Goal: Task Accomplishment & Management: Manage account settings

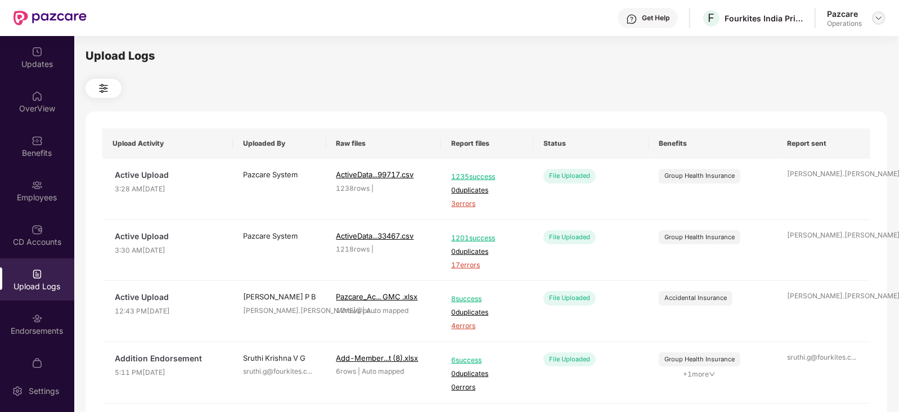
click at [881, 15] on img at bounding box center [878, 18] width 9 height 9
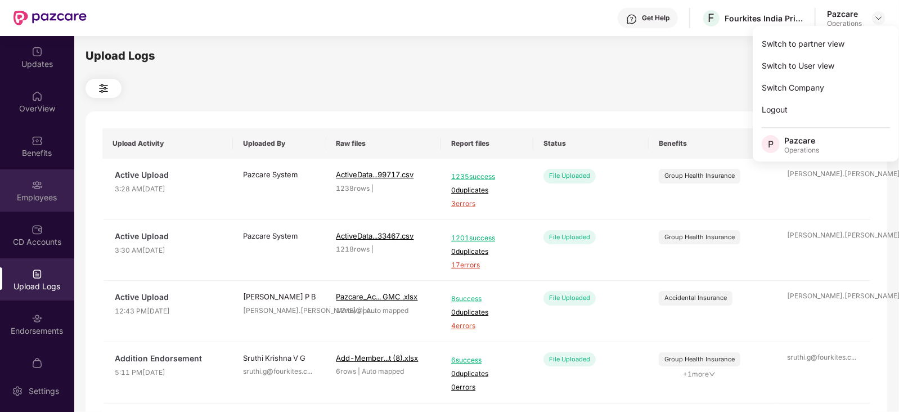
click at [51, 186] on div "Employees" at bounding box center [37, 190] width 74 height 42
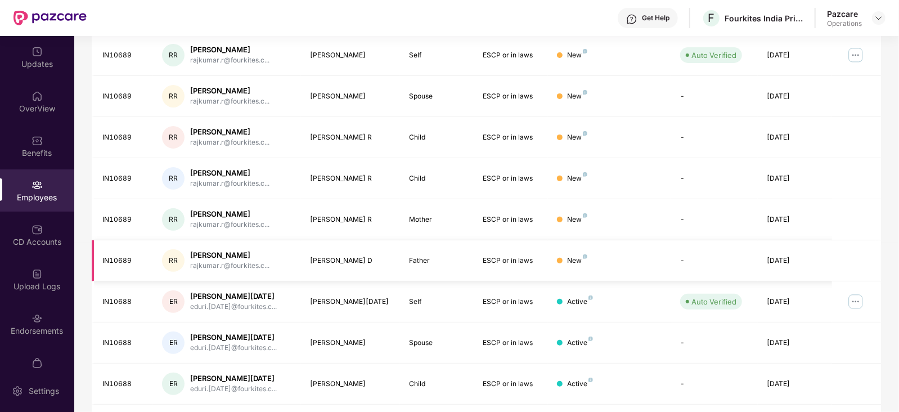
scroll to position [211, 0]
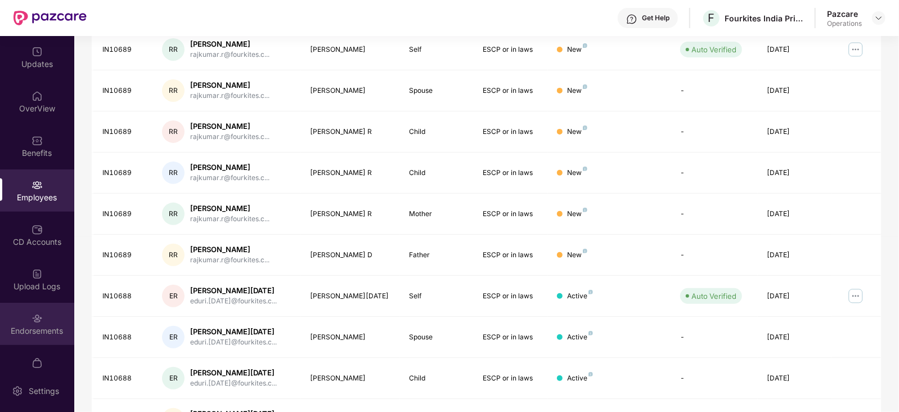
click at [25, 323] on div "Endorsements" at bounding box center [37, 324] width 74 height 42
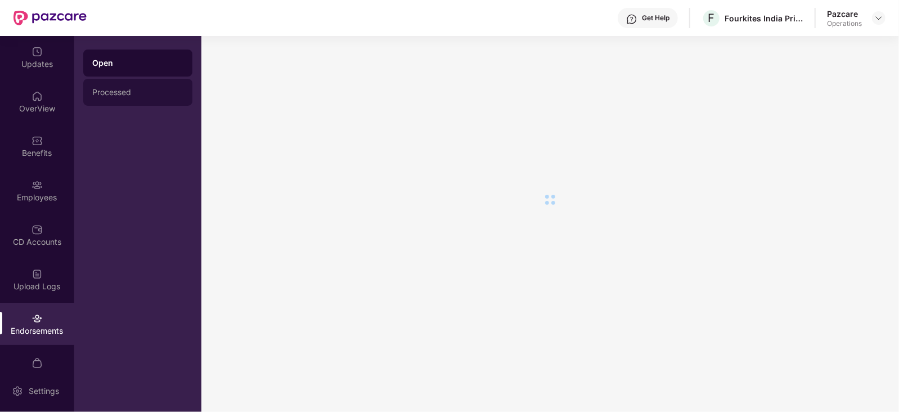
click at [120, 98] on div "Processed" at bounding box center [137, 92] width 109 height 27
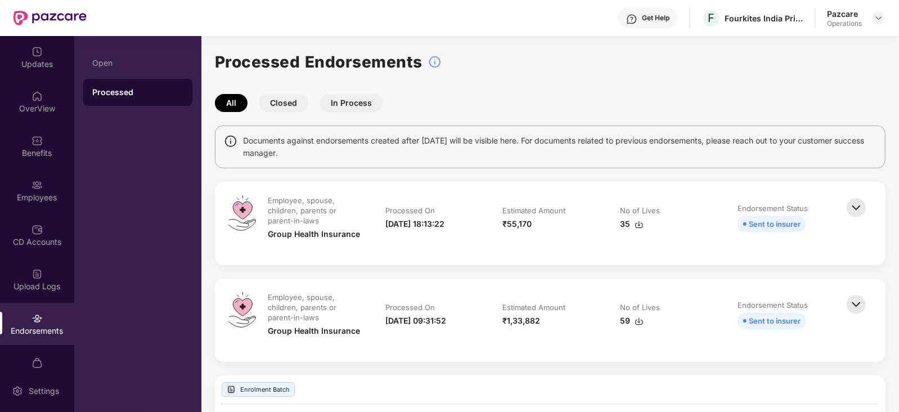
click at [870, 204] on div at bounding box center [858, 223] width 28 height 56
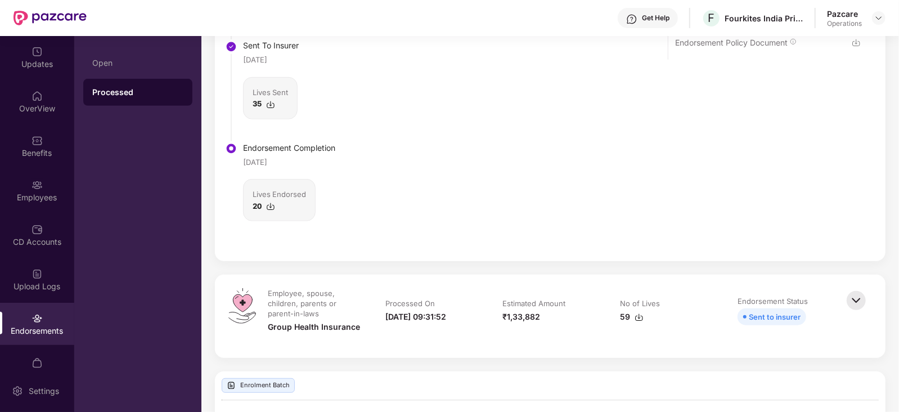
scroll to position [211, 0]
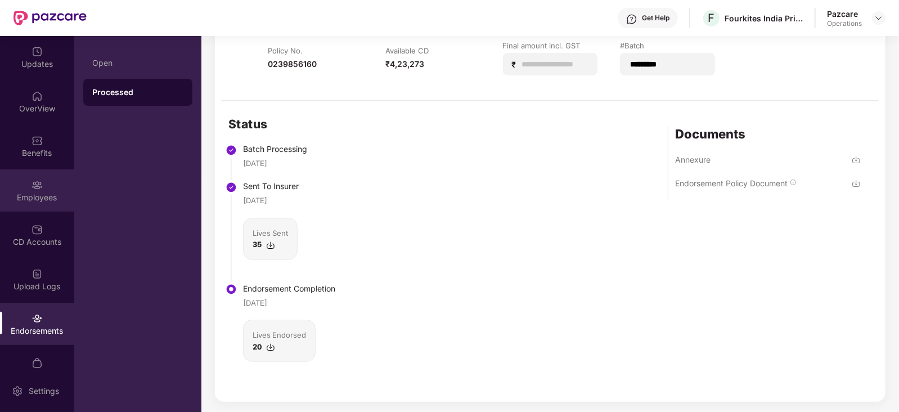
click at [23, 192] on div "Employees" at bounding box center [37, 197] width 74 height 11
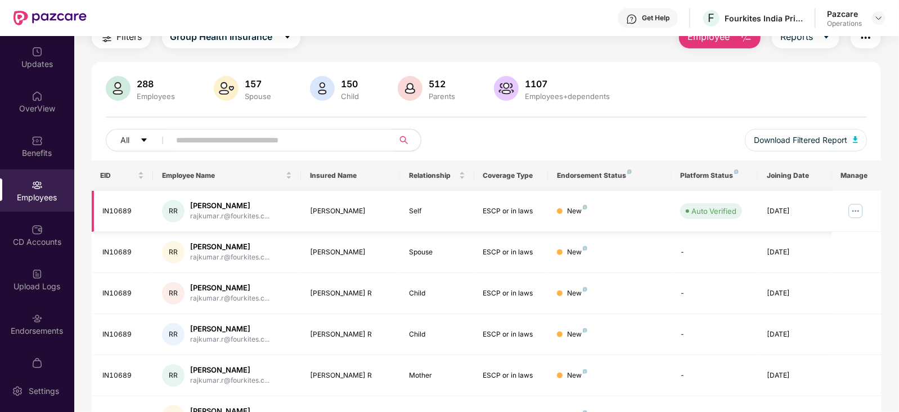
scroll to position [0, 0]
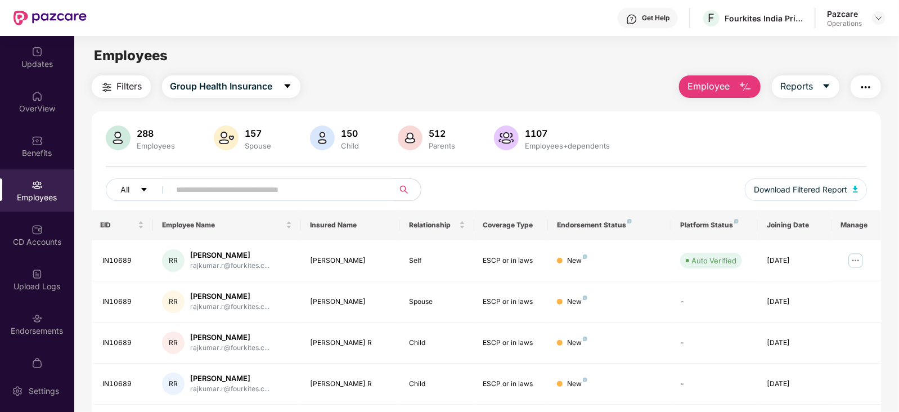
click at [113, 82] on button "Filters" at bounding box center [121, 86] width 59 height 23
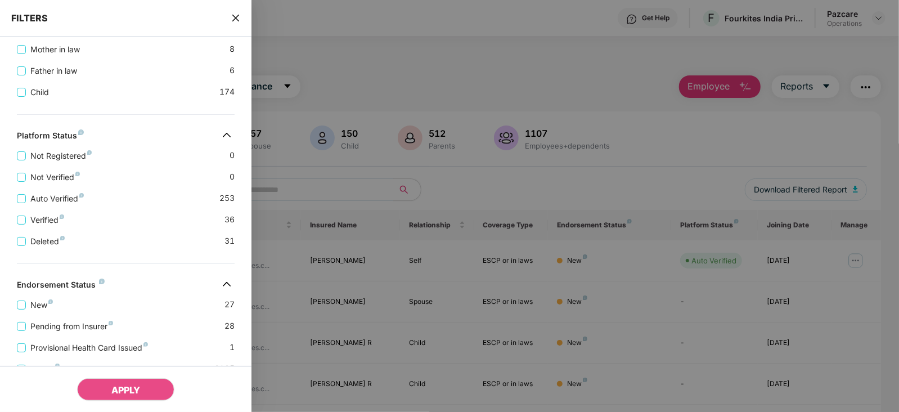
scroll to position [421, 0]
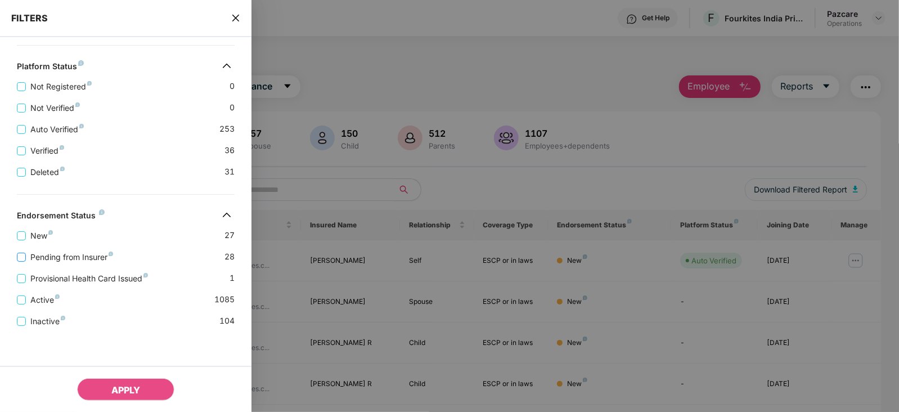
click at [53, 259] on span "Pending from Insurer" at bounding box center [72, 257] width 92 height 12
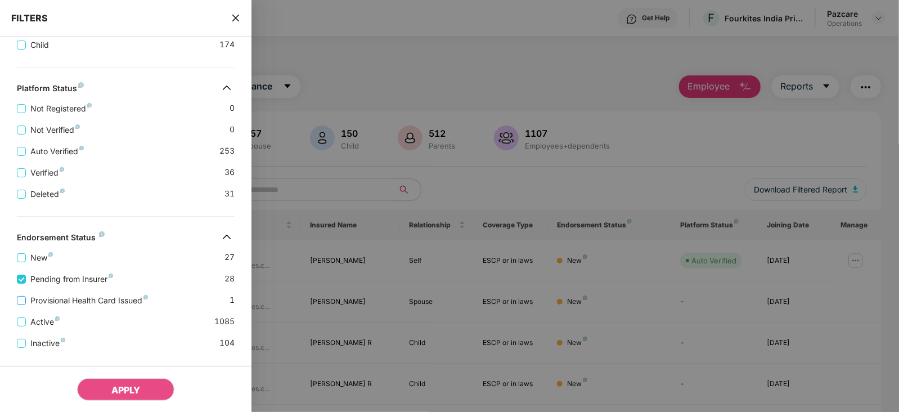
click at [64, 301] on span "Provisional Health Card Issued" at bounding box center [89, 300] width 127 height 12
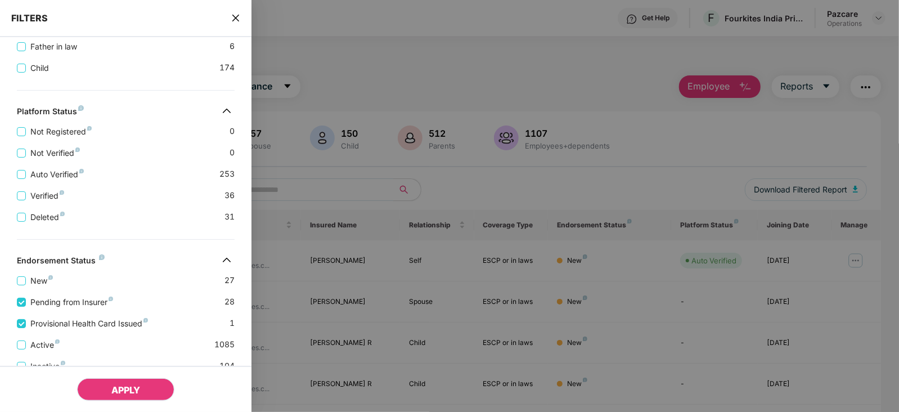
click at [145, 394] on button "APPLY" at bounding box center [125, 389] width 97 height 23
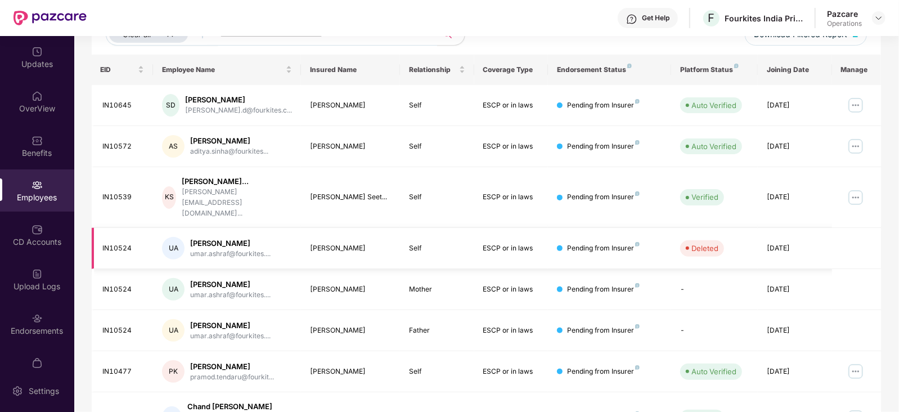
scroll to position [137, 0]
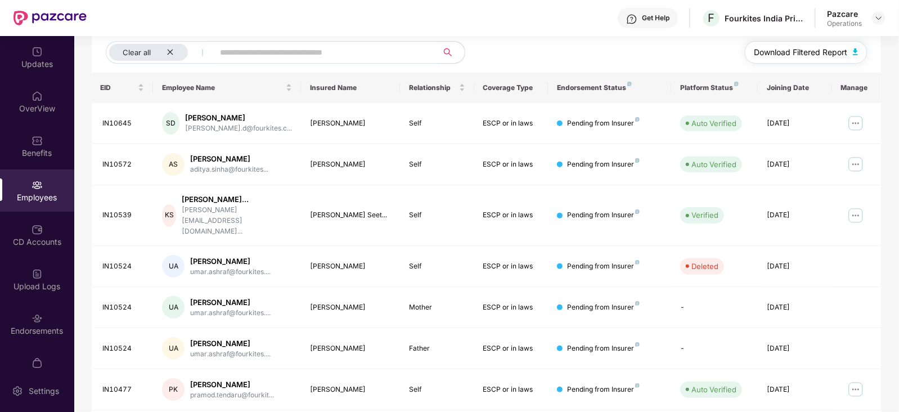
click at [859, 54] on button "Download Filtered Report" at bounding box center [806, 52] width 123 height 23
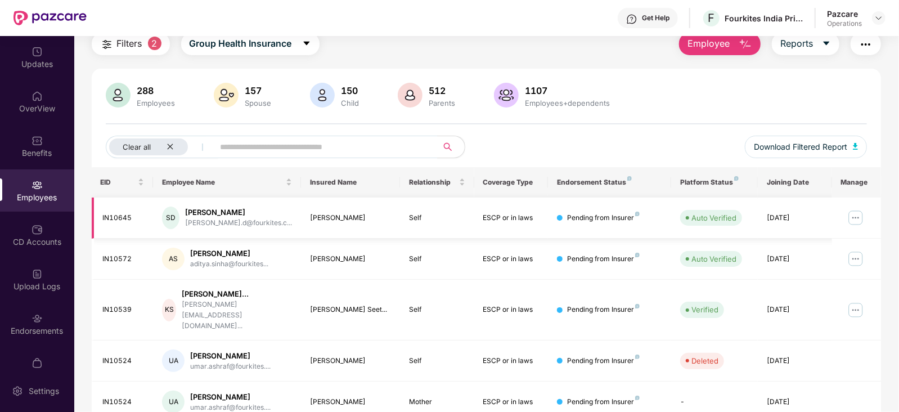
scroll to position [0, 0]
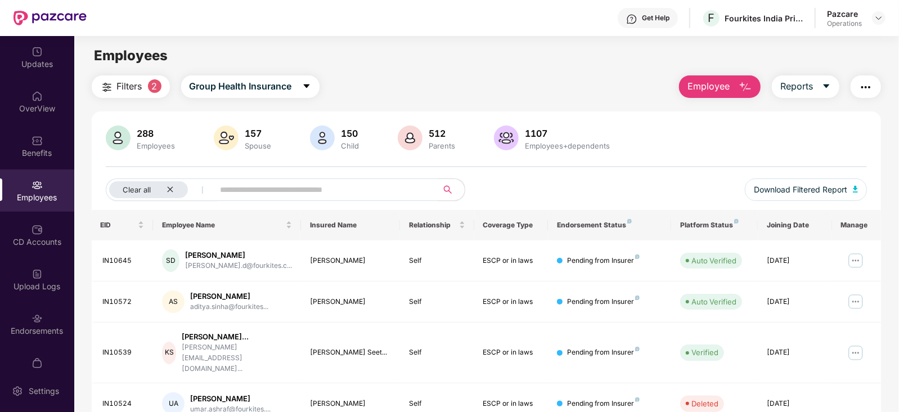
click at [864, 91] on img "button" at bounding box center [866, 87] width 14 height 14
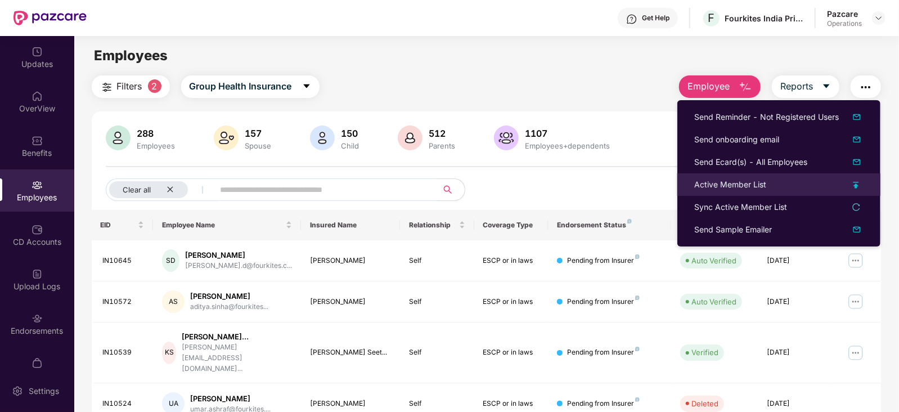
click at [745, 187] on div "Active Member List" at bounding box center [730, 184] width 72 height 12
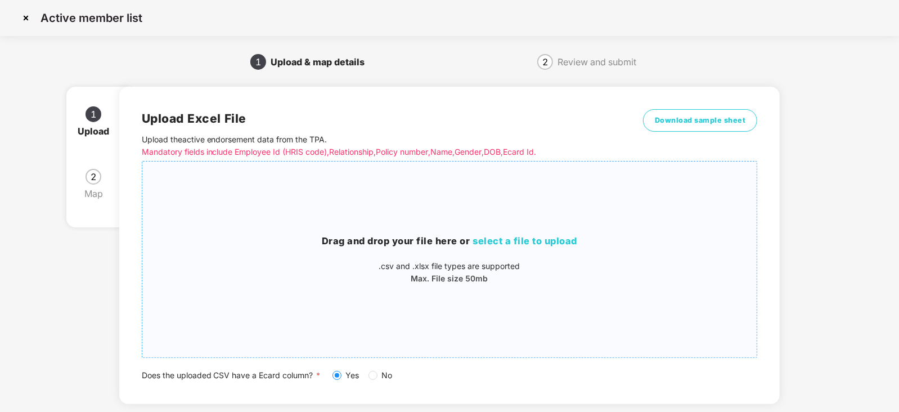
click at [505, 245] on span "select a file to upload" at bounding box center [525, 240] width 105 height 11
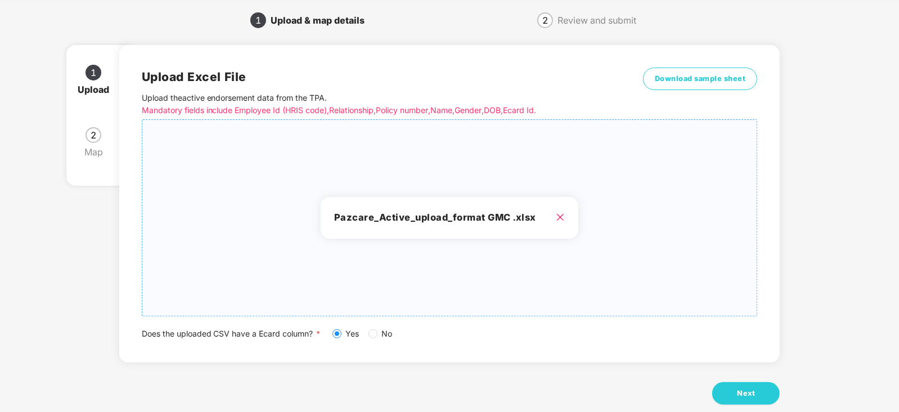
scroll to position [62, 0]
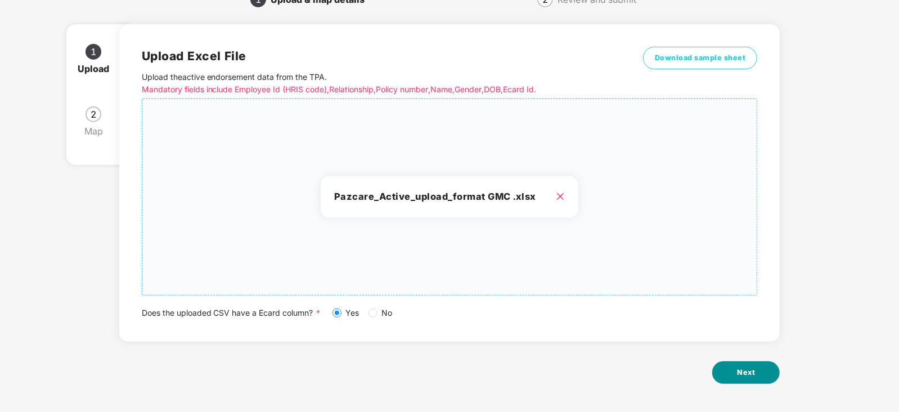
click at [734, 374] on button "Next" at bounding box center [746, 372] width 68 height 23
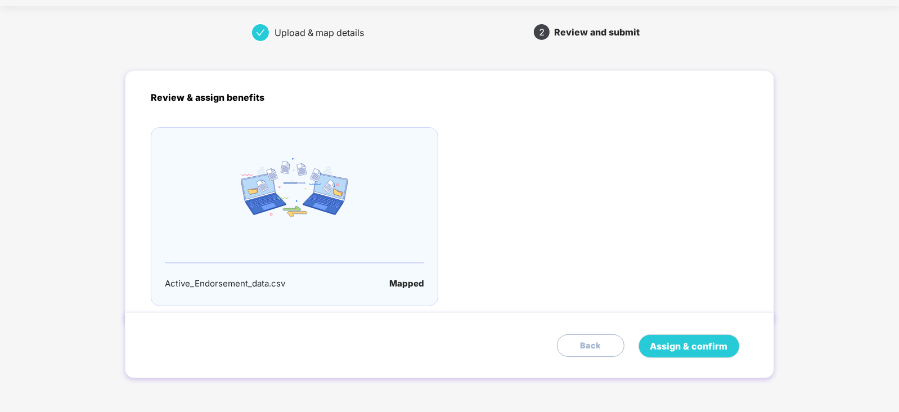
scroll to position [0, 0]
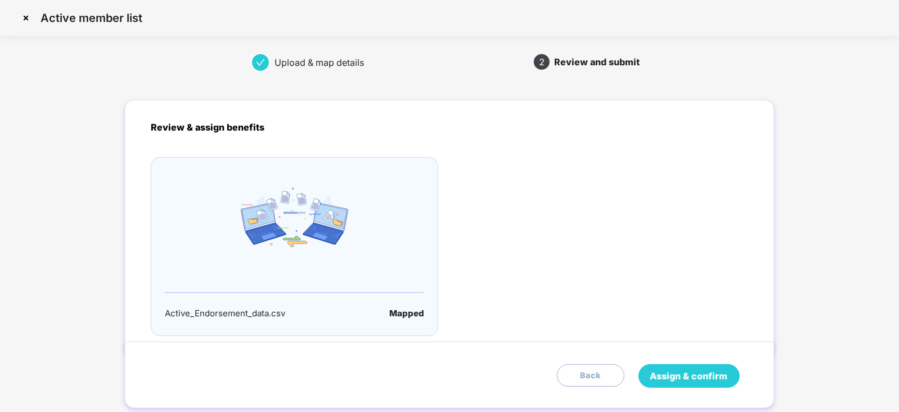
click at [735, 376] on button "Assign & confirm" at bounding box center [689, 376] width 101 height 24
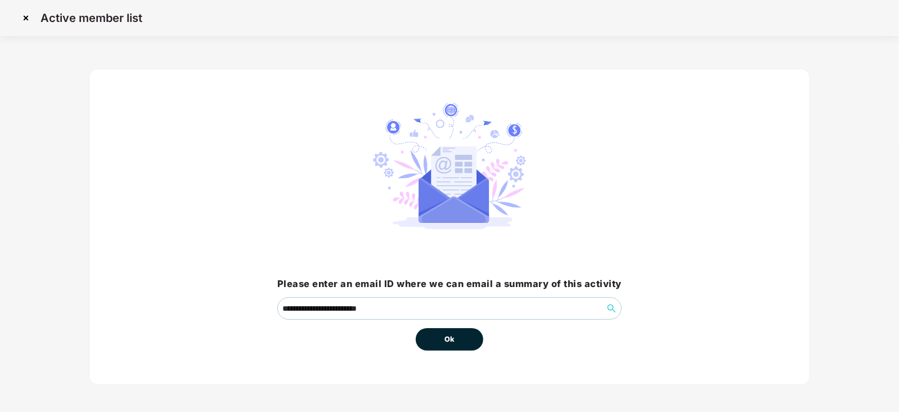
click at [456, 353] on div "**********" at bounding box center [449, 227] width 721 height 316
click at [453, 337] on span "Ok" at bounding box center [449, 339] width 10 height 11
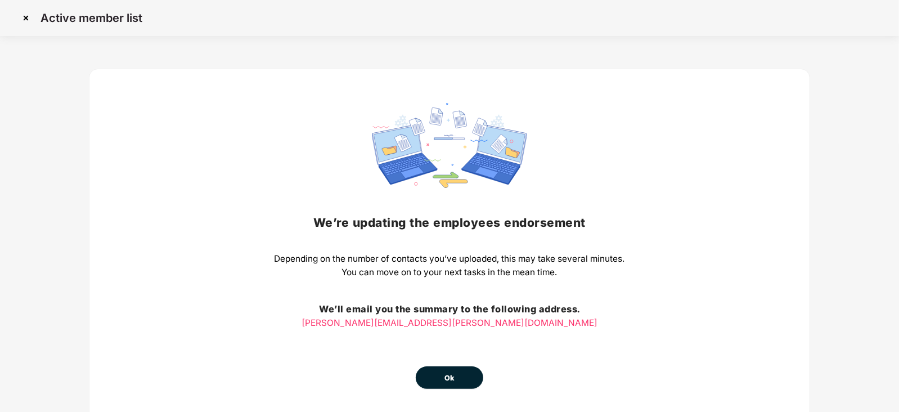
drag, startPoint x: 472, startPoint y: 389, endPoint x: 463, endPoint y: 387, distance: 9.3
click at [471, 389] on div "We’re updating the employees endorsement Depending on the number of contacts yo…" at bounding box center [449, 246] width 721 height 354
click at [459, 384] on button "Ok" at bounding box center [450, 377] width 68 height 23
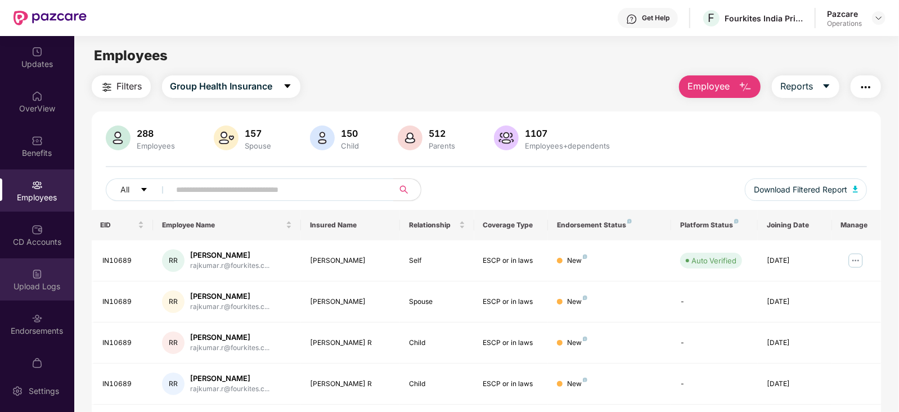
click at [38, 299] on div "Upload Logs" at bounding box center [37, 279] width 74 height 42
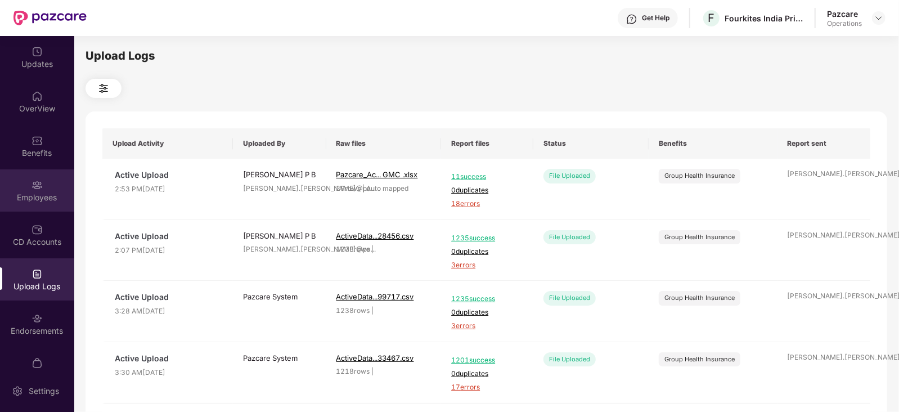
click at [36, 181] on img at bounding box center [37, 184] width 11 height 11
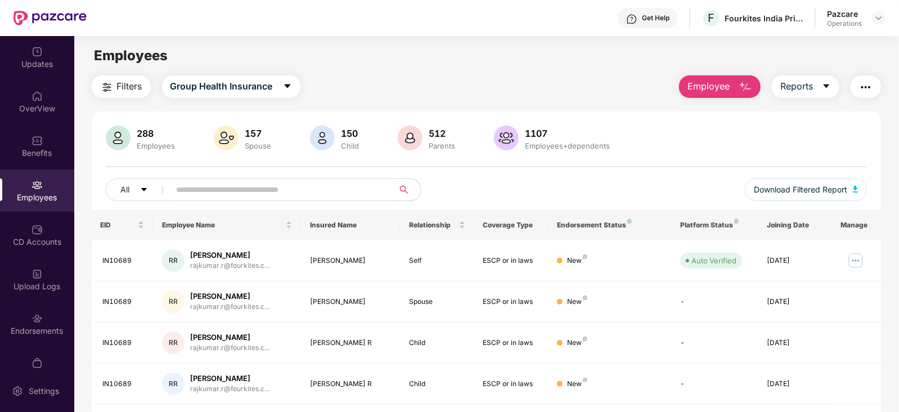
click at [861, 89] on img "button" at bounding box center [866, 87] width 14 height 14
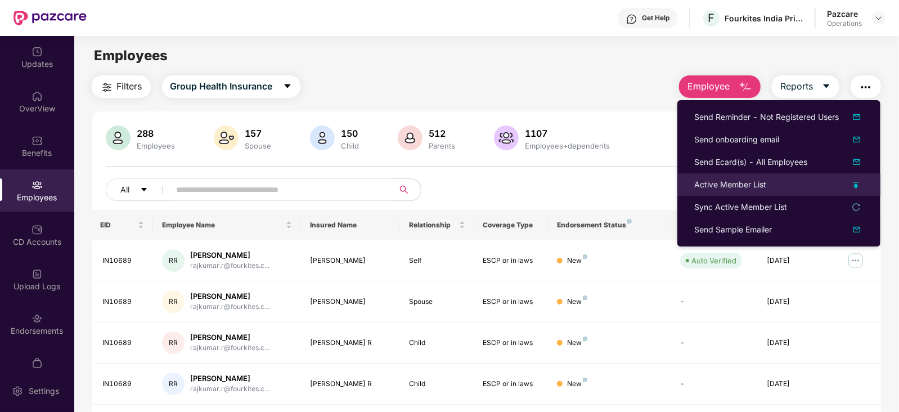
click at [738, 182] on div "Active Member List" at bounding box center [730, 184] width 72 height 12
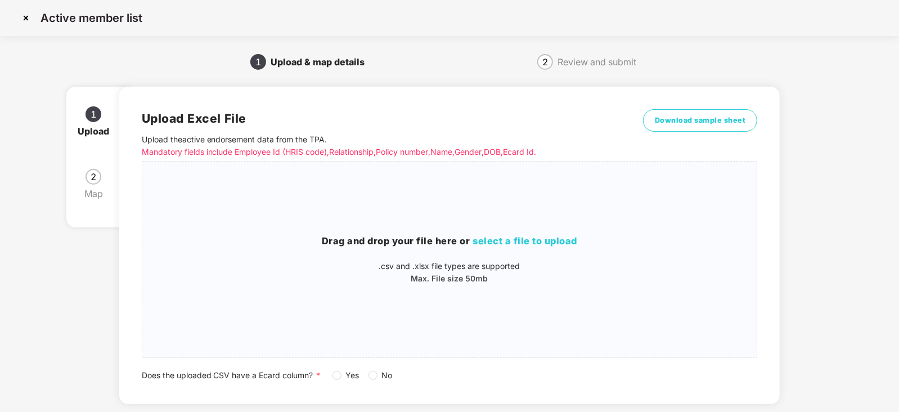
click at [340, 380] on label "Yes" at bounding box center [349, 375] width 32 height 12
click at [487, 246] on span "select a file to upload" at bounding box center [525, 240] width 105 height 11
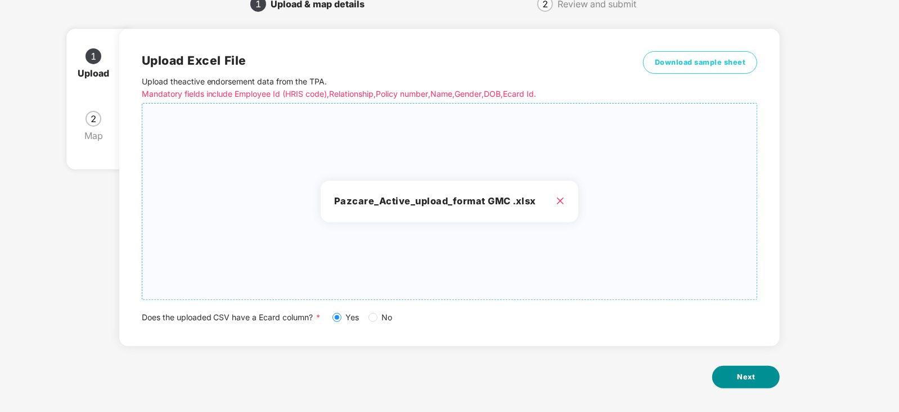
scroll to position [62, 0]
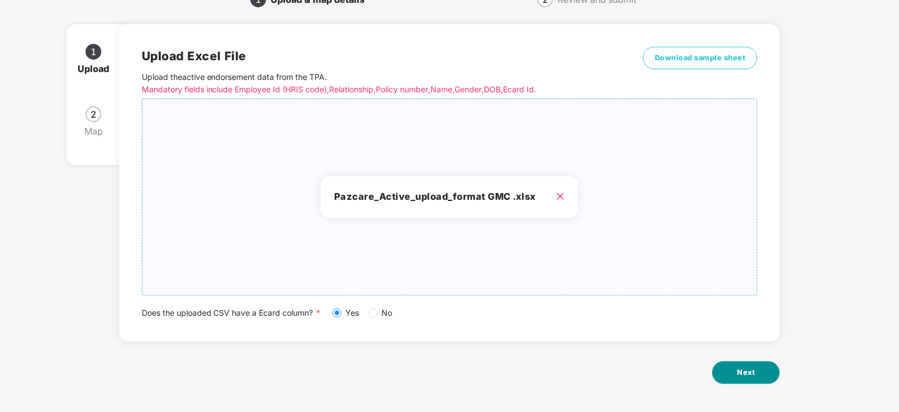
click at [743, 366] on button "Next" at bounding box center [746, 372] width 68 height 23
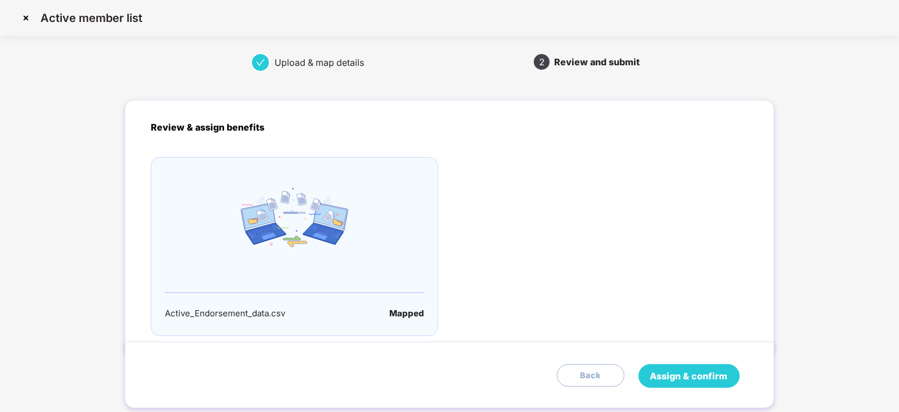
click at [712, 374] on span "Assign & confirm" at bounding box center [689, 376] width 78 height 14
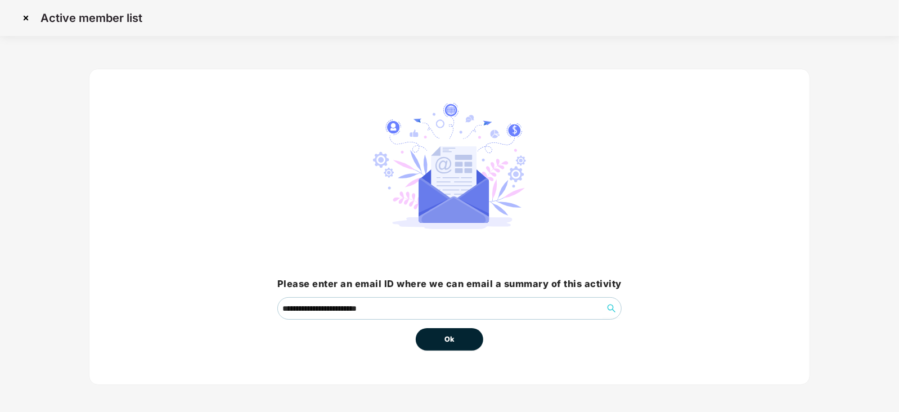
click at [437, 349] on button "Ok" at bounding box center [450, 339] width 68 height 23
click at [442, 343] on button "Ok" at bounding box center [450, 339] width 68 height 23
click at [447, 340] on span "Ok" at bounding box center [449, 339] width 10 height 11
click at [452, 339] on span "Ok" at bounding box center [449, 339] width 10 height 11
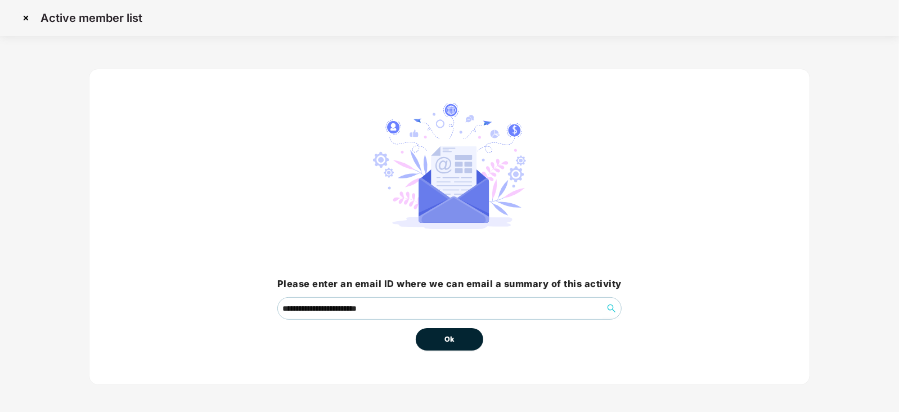
click at [452, 339] on span "Ok" at bounding box center [449, 339] width 10 height 11
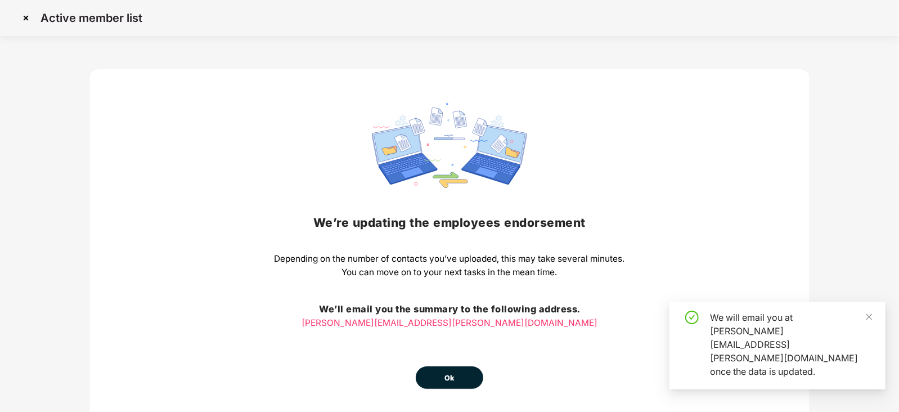
click at [452, 374] on span "Ok" at bounding box center [449, 377] width 10 height 11
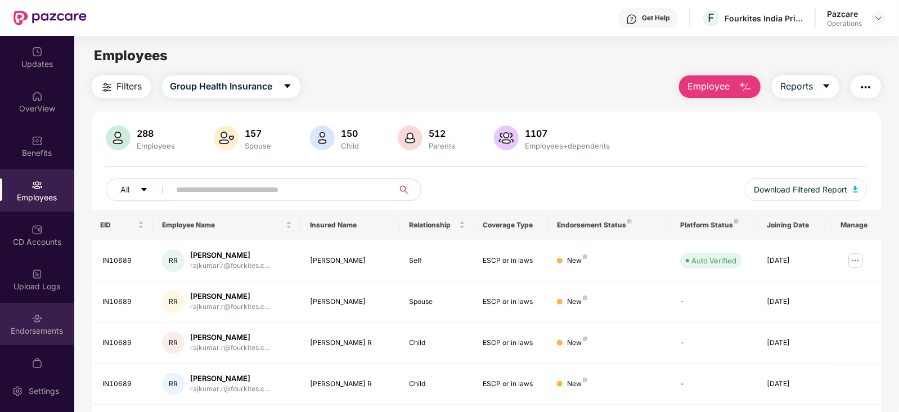
scroll to position [278, 0]
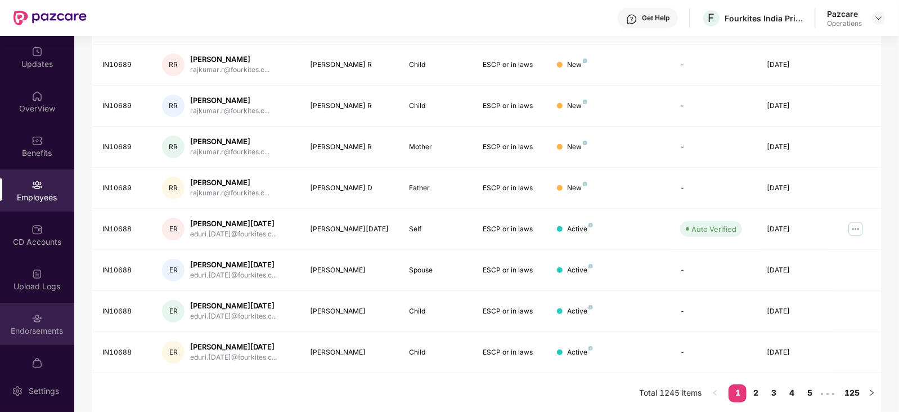
click at [41, 326] on div "Endorsements" at bounding box center [37, 330] width 74 height 11
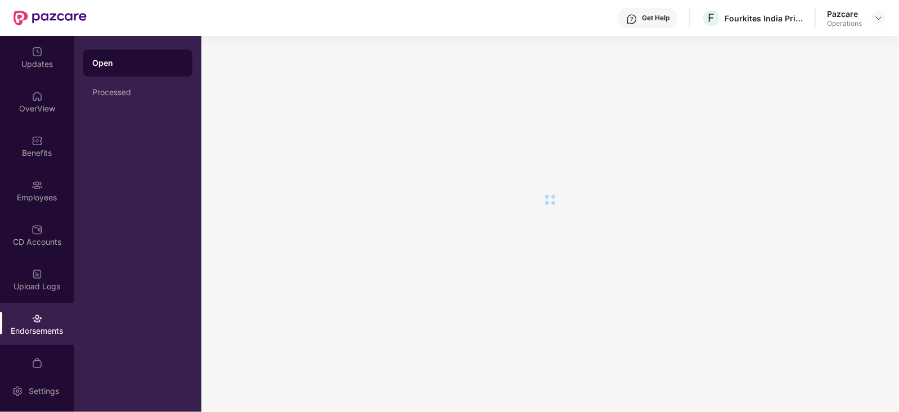
scroll to position [0, 0]
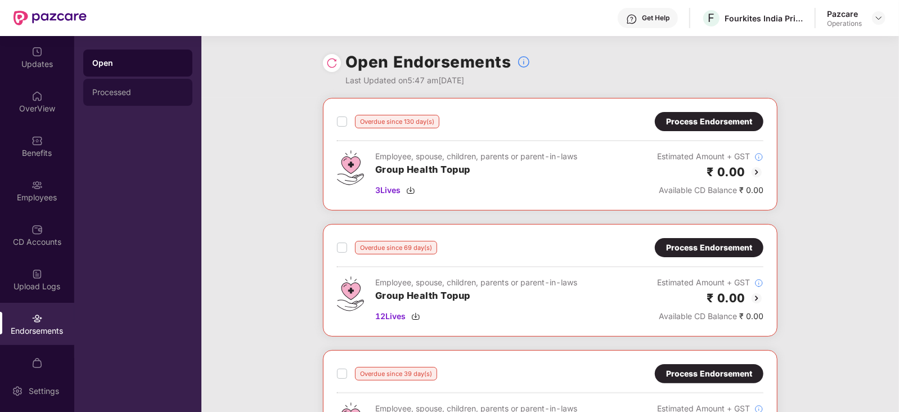
click at [113, 94] on div "Processed" at bounding box center [137, 92] width 91 height 9
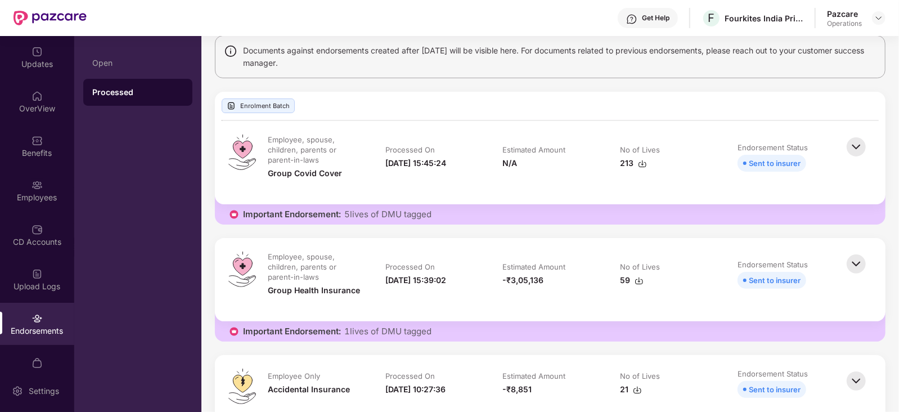
scroll to position [140, 0]
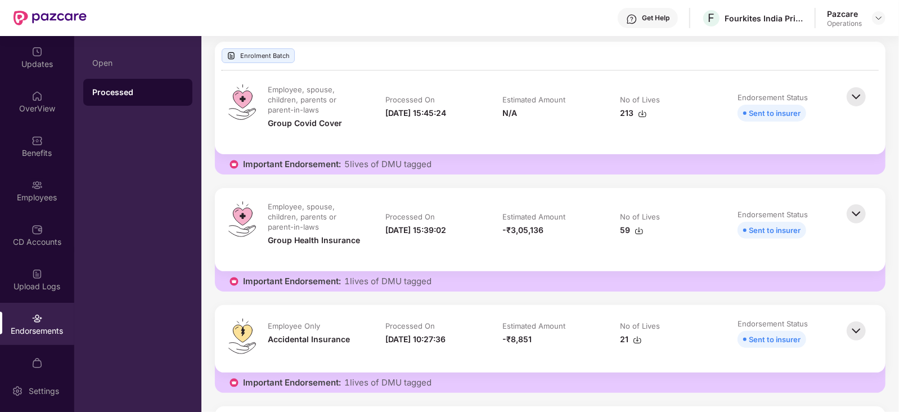
click at [854, 89] on img at bounding box center [856, 96] width 25 height 25
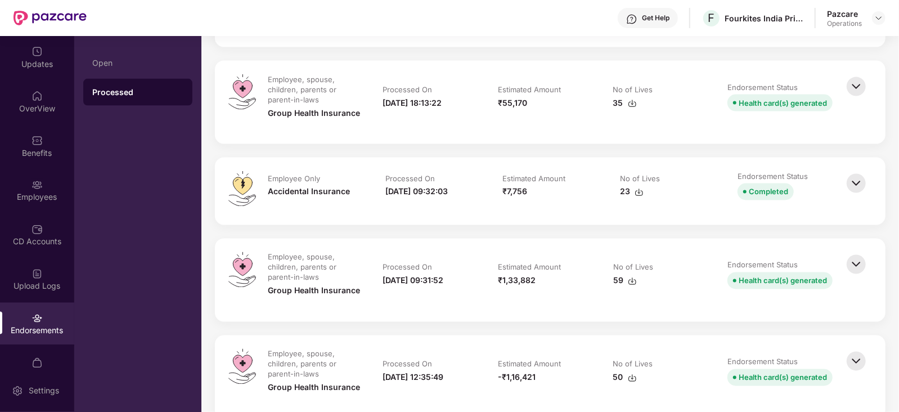
scroll to position [1125, 0]
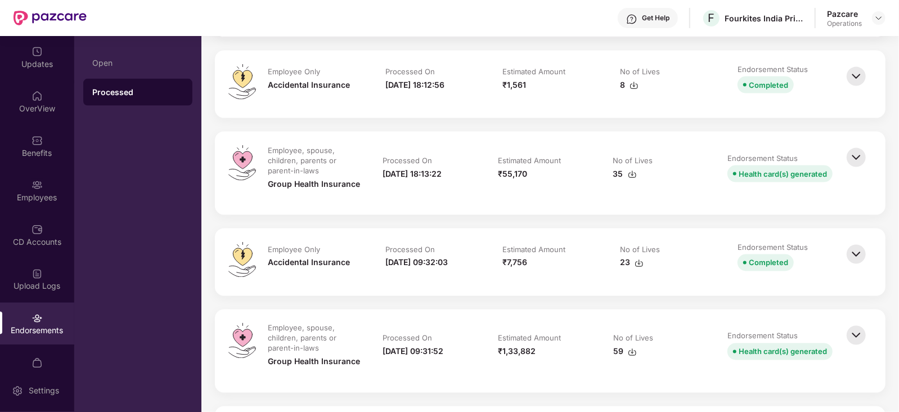
click at [855, 151] on img at bounding box center [856, 157] width 25 height 25
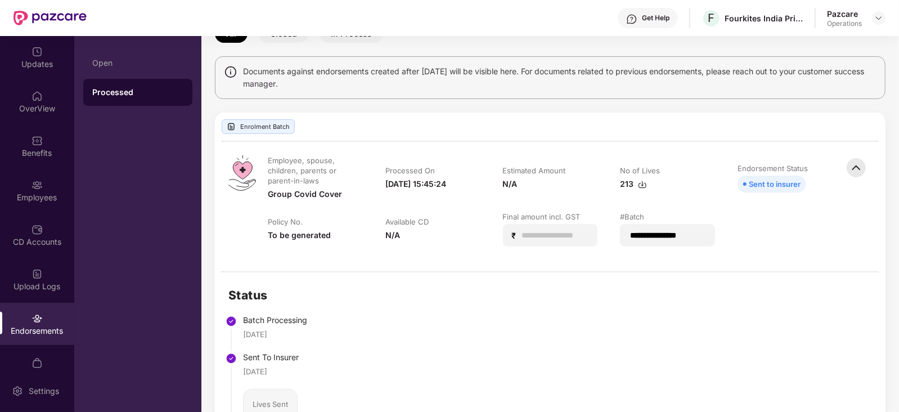
scroll to position [70, 0]
click at [874, 21] on img at bounding box center [878, 18] width 9 height 9
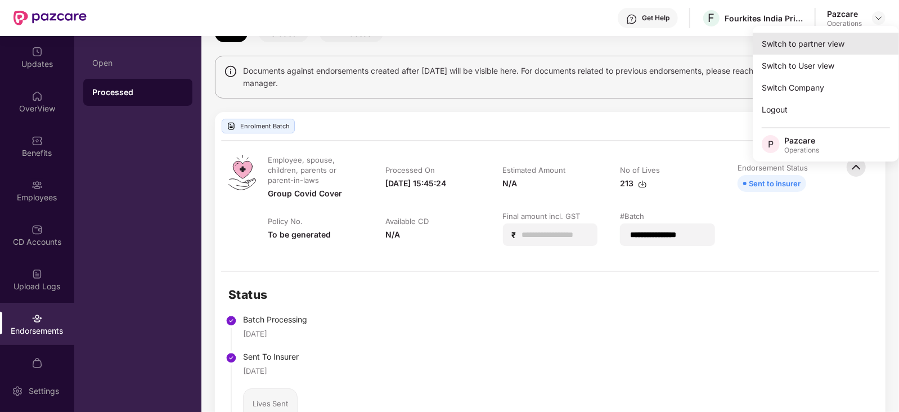
click at [826, 50] on div "Switch to partner view" at bounding box center [826, 44] width 146 height 22
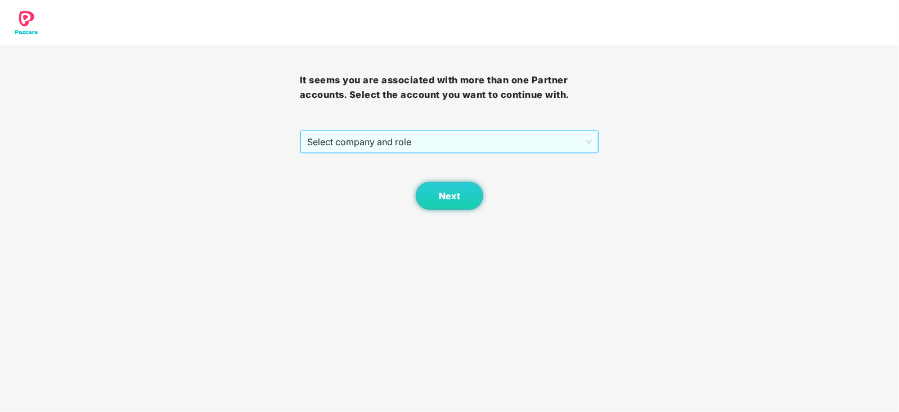
click at [335, 145] on span "Select company and role" at bounding box center [449, 141] width 285 height 21
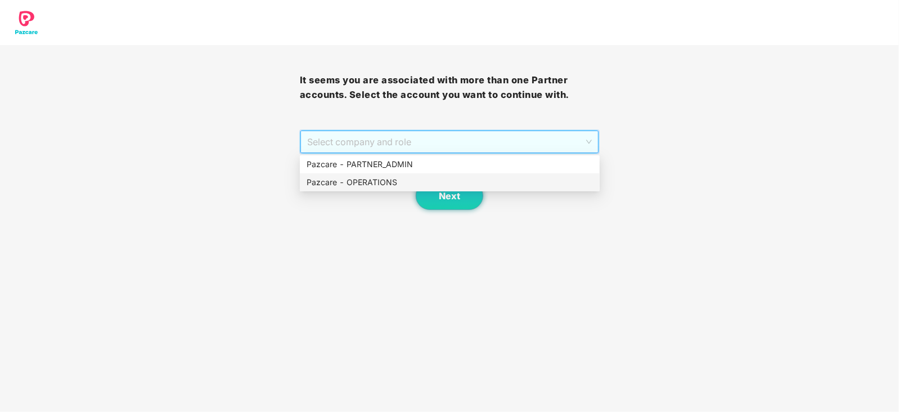
click at [335, 183] on div "Pazcare - OPERATIONS" at bounding box center [450, 182] width 286 height 12
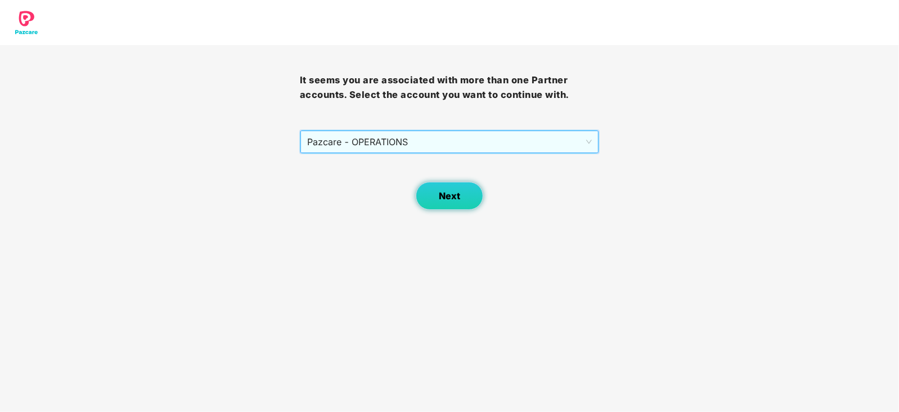
click at [470, 207] on button "Next" at bounding box center [450, 196] width 68 height 28
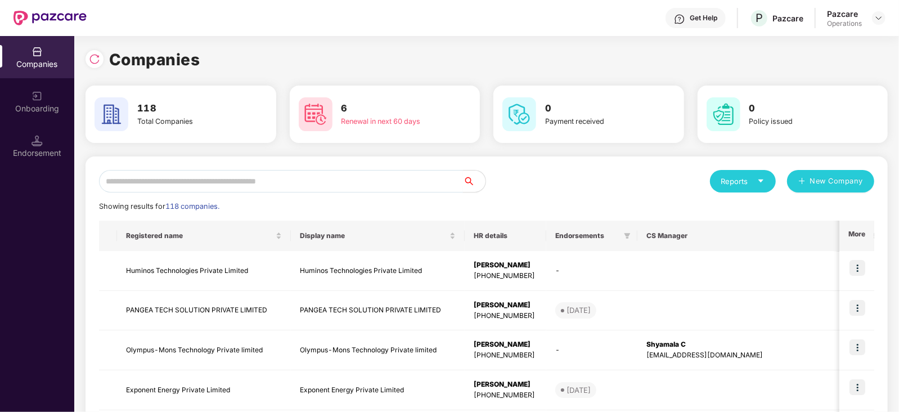
click at [206, 188] on input "text" at bounding box center [281, 181] width 364 height 23
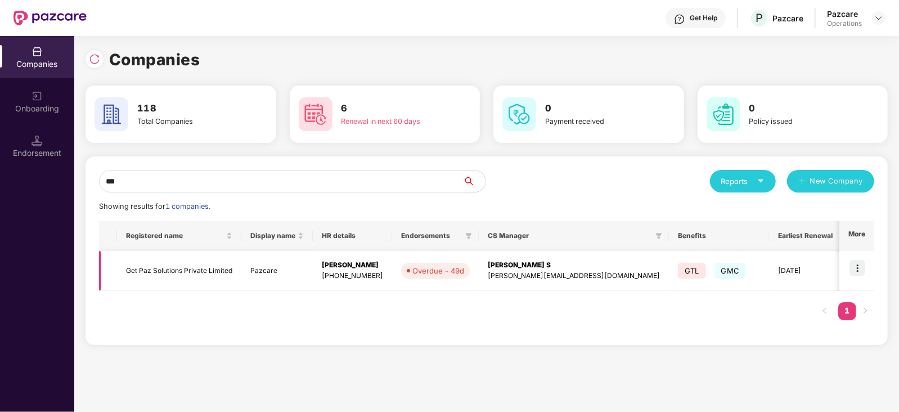
type input "***"
click at [861, 268] on img at bounding box center [858, 268] width 16 height 16
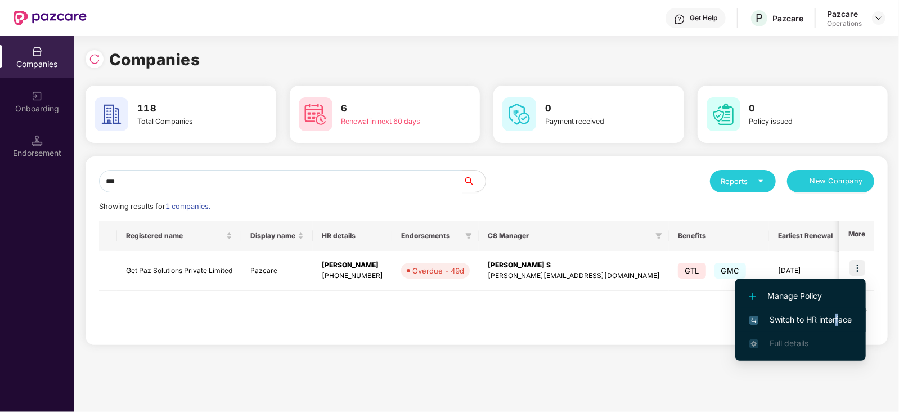
click at [837, 319] on span "Switch to HR interface" at bounding box center [800, 319] width 102 height 12
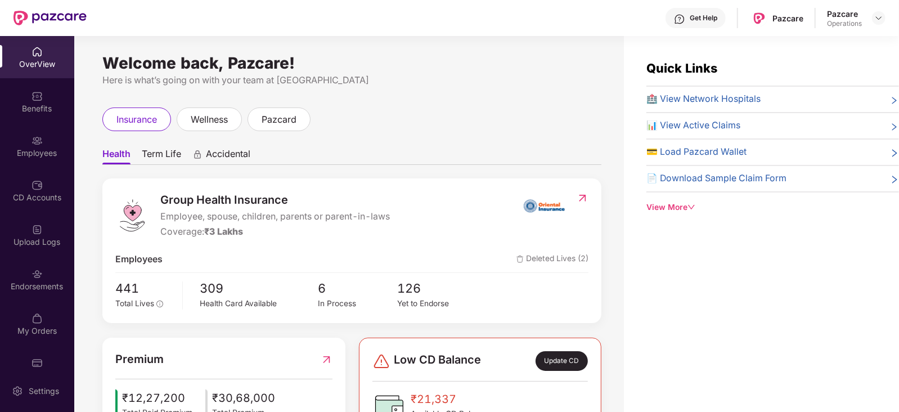
click at [11, 294] on div "Endorsements" at bounding box center [37, 279] width 74 height 42
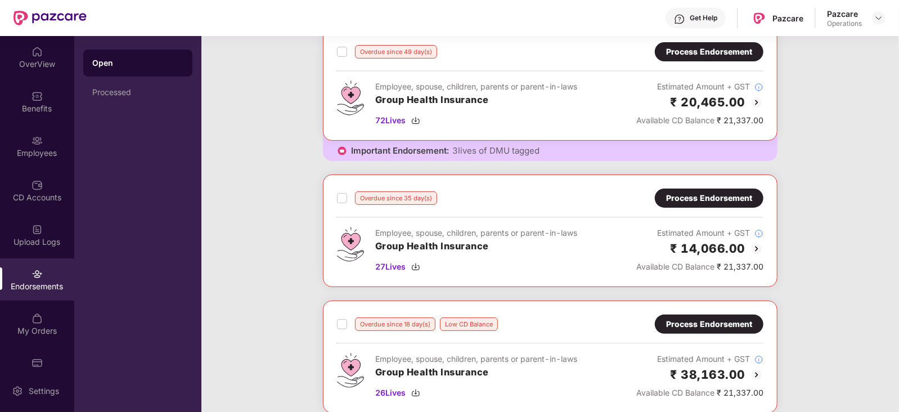
scroll to position [0, 0]
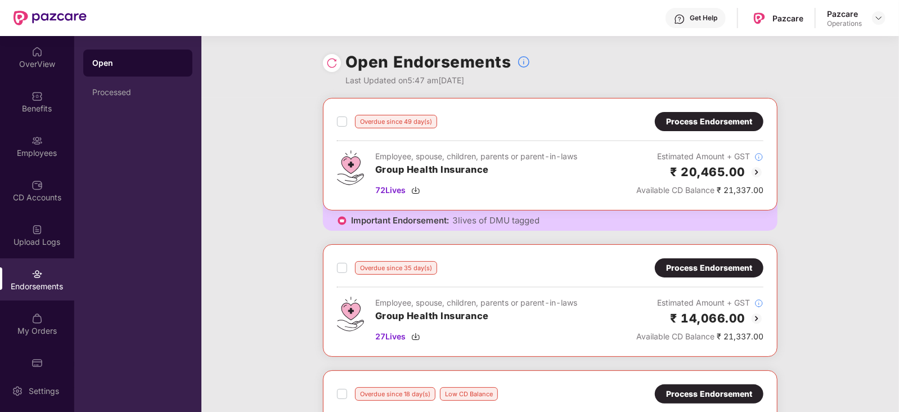
click at [694, 123] on div "Process Endorsement" at bounding box center [709, 121] width 86 height 12
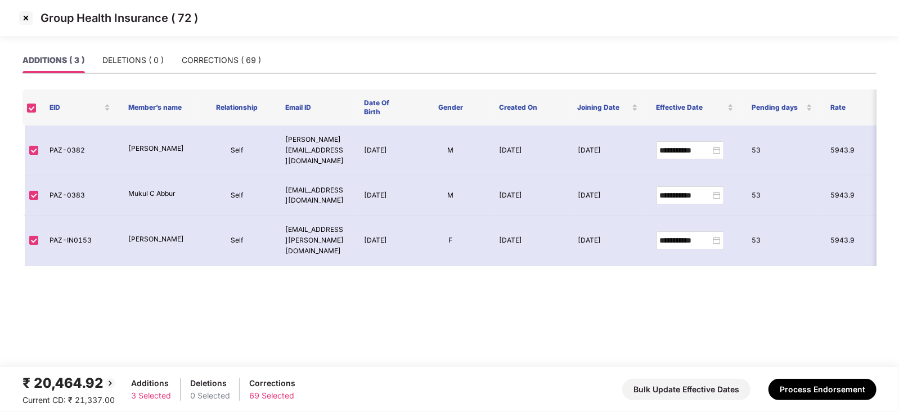
click at [21, 21] on img at bounding box center [26, 18] width 18 height 18
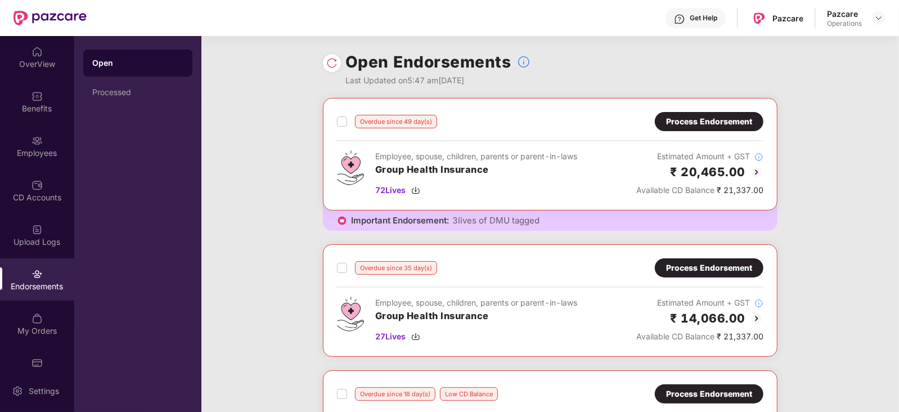
click at [712, 270] on div "Process Endorsement" at bounding box center [709, 268] width 86 height 12
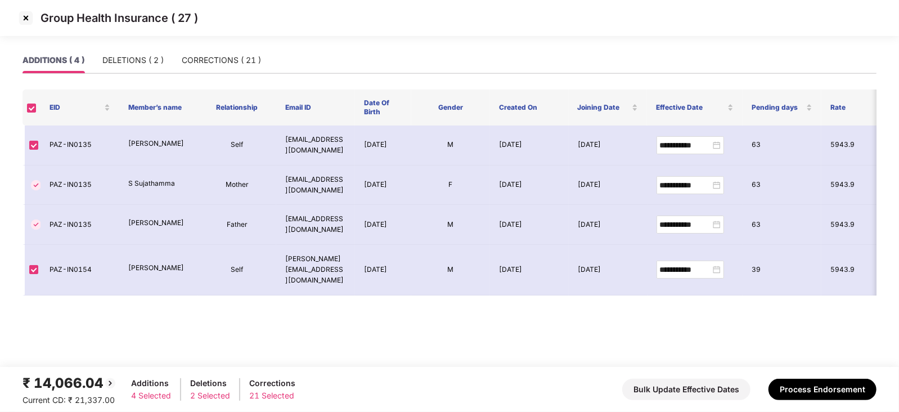
click at [26, 22] on img at bounding box center [26, 18] width 18 height 18
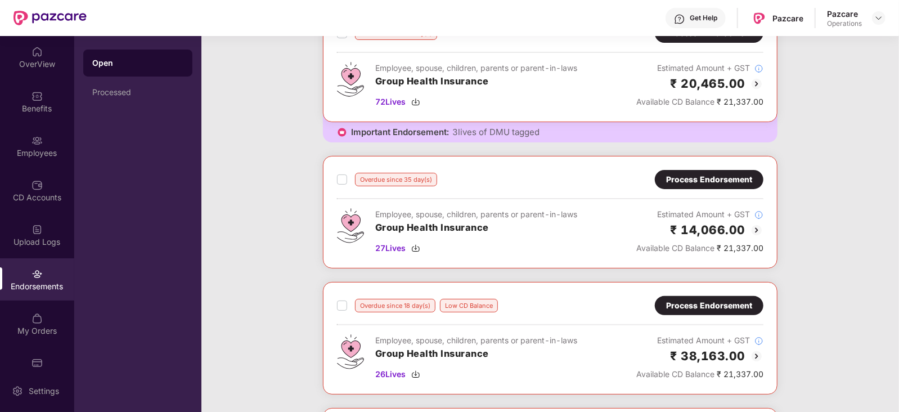
scroll to position [70, 0]
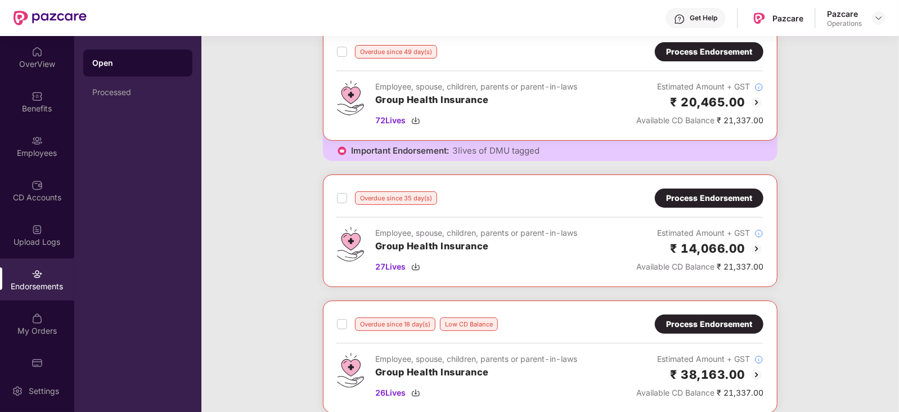
click at [703, 320] on div "Process Endorsement" at bounding box center [709, 324] width 86 height 12
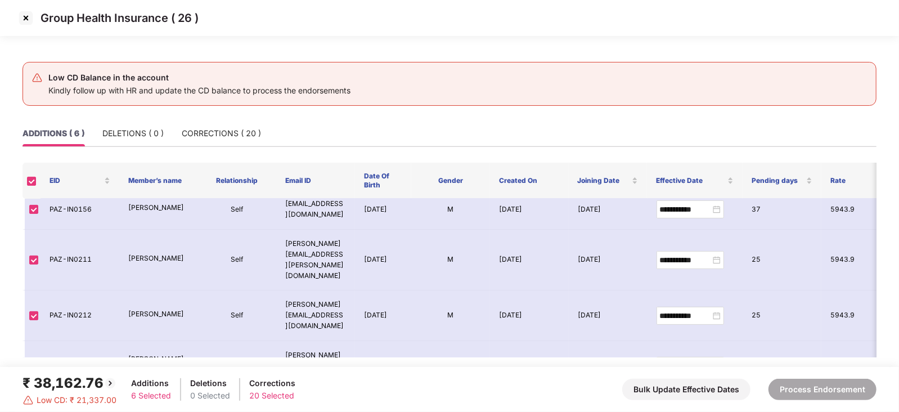
scroll to position [0, 0]
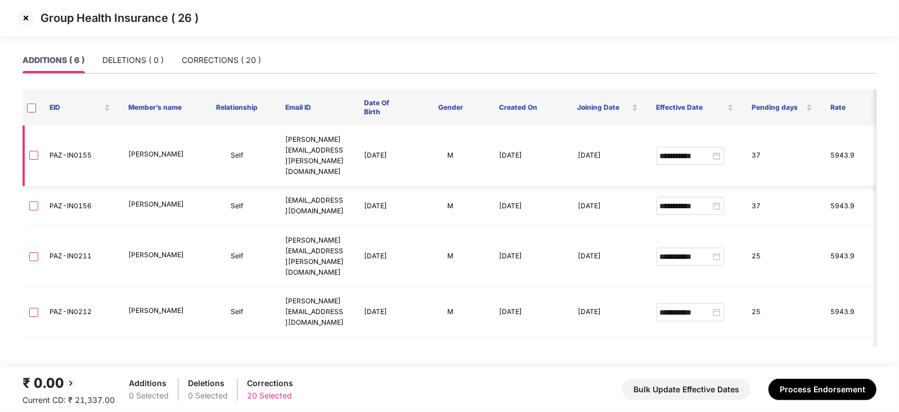
click at [34, 150] on label at bounding box center [33, 156] width 9 height 12
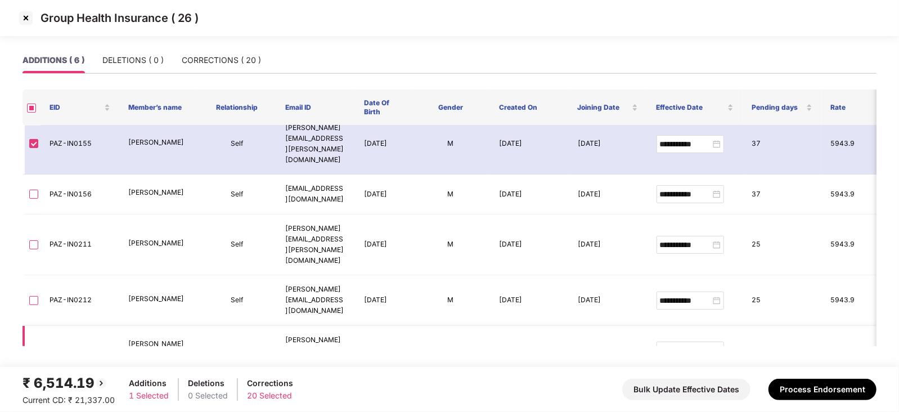
scroll to position [17, 0]
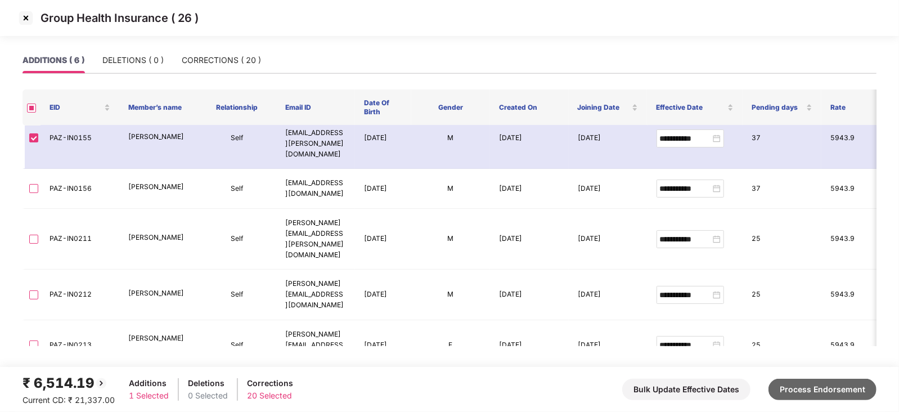
click at [842, 392] on button "Process Endorsement" at bounding box center [823, 389] width 108 height 21
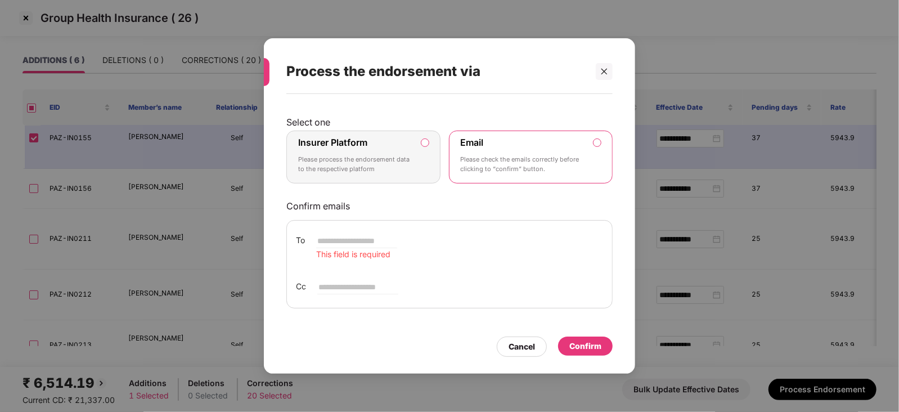
click at [430, 143] on label "Insurer Platform Please process the endorsement data to the respective platform" at bounding box center [363, 157] width 154 height 53
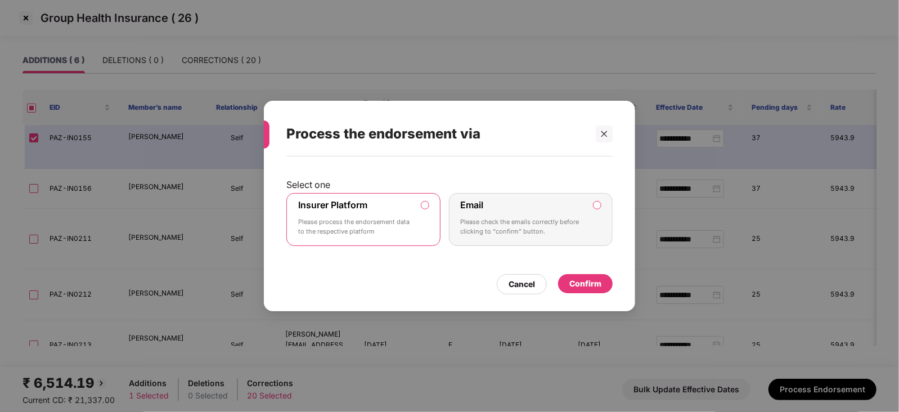
click at [573, 282] on div "Confirm" at bounding box center [585, 283] width 32 height 12
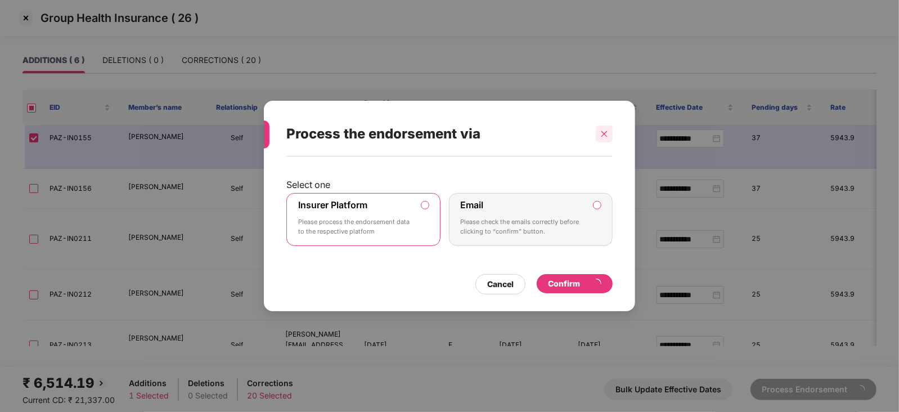
click at [604, 134] on icon "close" at bounding box center [604, 134] width 6 height 6
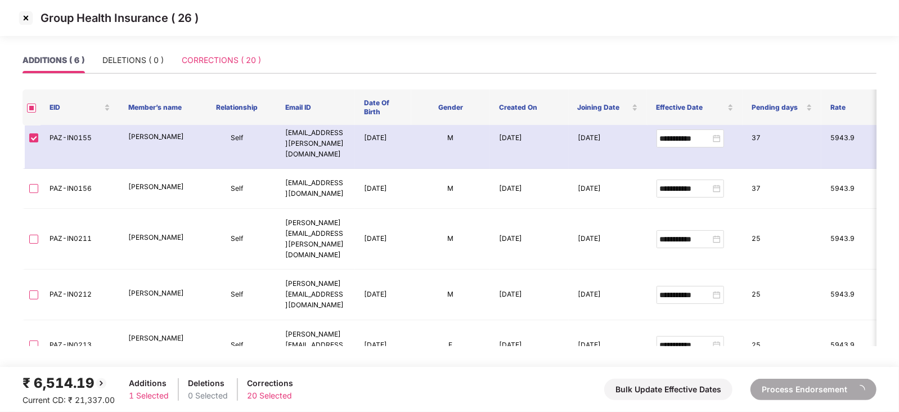
click at [194, 68] on div "CORRECTIONS ( 20 )" at bounding box center [221, 60] width 79 height 26
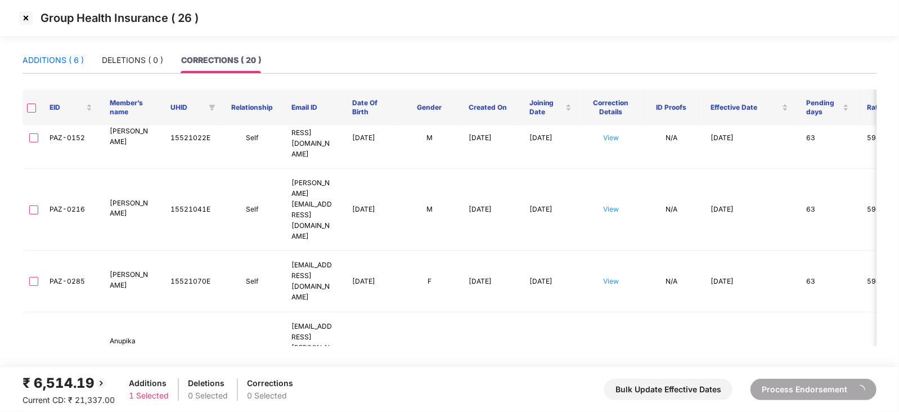
click at [60, 64] on div "ADDITIONS ( 6 )" at bounding box center [53, 60] width 61 height 12
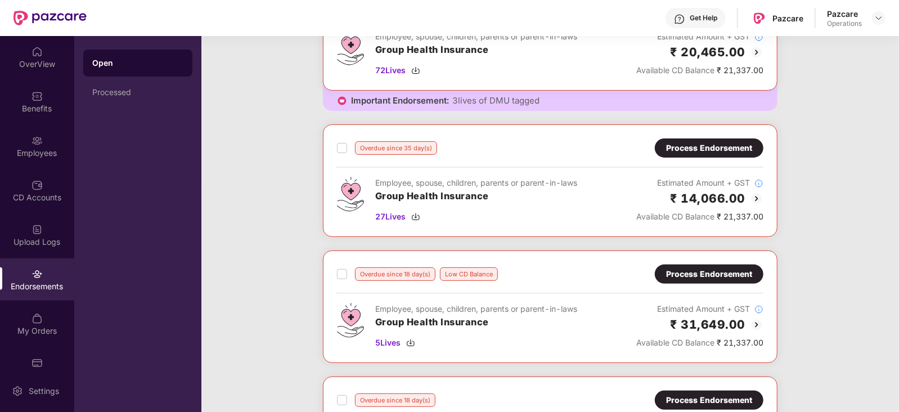
scroll to position [70, 0]
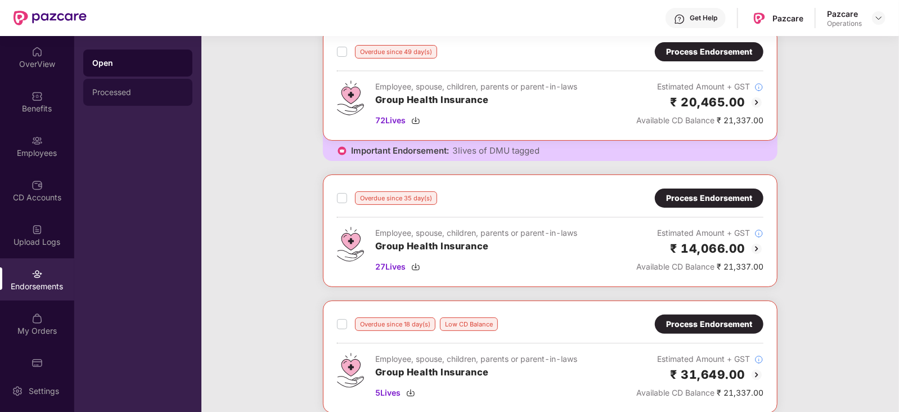
click at [106, 97] on div "Processed" at bounding box center [137, 92] width 109 height 27
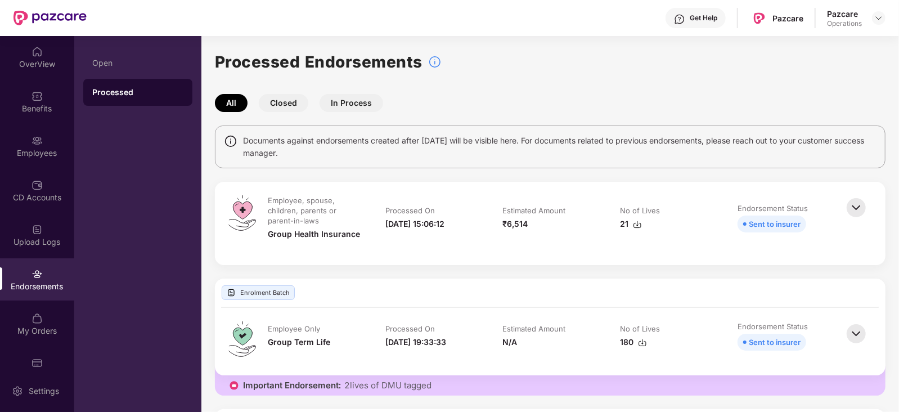
click at [637, 226] on img at bounding box center [637, 224] width 9 height 9
click at [636, 224] on img at bounding box center [637, 224] width 9 height 9
click at [100, 60] on div "Open" at bounding box center [137, 63] width 91 height 9
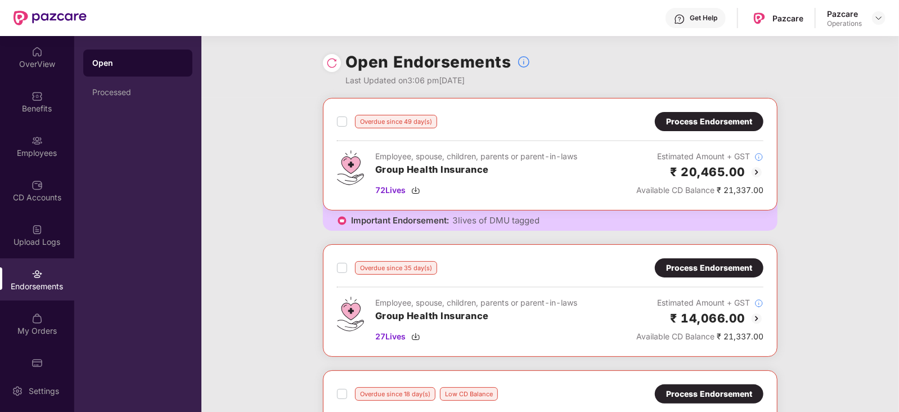
click at [343, 127] on label at bounding box center [342, 122] width 10 height 14
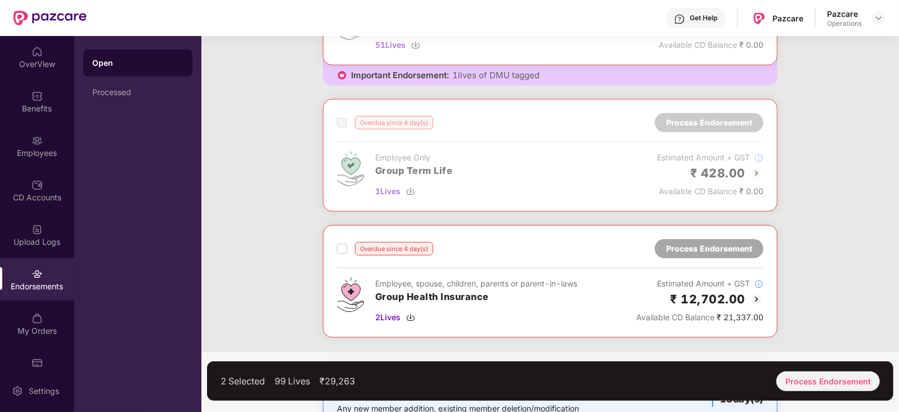
scroll to position [562, 0]
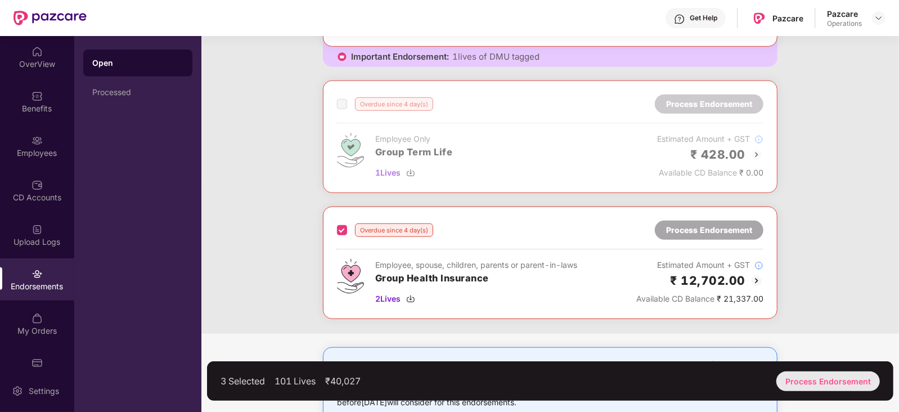
click at [839, 374] on div "Process Endorsement" at bounding box center [828, 381] width 104 height 20
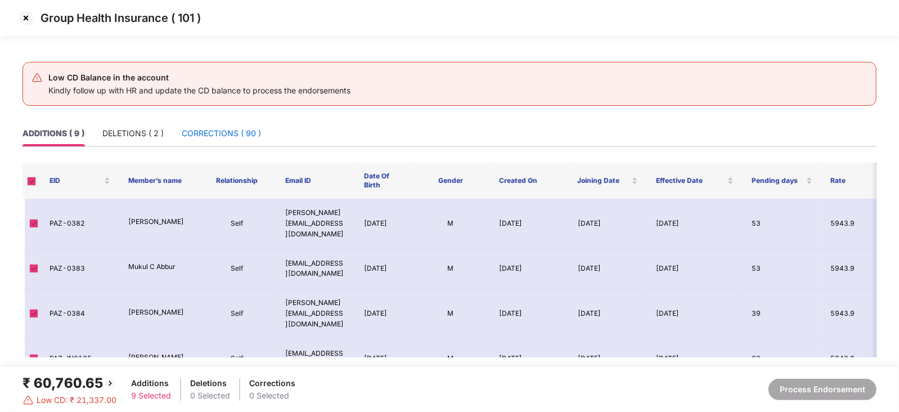
click at [214, 133] on div "CORRECTIONS ( 90 )" at bounding box center [221, 133] width 79 height 12
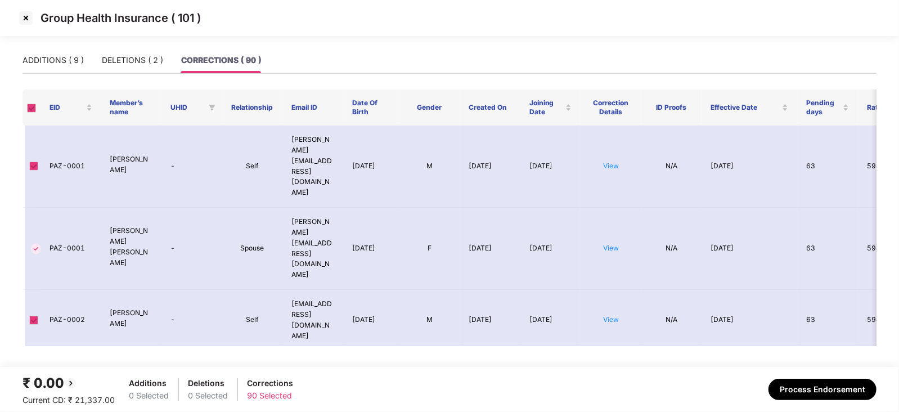
click at [32, 108] on span at bounding box center [31, 108] width 9 height 9
click at [34, 111] on span at bounding box center [31, 108] width 9 height 9
click at [25, 18] on img at bounding box center [26, 18] width 18 height 18
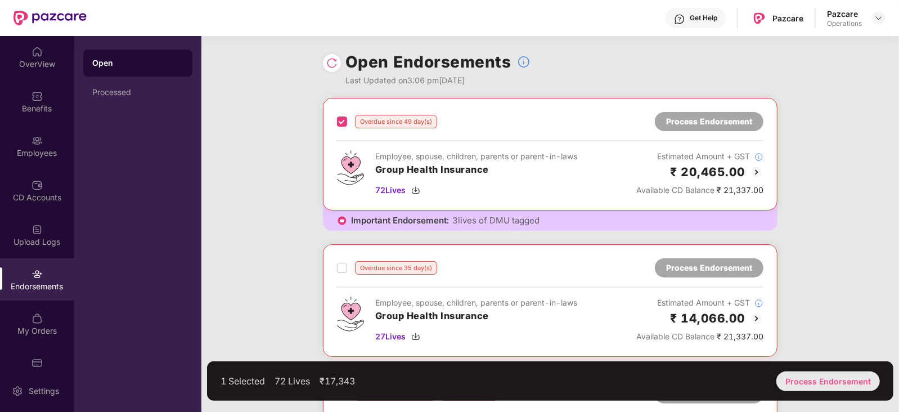
click at [812, 381] on div "Process Endorsement" at bounding box center [828, 381] width 104 height 20
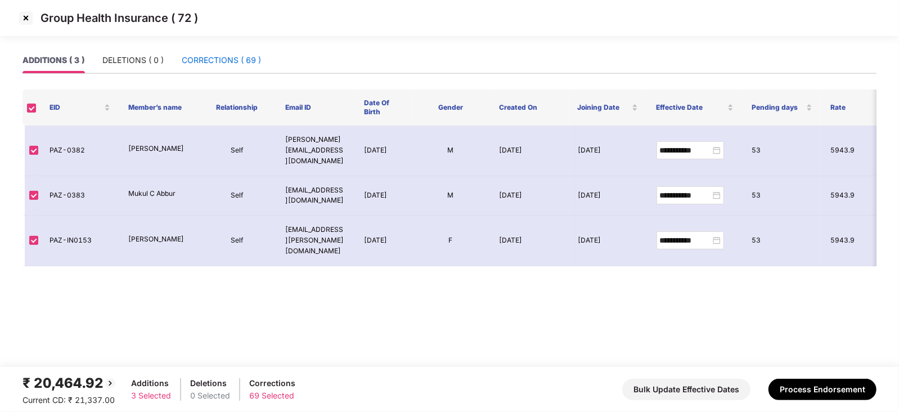
click at [210, 59] on div "CORRECTIONS ( 69 )" at bounding box center [221, 60] width 79 height 12
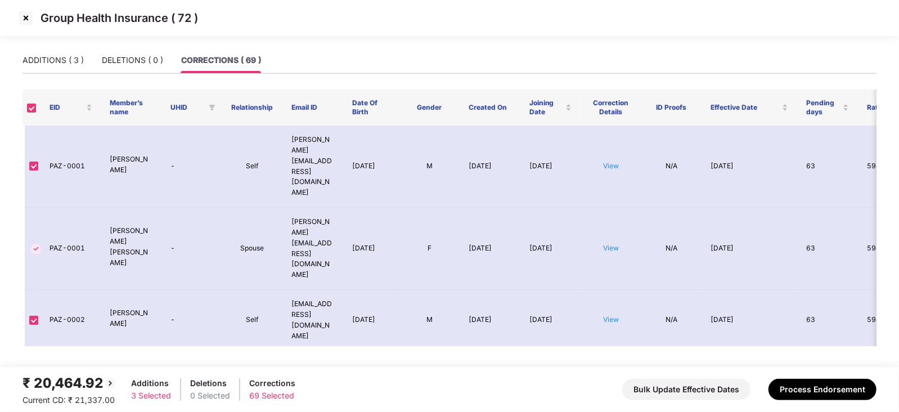
click at [20, 18] on img at bounding box center [26, 18] width 18 height 18
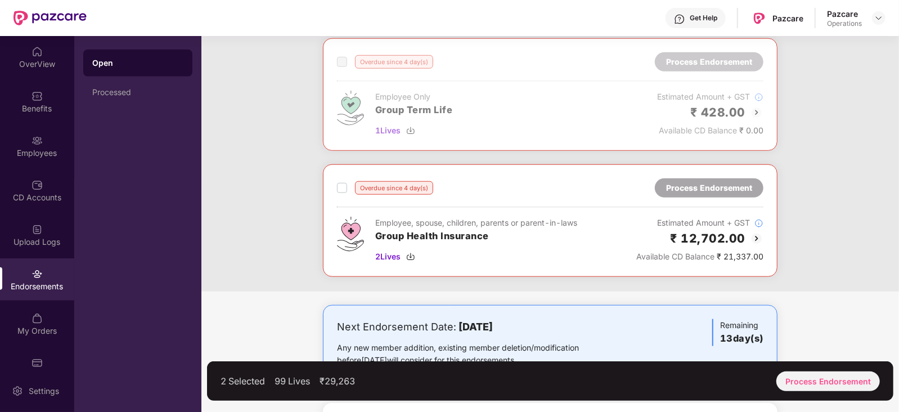
scroll to position [703, 0]
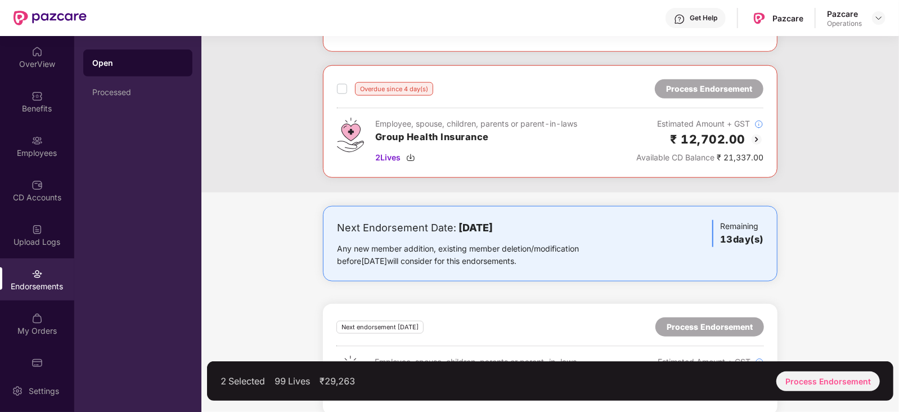
click at [335, 88] on div "Overdue since 4 day(s) Process Endorsement Employee, spouse, children, parents …" at bounding box center [550, 121] width 455 height 113
click at [335, 86] on div "Overdue since 4 day(s) Process Endorsement Employee, spouse, children, parents …" at bounding box center [550, 121] width 455 height 113
click at [804, 389] on div "Process Endorsement" at bounding box center [828, 381] width 104 height 20
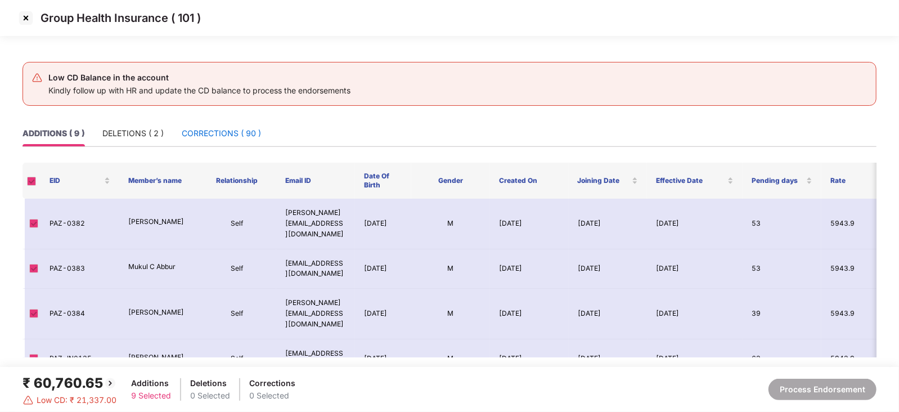
click at [217, 134] on div "CORRECTIONS ( 90 )" at bounding box center [221, 133] width 79 height 12
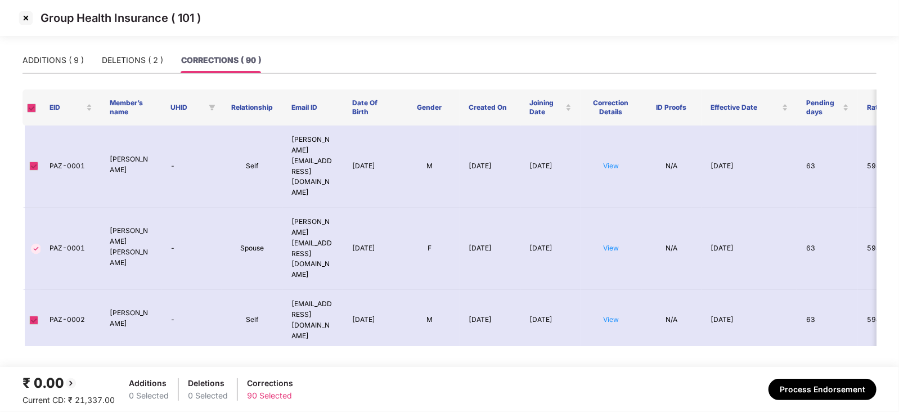
click at [29, 107] on span at bounding box center [31, 108] width 9 height 9
click at [33, 111] on span at bounding box center [31, 108] width 9 height 9
drag, startPoint x: 34, startPoint y: 111, endPoint x: 47, endPoint y: 100, distance: 17.1
click at [34, 111] on span at bounding box center [31, 108] width 9 height 9
click at [112, 59] on div "DELETIONS ( 2 )" at bounding box center [132, 60] width 61 height 12
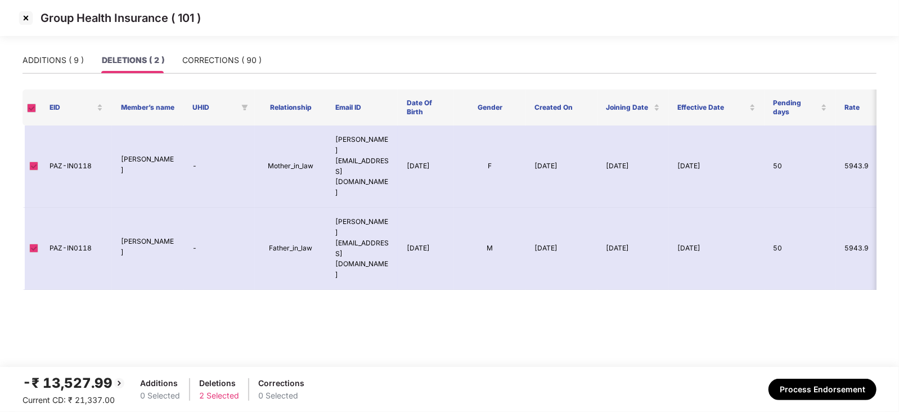
click at [31, 106] on span at bounding box center [31, 108] width 9 height 9
drag, startPoint x: 31, startPoint y: 106, endPoint x: 48, endPoint y: 51, distance: 58.4
click at [31, 105] on span at bounding box center [31, 108] width 9 height 9
click at [48, 49] on div "ADDITIONS ( 9 )" at bounding box center [53, 60] width 61 height 26
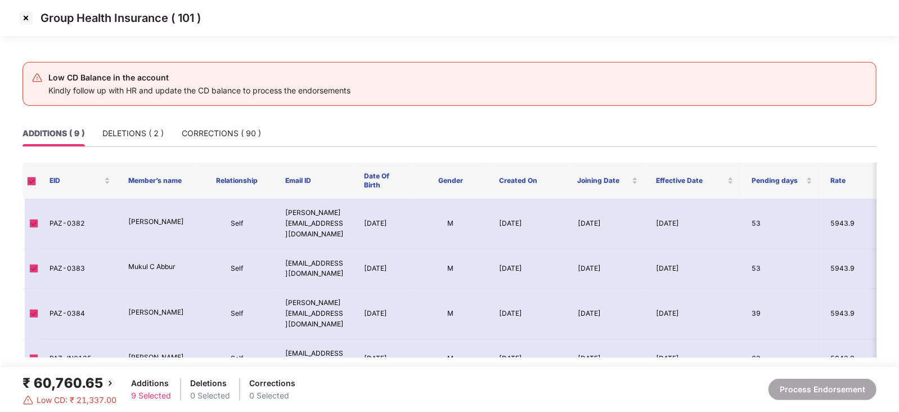
click at [34, 181] on span at bounding box center [31, 181] width 9 height 9
click at [149, 128] on div "DELETIONS ( 2 )" at bounding box center [132, 133] width 61 height 12
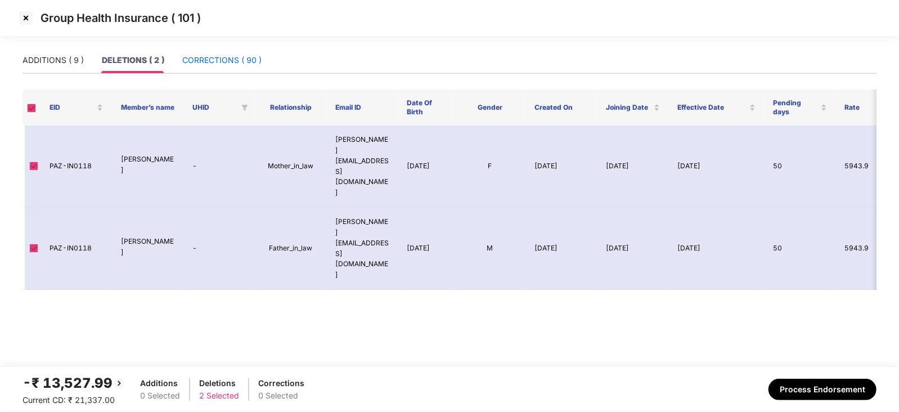
click at [211, 56] on div "CORRECTIONS ( 90 )" at bounding box center [221, 60] width 79 height 12
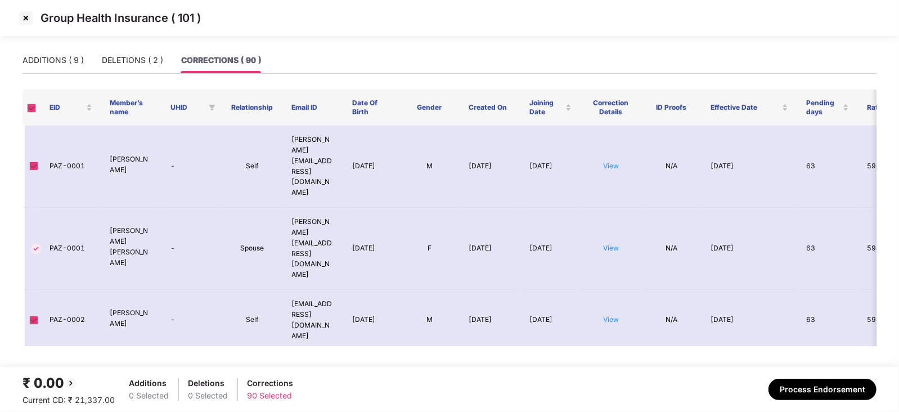
click at [32, 351] on td at bounding box center [32, 392] width 18 height 82
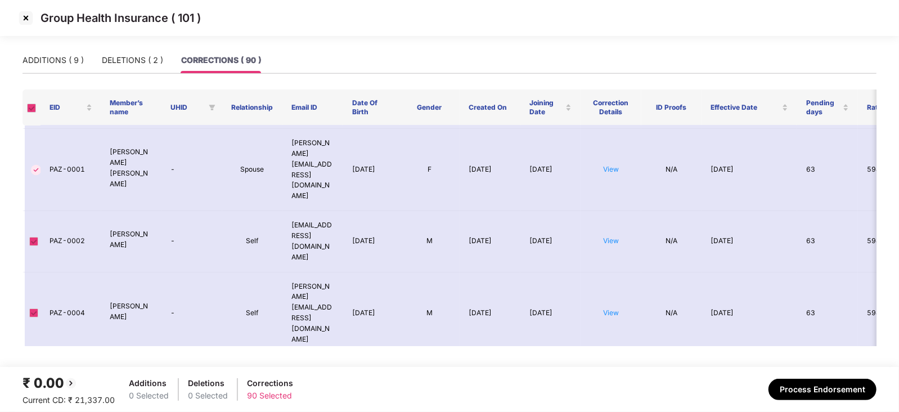
scroll to position [70, 0]
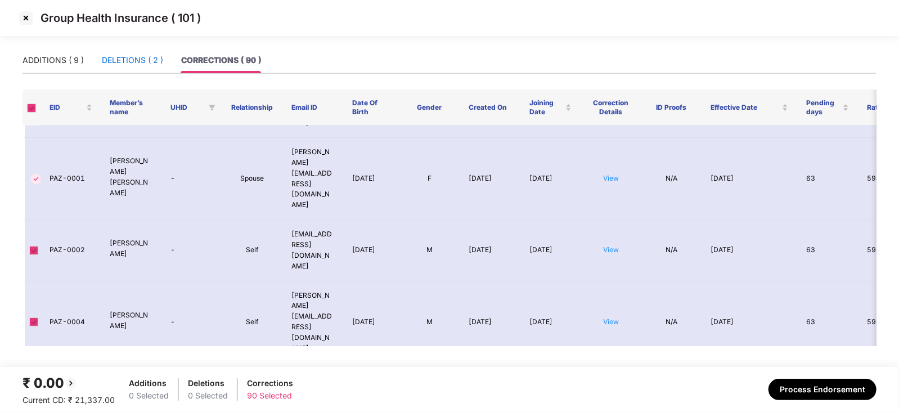
click at [114, 64] on div "DELETIONS ( 2 )" at bounding box center [132, 60] width 61 height 12
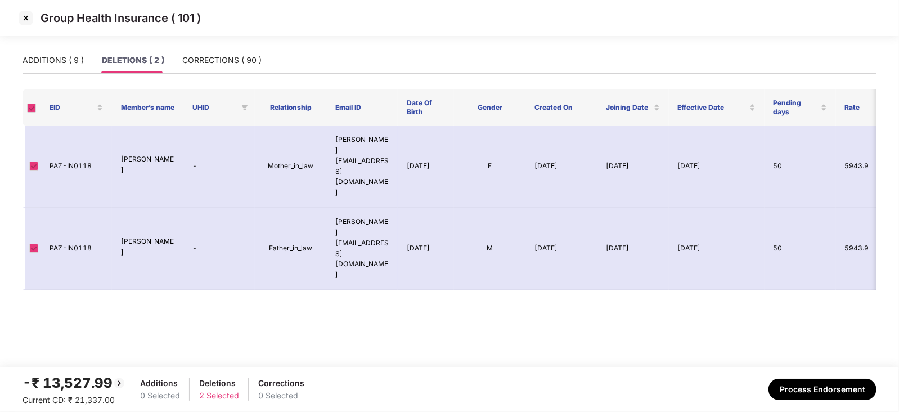
scroll to position [0, 0]
click at [73, 60] on div "ADDITIONS ( 9 )" at bounding box center [53, 60] width 61 height 12
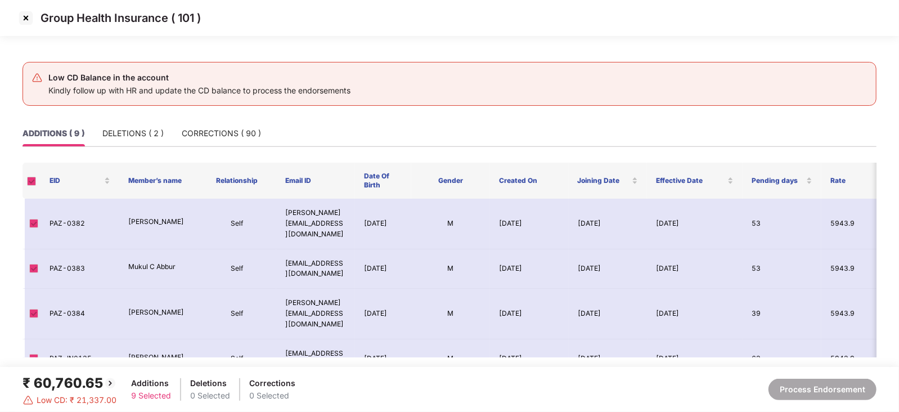
click at [21, 24] on img at bounding box center [26, 18] width 18 height 18
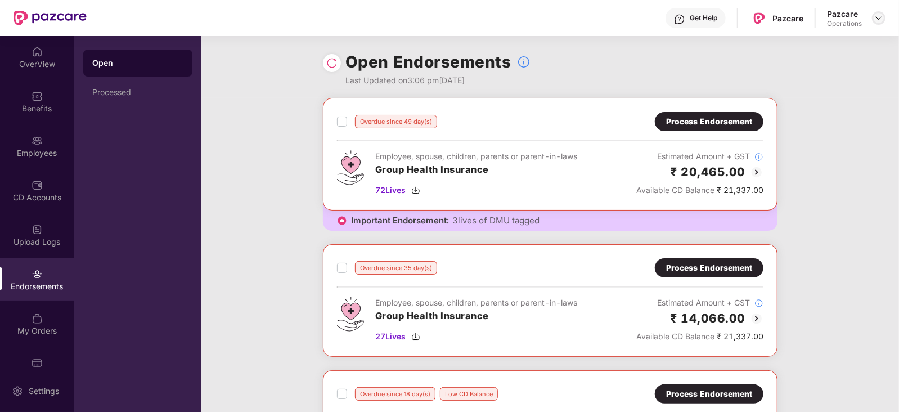
click at [878, 21] on img at bounding box center [878, 18] width 9 height 9
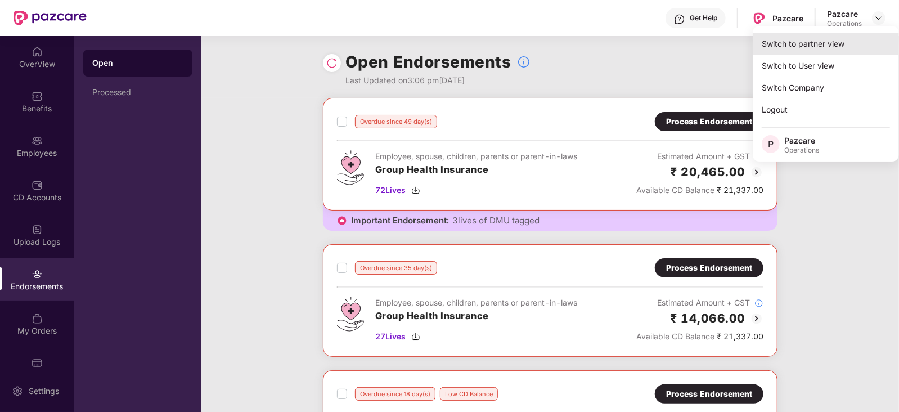
click at [855, 35] on div "Switch to partner view" at bounding box center [826, 44] width 146 height 22
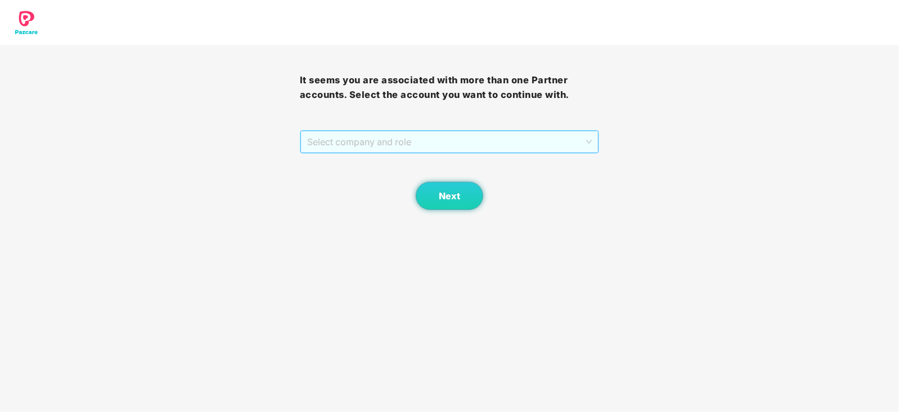
click at [432, 149] on span "Select company and role" at bounding box center [449, 141] width 285 height 21
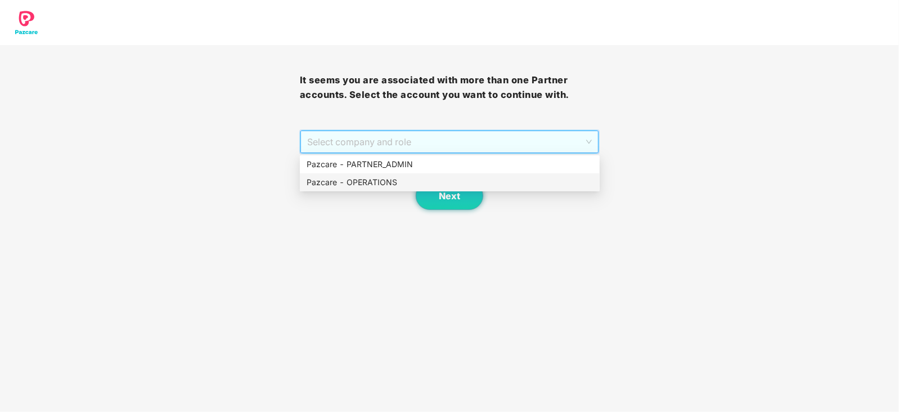
click at [379, 183] on div "Pazcare - OPERATIONS" at bounding box center [450, 182] width 286 height 12
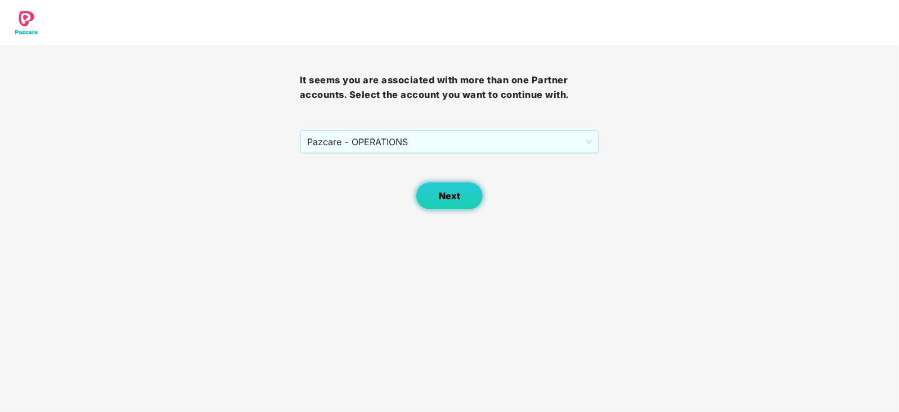
click at [432, 199] on button "Next" at bounding box center [450, 196] width 68 height 28
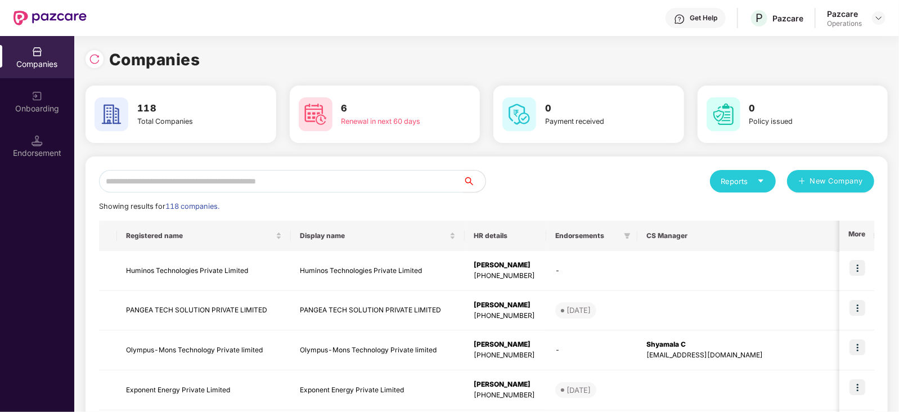
click at [268, 178] on input "text" at bounding box center [281, 181] width 364 height 23
paste input "**********"
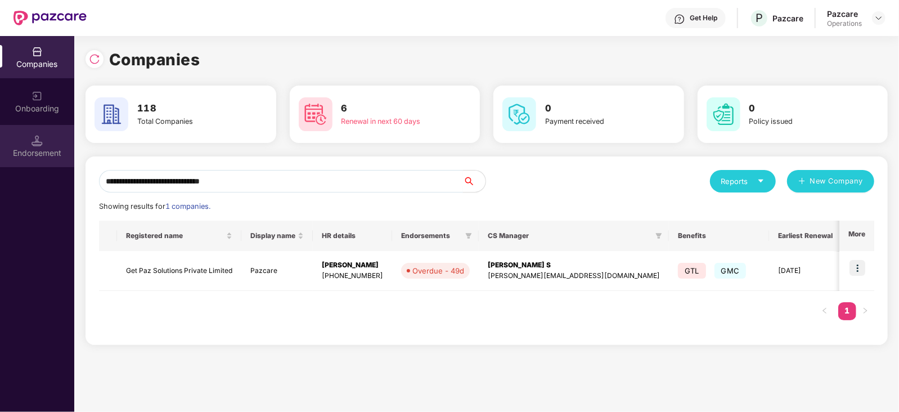
type input "**********"
click at [32, 151] on div "Endorsement" at bounding box center [37, 152] width 74 height 11
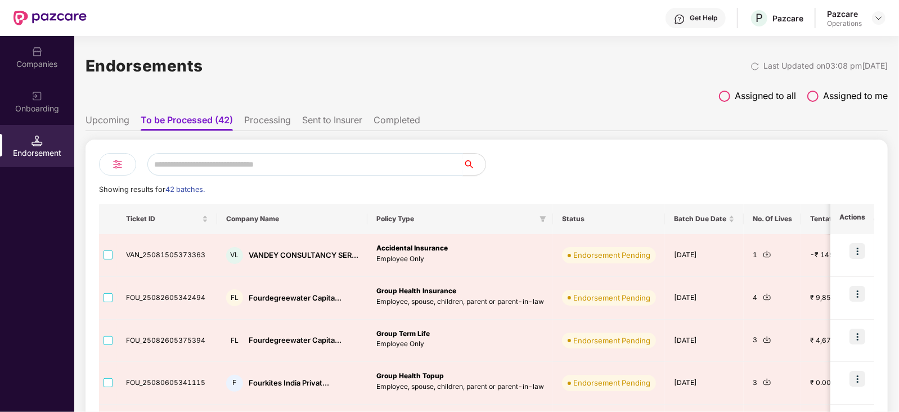
click at [226, 176] on input "text" at bounding box center [305, 164] width 316 height 23
paste input "**********"
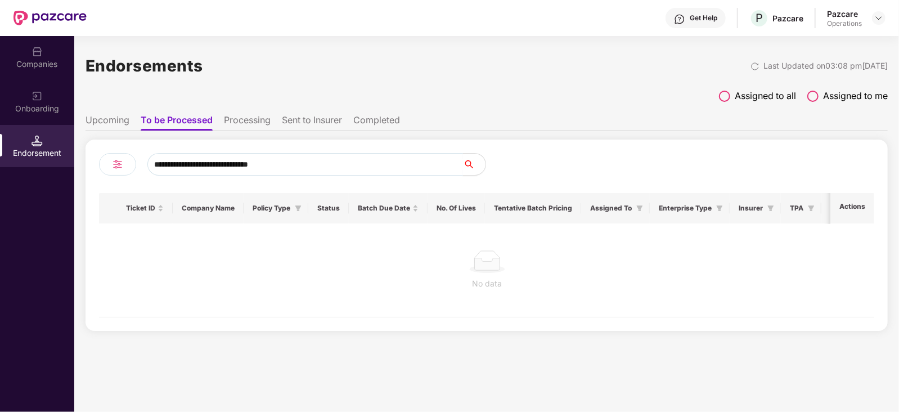
type input "**********"
click at [244, 120] on li "Processing" at bounding box center [247, 122] width 47 height 16
click at [48, 149] on div "Endorsement" at bounding box center [37, 152] width 74 height 11
click at [339, 165] on input "**********" at bounding box center [305, 164] width 316 height 23
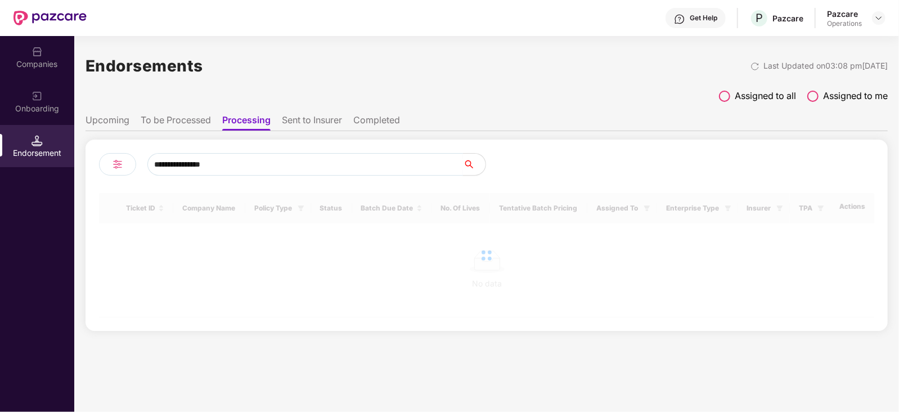
type input "**********"
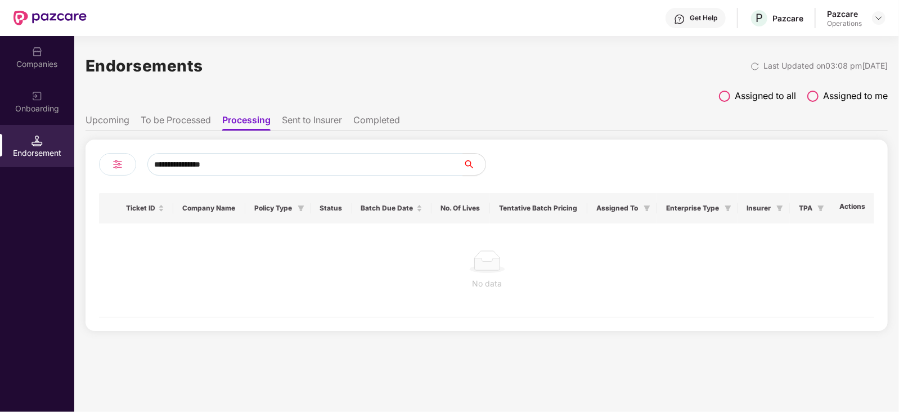
click at [194, 120] on li "To be Processed" at bounding box center [176, 122] width 70 height 16
click at [253, 167] on input "**********" at bounding box center [305, 164] width 316 height 23
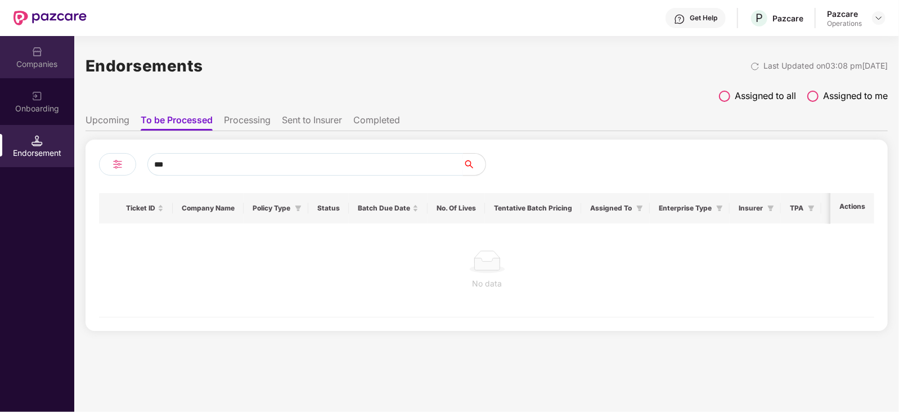
type input "***"
click at [47, 69] on div "Companies" at bounding box center [37, 64] width 74 height 11
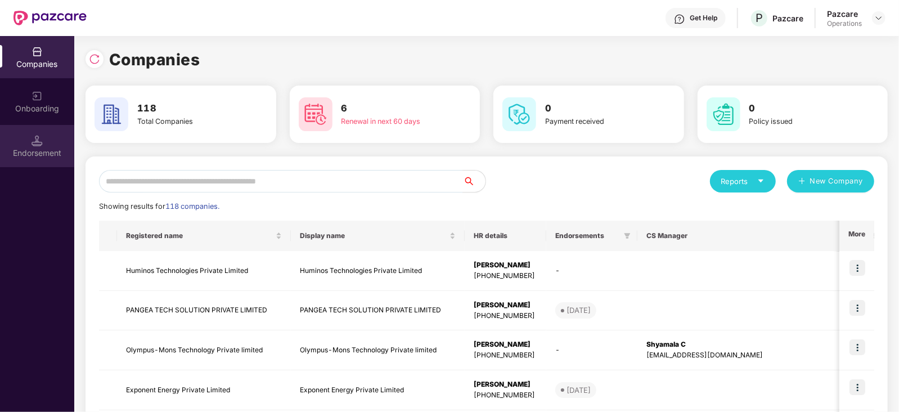
click at [57, 149] on div "Endorsement" at bounding box center [37, 152] width 74 height 11
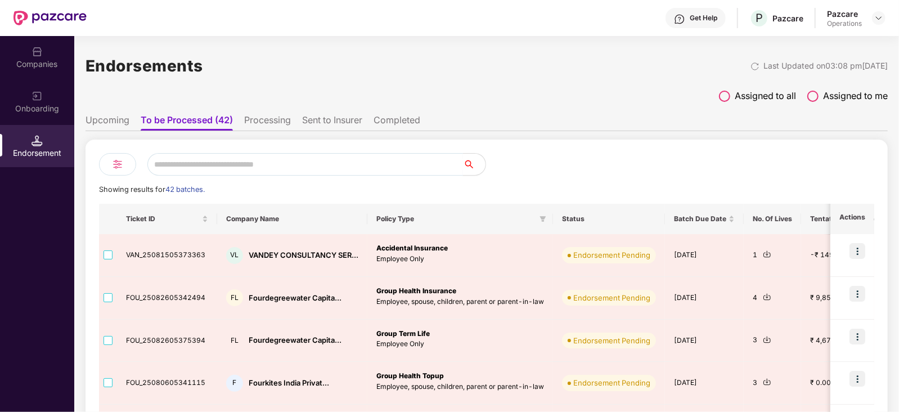
click at [177, 159] on input "text" at bounding box center [305, 164] width 316 height 23
paste input "**********"
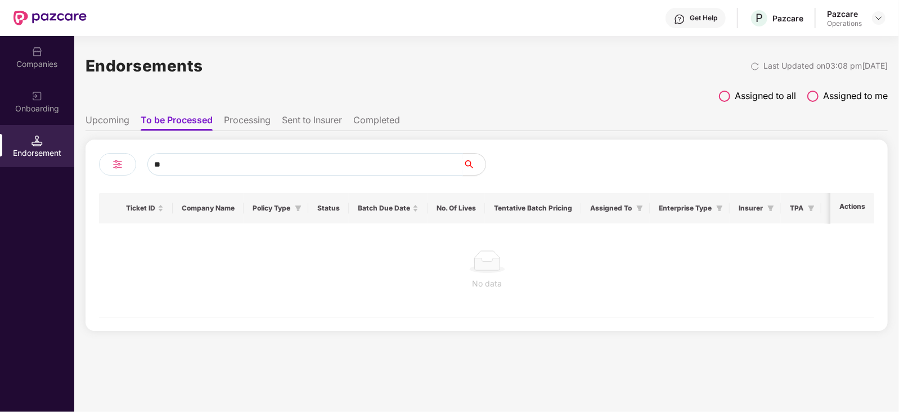
type input "*"
paste input "**********"
click at [729, 95] on span at bounding box center [724, 96] width 11 height 11
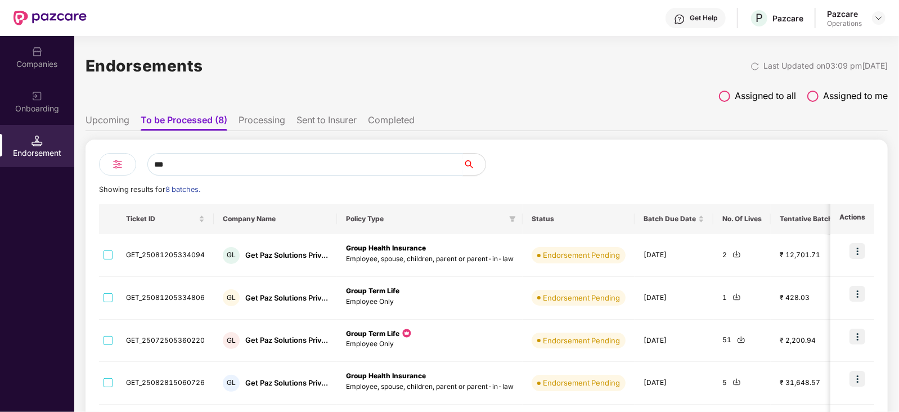
drag, startPoint x: 193, startPoint y: 165, endPoint x: 141, endPoint y: 165, distance: 51.8
click at [141, 165] on div "***" at bounding box center [293, 164] width 388 height 23
paste input "**********"
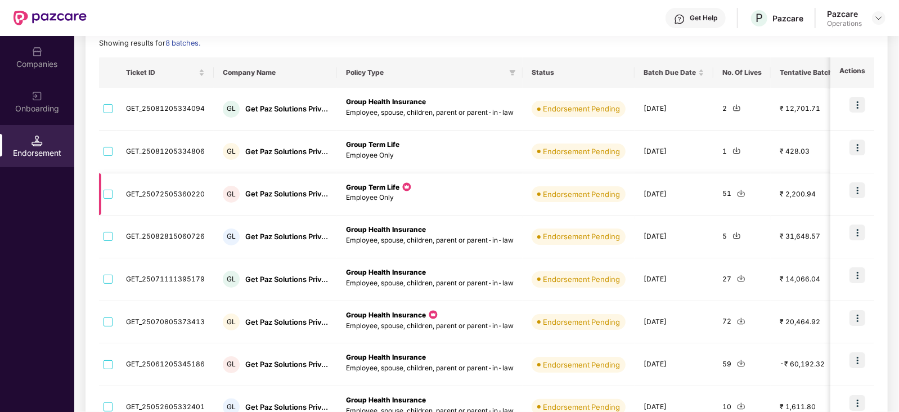
scroll to position [76, 0]
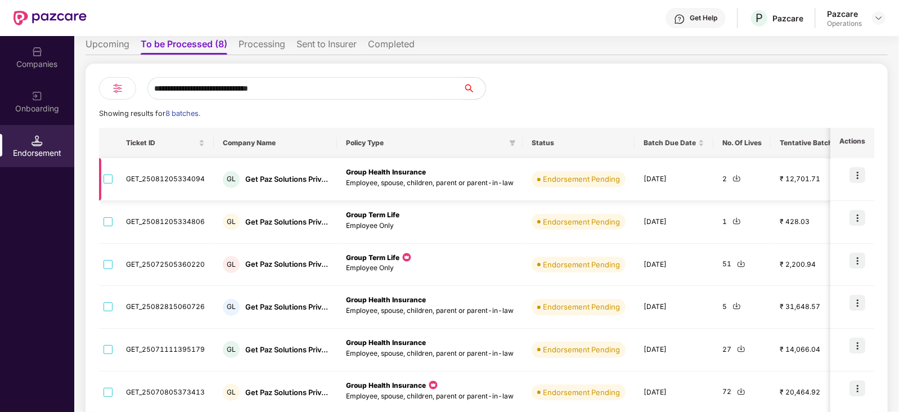
type input "**********"
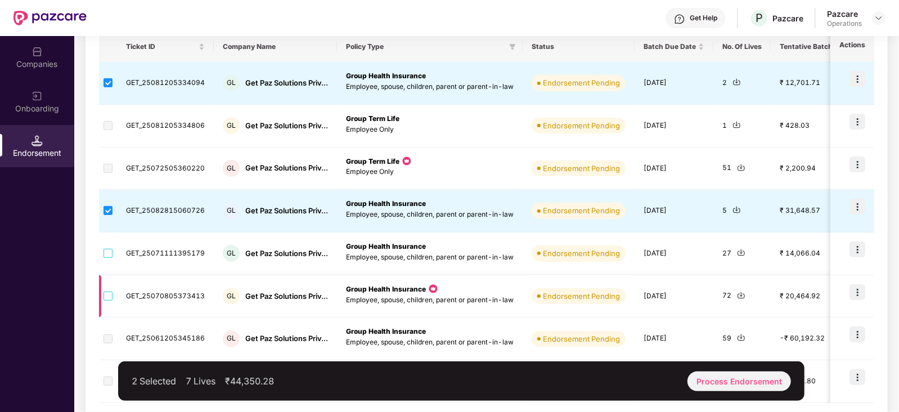
scroll to position [216, 0]
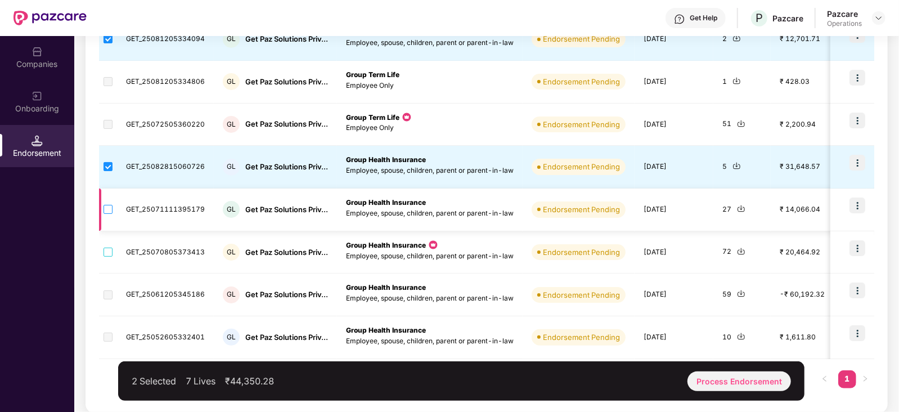
click at [107, 214] on label at bounding box center [108, 209] width 9 height 12
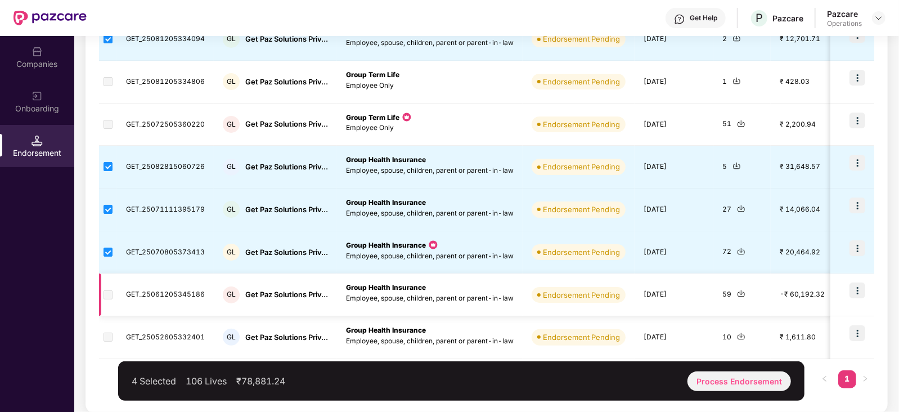
click at [105, 290] on span at bounding box center [108, 294] width 9 height 9
click at [109, 296] on span at bounding box center [108, 294] width 9 height 9
click at [110, 292] on span at bounding box center [108, 294] width 9 height 9
click at [733, 378] on div "Process Endorsement" at bounding box center [740, 381] width 104 height 20
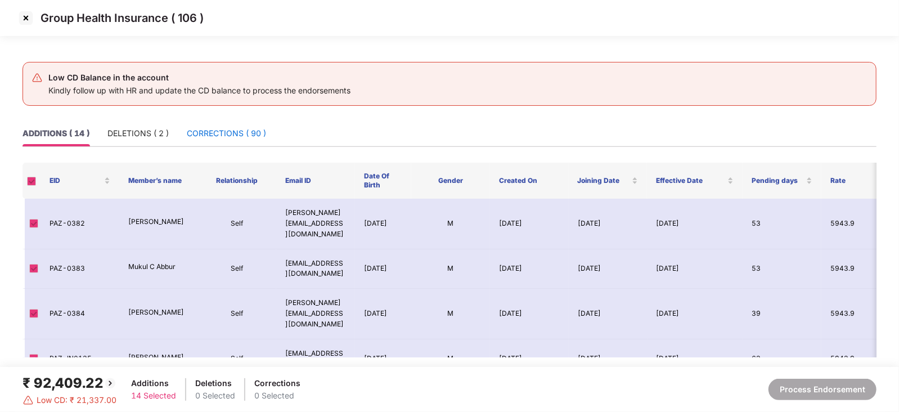
click at [233, 138] on div "CORRECTIONS ( 90 )" at bounding box center [226, 133] width 79 height 12
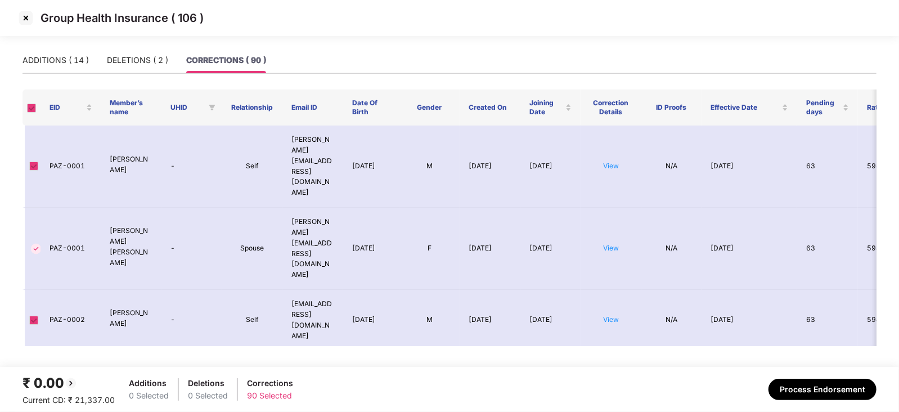
click at [31, 109] on span at bounding box center [31, 108] width 9 height 9
click at [33, 109] on span at bounding box center [31, 108] width 9 height 9
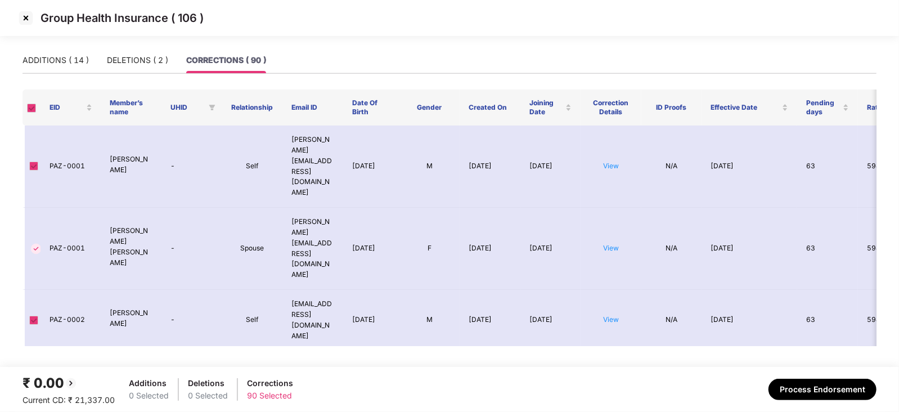
drag, startPoint x: 33, startPoint y: 108, endPoint x: 73, endPoint y: 10, distance: 105.9
click at [53, 60] on div "ADDITIONS ( 14 ) DELETIONS ( 2 ) CORRECTIONS ( 90 ) EID Member’s name UHID Rela…" at bounding box center [450, 196] width 854 height 299
click at [28, 22] on img at bounding box center [26, 18] width 18 height 18
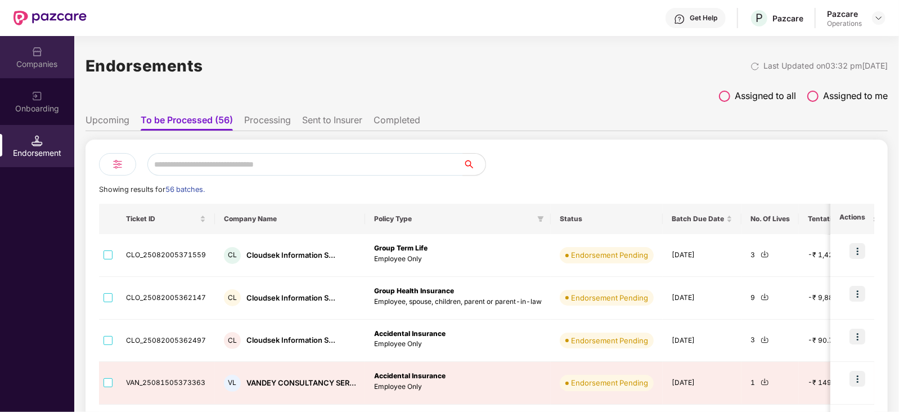
click at [45, 65] on div "Companies" at bounding box center [37, 64] width 74 height 11
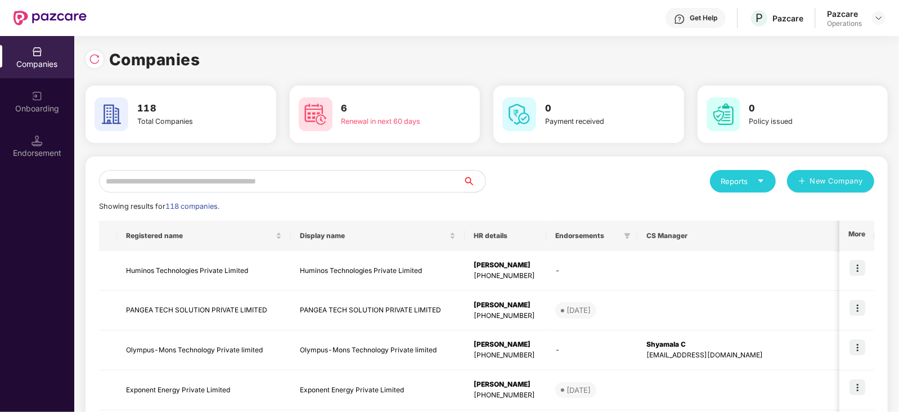
click at [236, 181] on input "text" at bounding box center [281, 181] width 364 height 23
paste input "********"
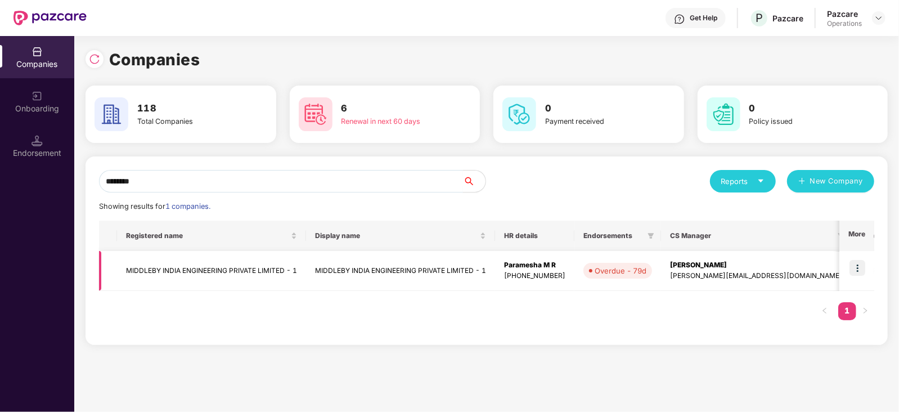
type input "********"
click at [182, 268] on td "MIDDLEBY INDIA ENGINEERING PRIVATE LIMITED - 1" at bounding box center [211, 271] width 189 height 40
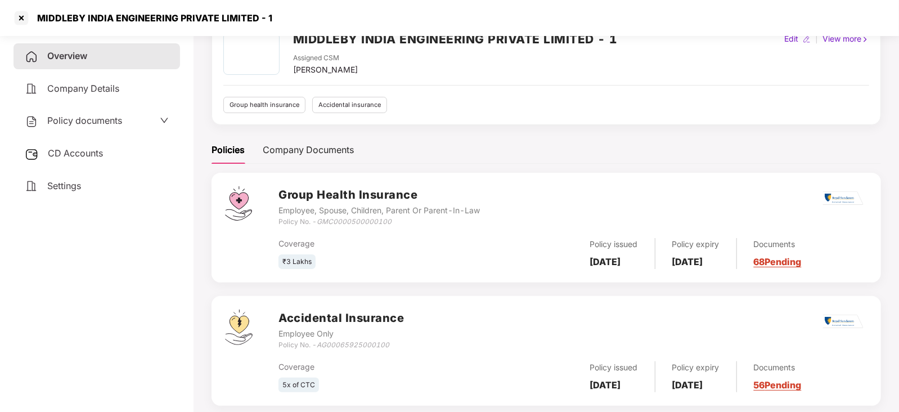
scroll to position [82, 0]
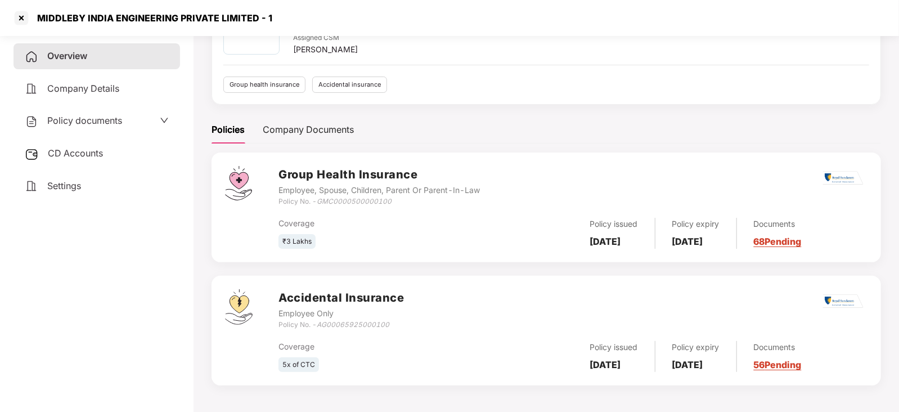
click at [105, 122] on span "Policy documents" at bounding box center [84, 120] width 75 height 11
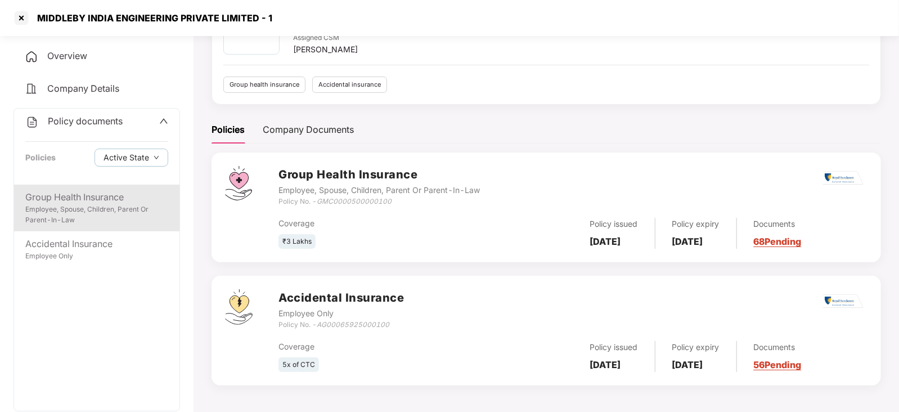
click at [115, 207] on div "Employee, Spouse, Children, Parent Or Parent-In-Law" at bounding box center [96, 214] width 143 height 21
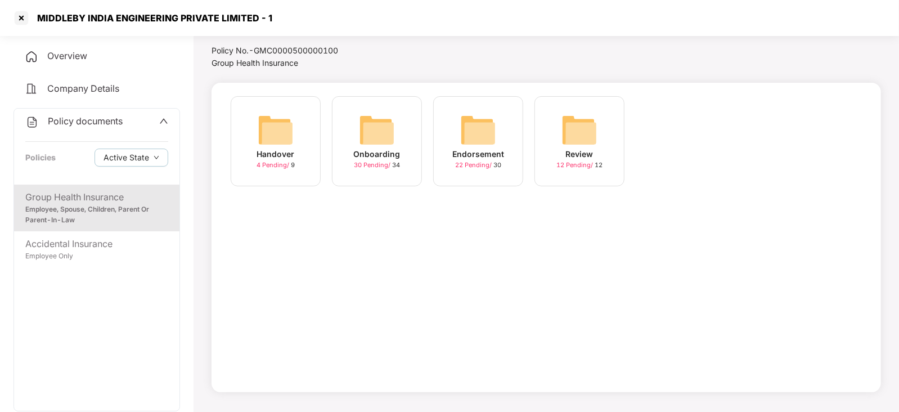
click at [377, 133] on img at bounding box center [377, 130] width 36 height 36
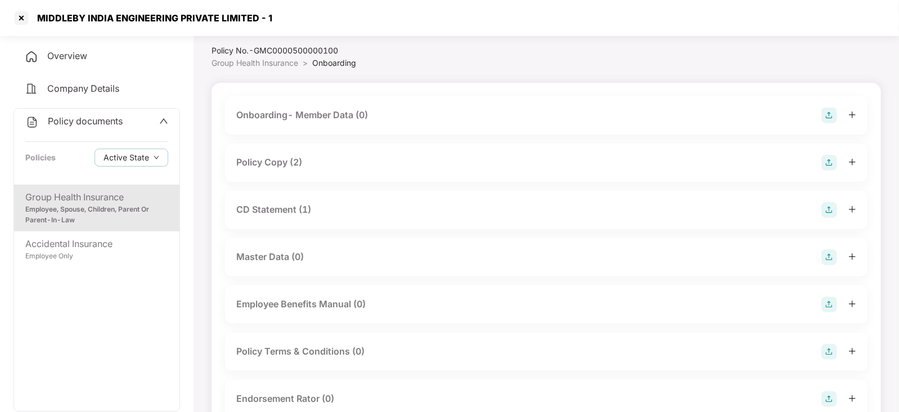
scroll to position [82, 0]
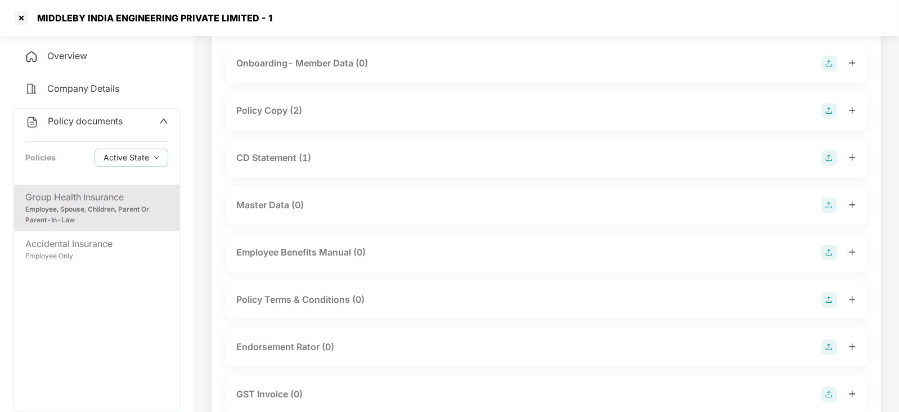
click at [279, 114] on div "Policy Copy (2)" at bounding box center [269, 111] width 66 height 14
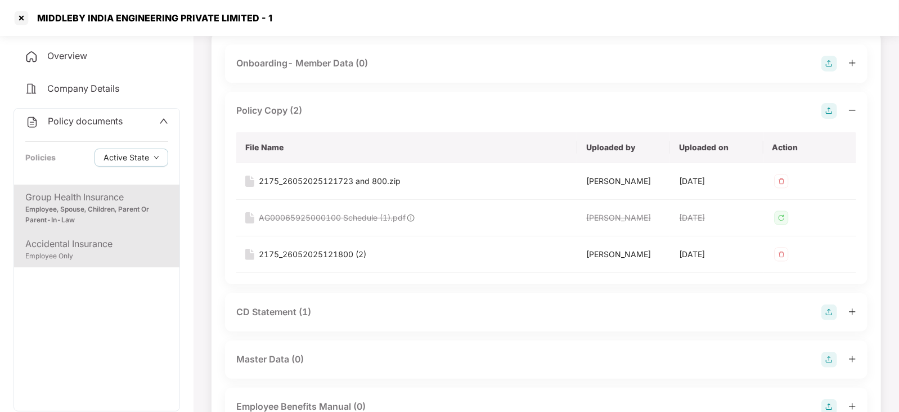
click at [120, 251] on div "Employee Only" at bounding box center [96, 256] width 143 height 11
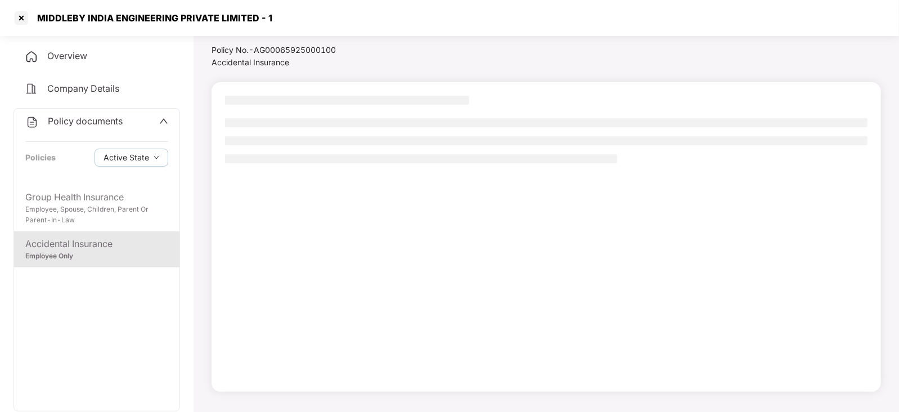
scroll to position [30, 0]
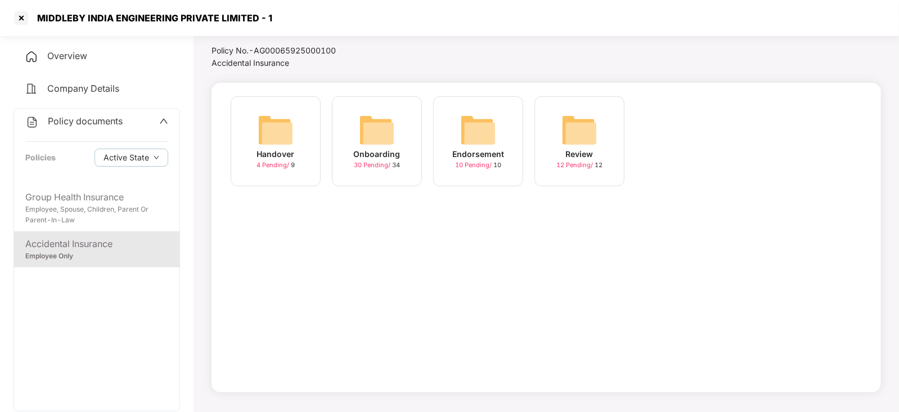
click at [378, 128] on img at bounding box center [377, 130] width 36 height 36
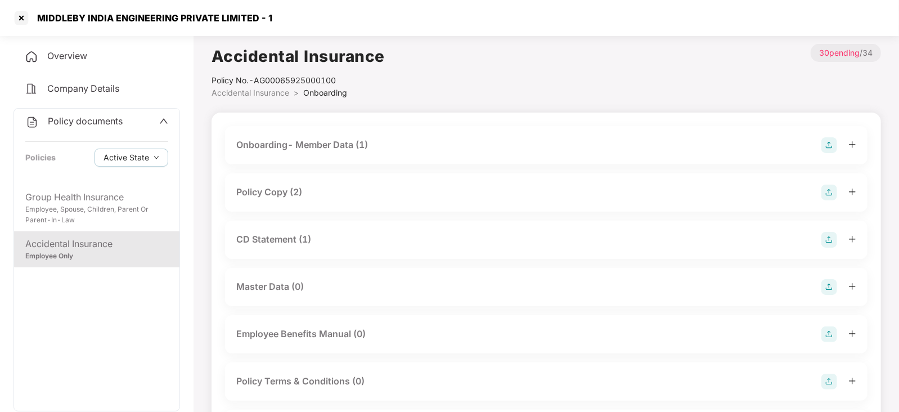
scroll to position [0, 0]
click at [316, 147] on div "Onboarding- Member Data (1)" at bounding box center [302, 145] width 132 height 14
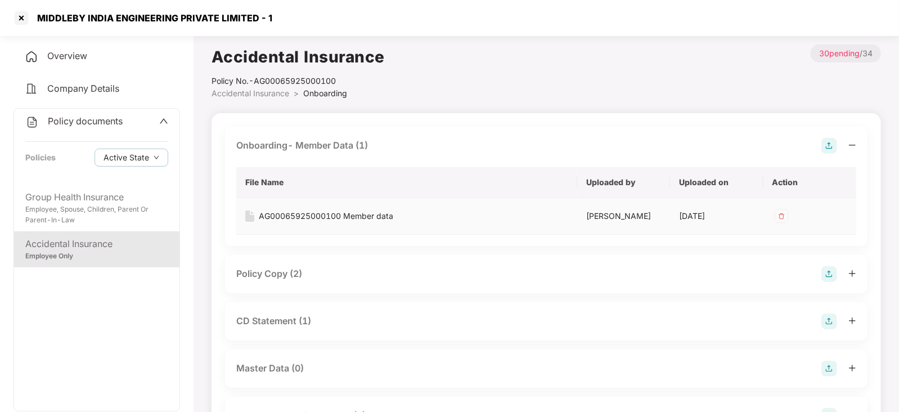
click at [319, 215] on div "AG00065925000100 Member data" at bounding box center [326, 216] width 134 height 12
click at [272, 281] on div "Policy Copy (2)" at bounding box center [269, 274] width 66 height 14
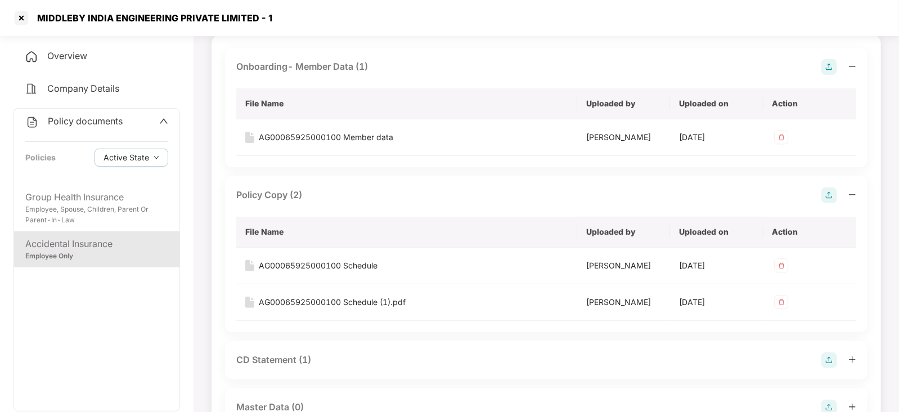
scroll to position [140, 0]
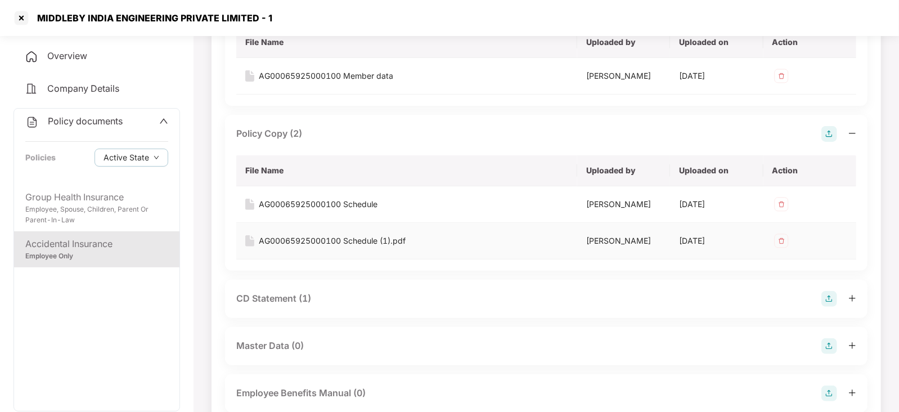
click at [339, 247] on div "AG00065925000100 Schedule (1).pdf" at bounding box center [332, 241] width 147 height 12
click at [331, 210] on div "AG00065925000100 Schedule" at bounding box center [318, 204] width 119 height 12
click at [294, 308] on div "CD Statement (1)" at bounding box center [546, 299] width 643 height 38
drag, startPoint x: 297, startPoint y: 318, endPoint x: 303, endPoint y: 313, distance: 8.4
click at [297, 306] on div "CD Statement (1)" at bounding box center [273, 298] width 75 height 14
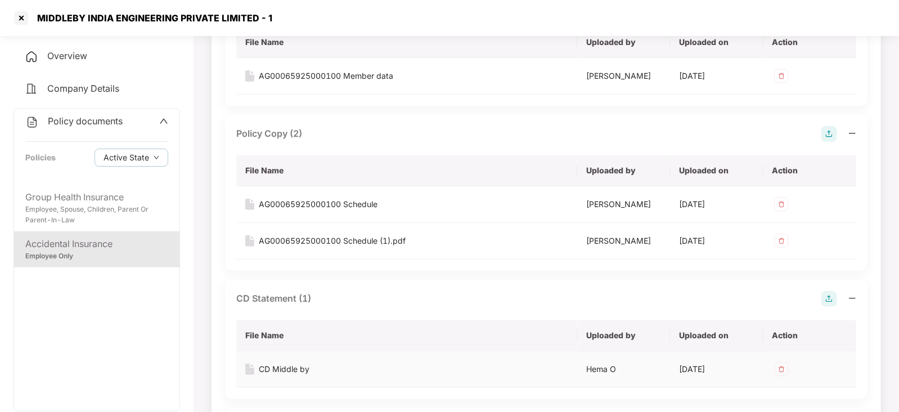
drag, startPoint x: 293, startPoint y: 388, endPoint x: 301, endPoint y: 383, distance: 9.8
click at [293, 375] on div "CD Middle by" at bounding box center [284, 369] width 51 height 12
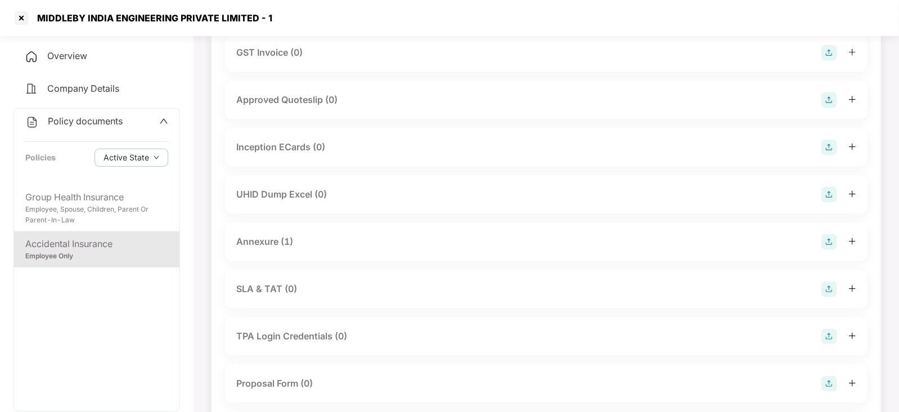
scroll to position [774, 0]
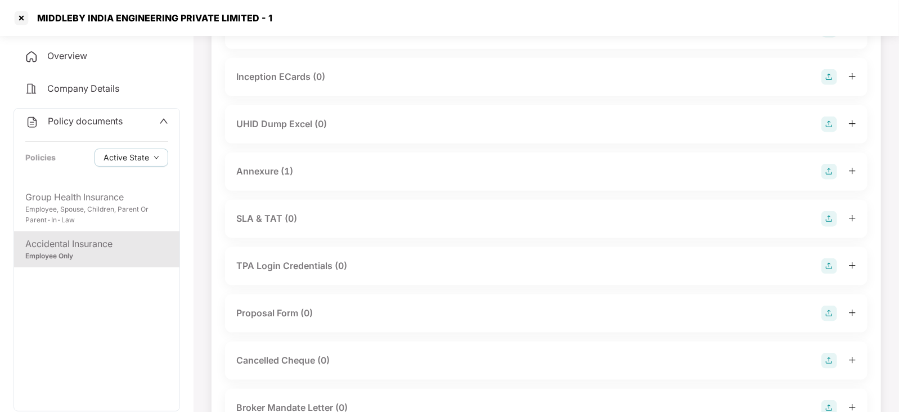
click at [250, 178] on div "Annexure (1)" at bounding box center [264, 171] width 57 height 14
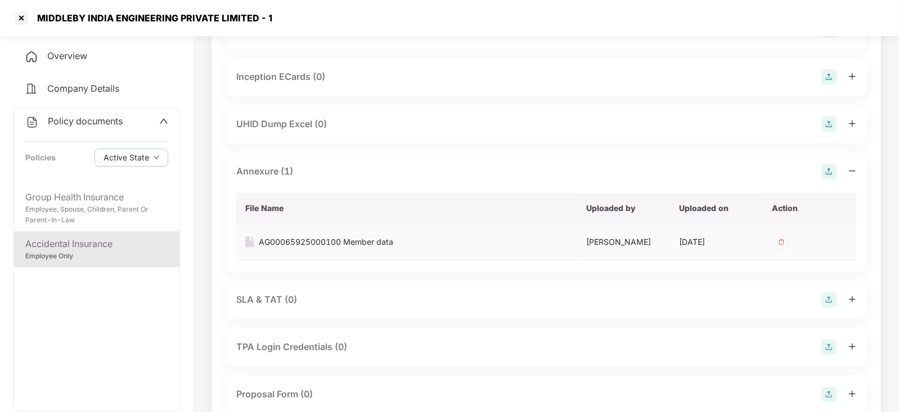
click at [304, 248] on div "AG00065925000100 Member data" at bounding box center [326, 242] width 134 height 12
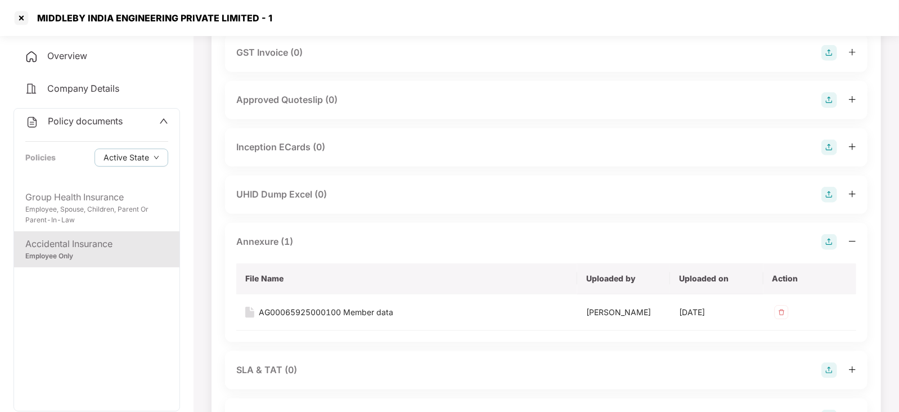
scroll to position [844, 0]
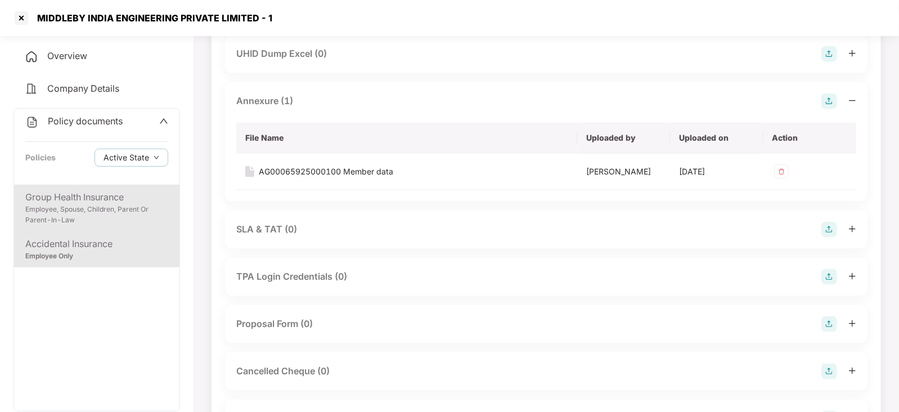
click at [115, 195] on div "Group Health Insurance" at bounding box center [96, 197] width 143 height 14
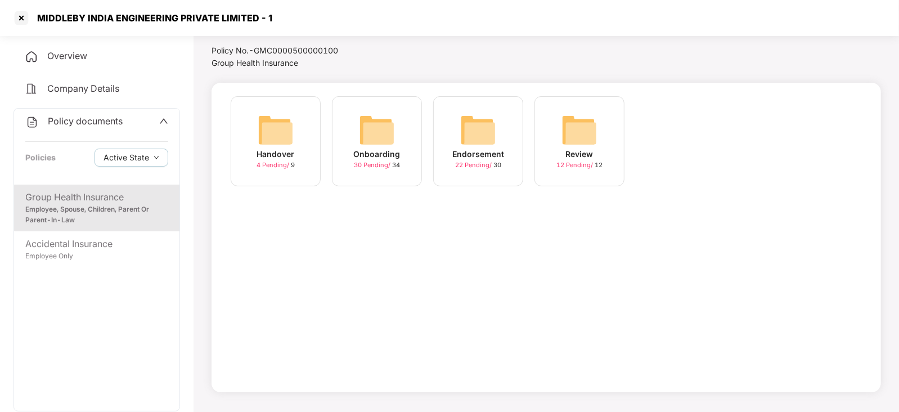
click at [376, 128] on img at bounding box center [377, 130] width 36 height 36
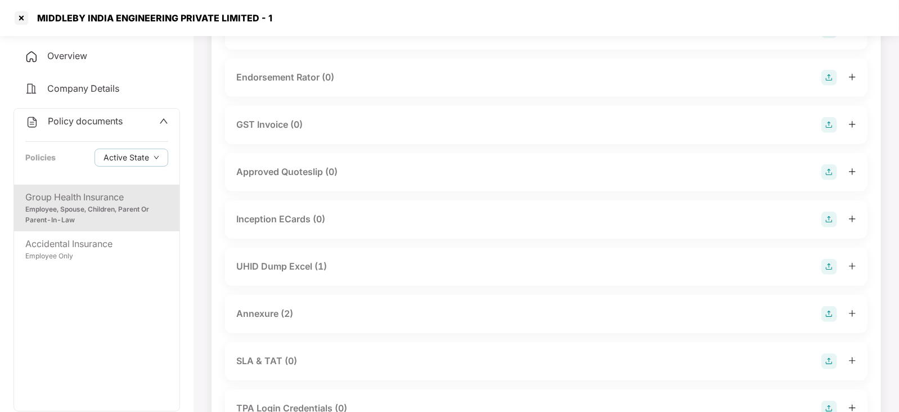
scroll to position [352, 0]
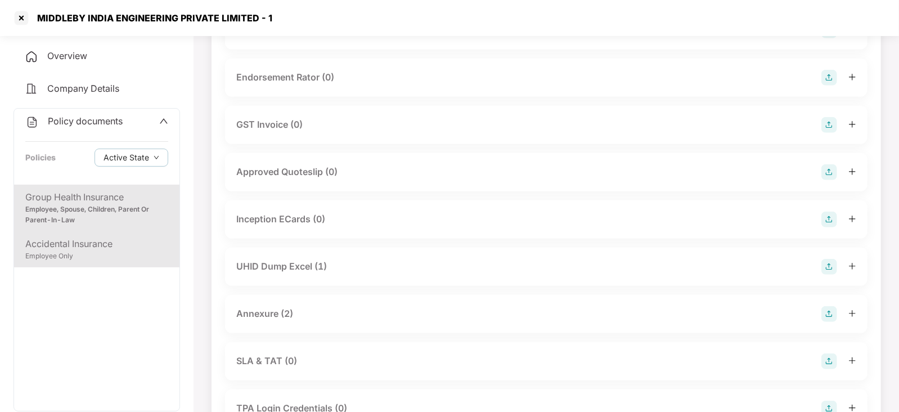
click at [110, 254] on div "Employee Only" at bounding box center [96, 256] width 143 height 11
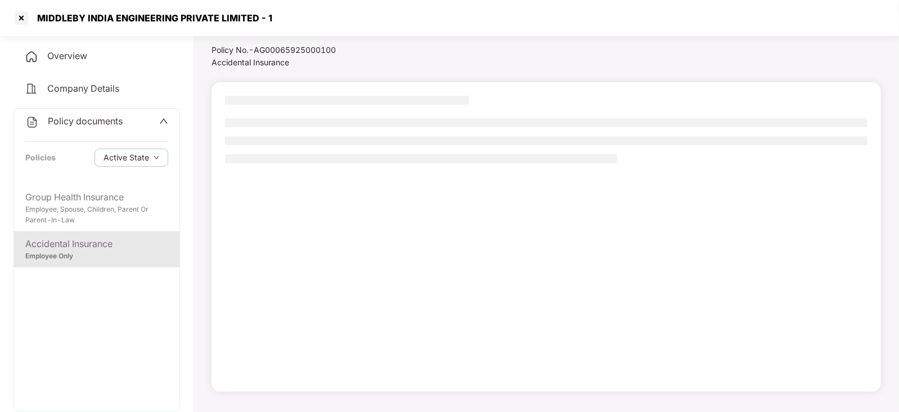
scroll to position [30, 0]
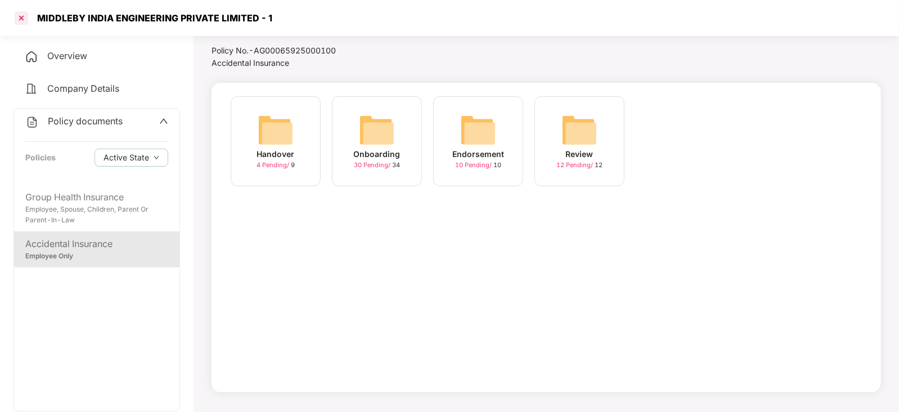
click at [25, 17] on div at bounding box center [21, 18] width 18 height 18
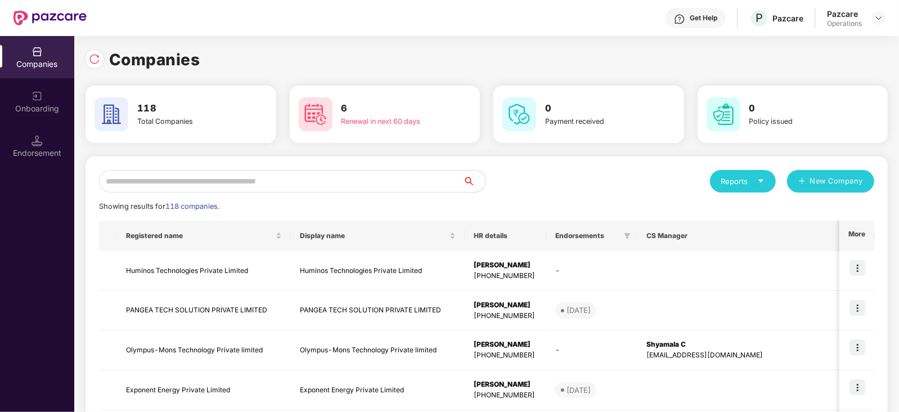
scroll to position [0, 0]
click at [293, 177] on input "text" at bounding box center [281, 181] width 364 height 23
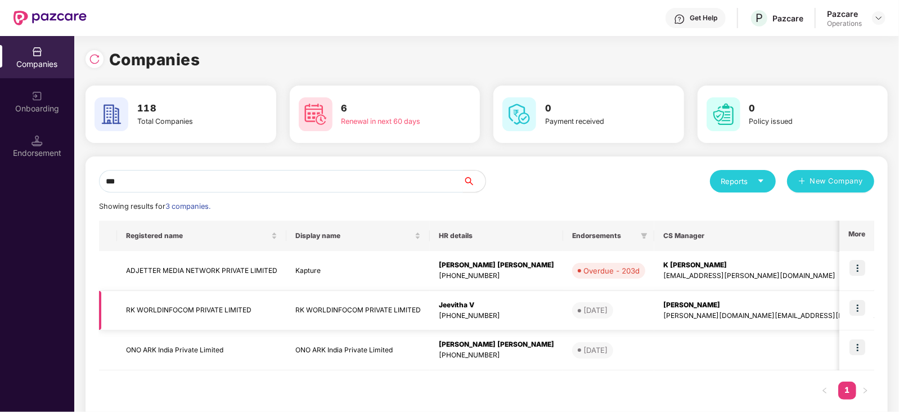
type input "**"
click at [858, 314] on img at bounding box center [858, 308] width 16 height 16
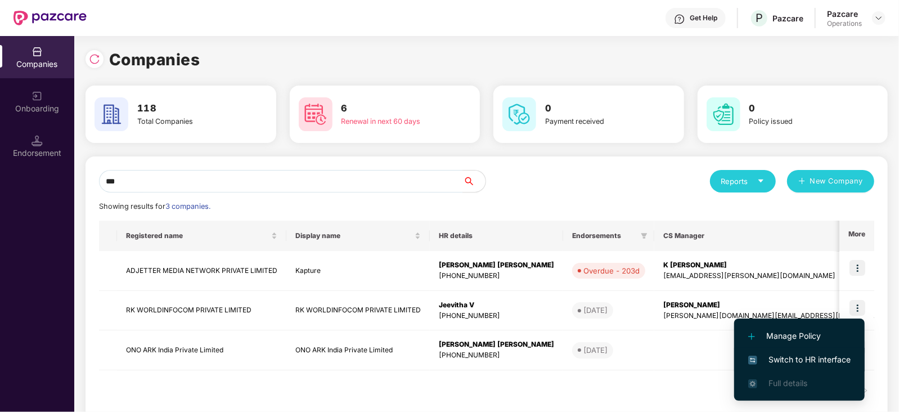
click at [831, 362] on span "Switch to HR interface" at bounding box center [799, 359] width 102 height 12
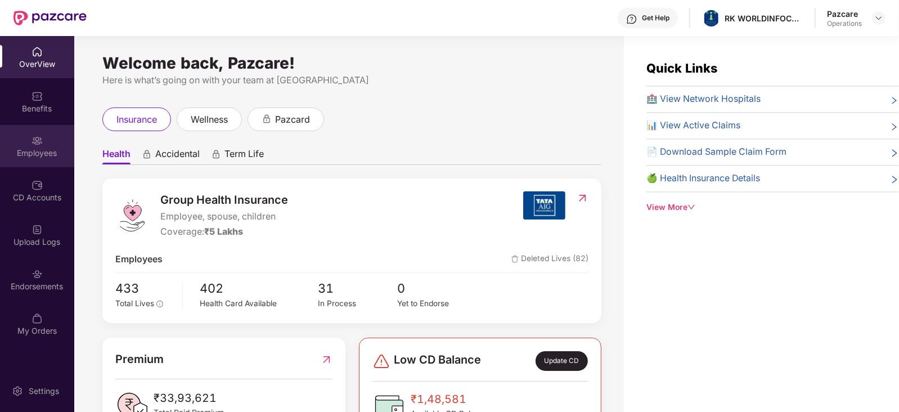
click at [33, 160] on div "Employees" at bounding box center [37, 146] width 74 height 42
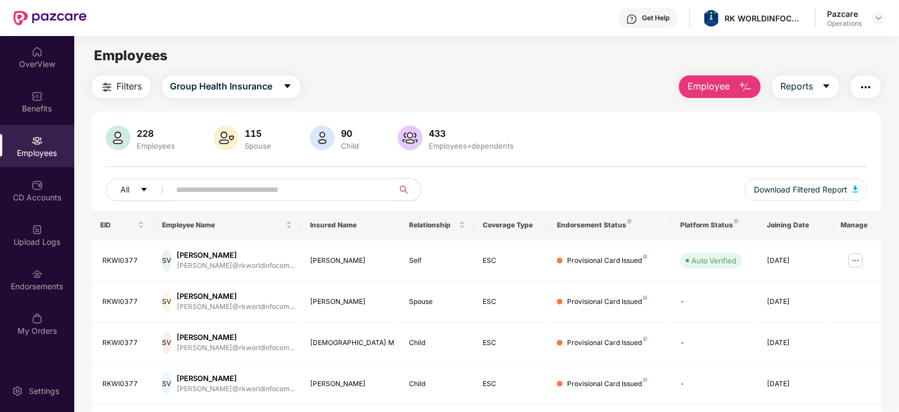
click at [855, 80] on button "button" at bounding box center [866, 86] width 30 height 23
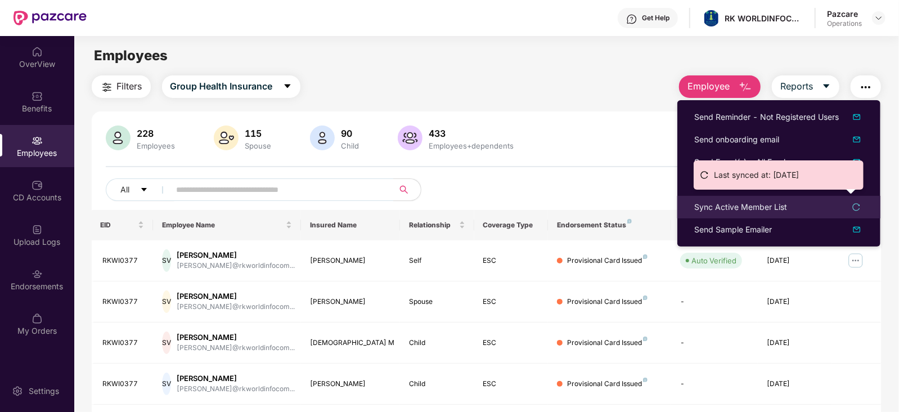
click at [754, 209] on div "Sync Active Member List" at bounding box center [740, 207] width 93 height 12
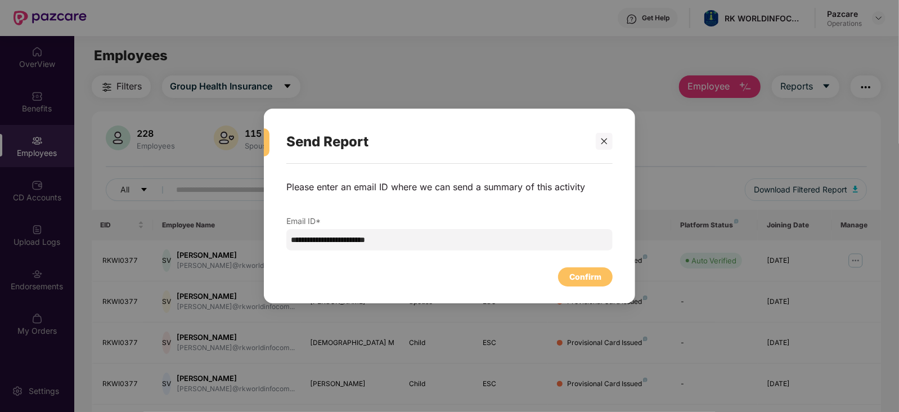
click at [577, 280] on div "Confirm" at bounding box center [585, 277] width 32 height 12
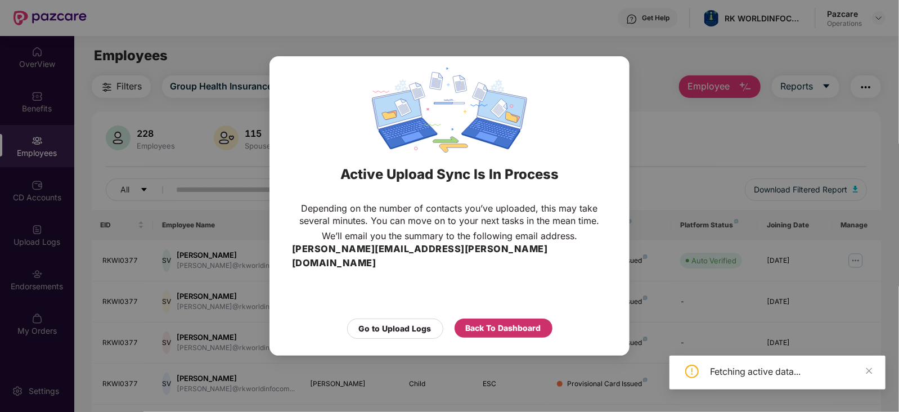
click at [525, 322] on div "Back To Dashboard" at bounding box center [503, 328] width 75 height 12
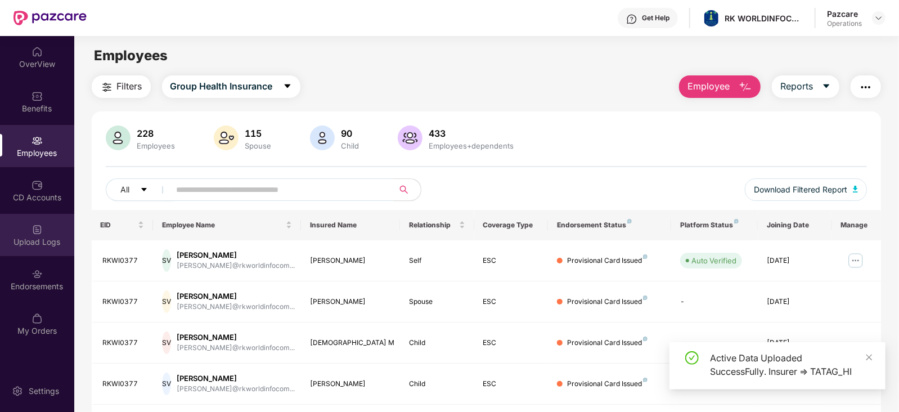
click at [26, 248] on div "Upload Logs" at bounding box center [37, 235] width 74 height 42
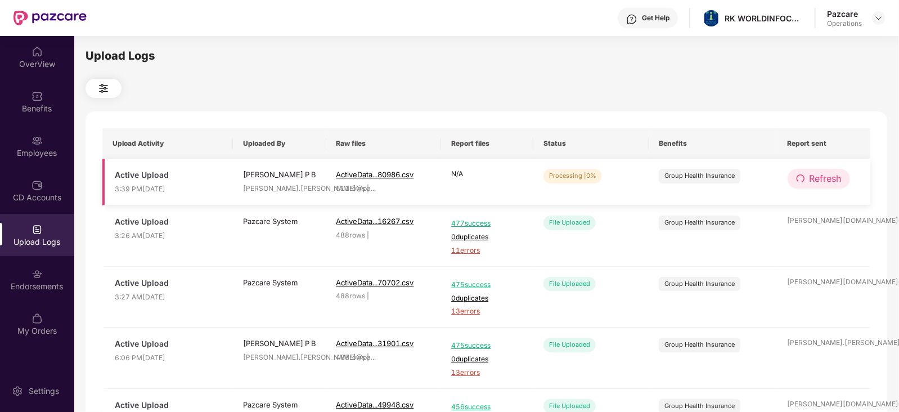
click at [834, 186] on button "Refresh" at bounding box center [819, 179] width 62 height 20
click at [834, 186] on button "Refresh" at bounding box center [820, 179] width 64 height 20
click at [836, 178] on span "Refresh" at bounding box center [826, 179] width 32 height 14
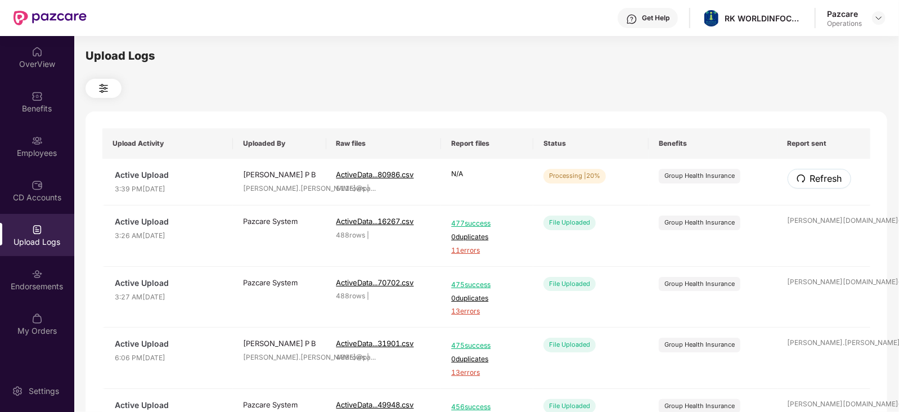
click at [835, 178] on span "Refresh" at bounding box center [826, 179] width 32 height 14
click at [840, 182] on span "Refresh" at bounding box center [826, 179] width 32 height 14
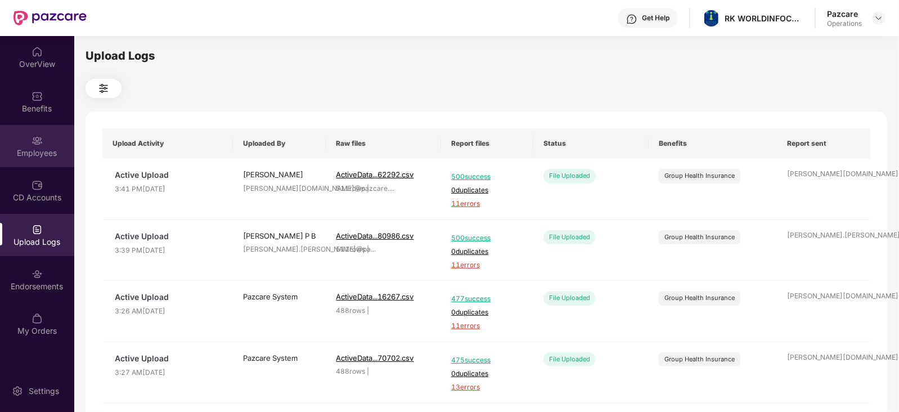
click at [50, 158] on div "Employees" at bounding box center [37, 152] width 74 height 11
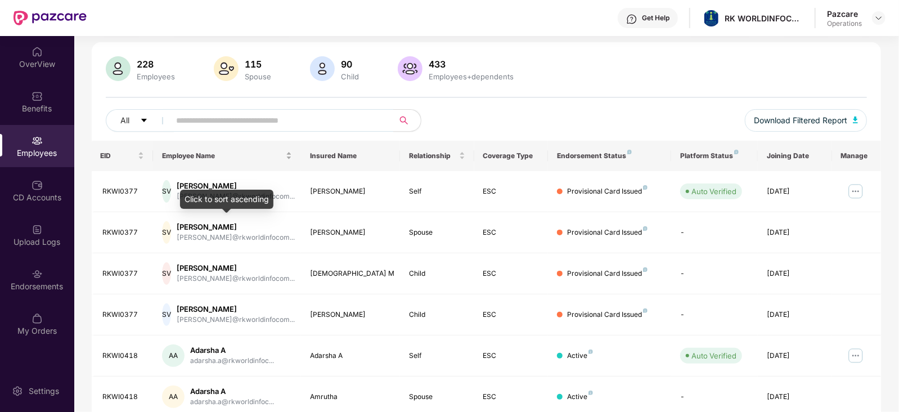
scroll to position [70, 0]
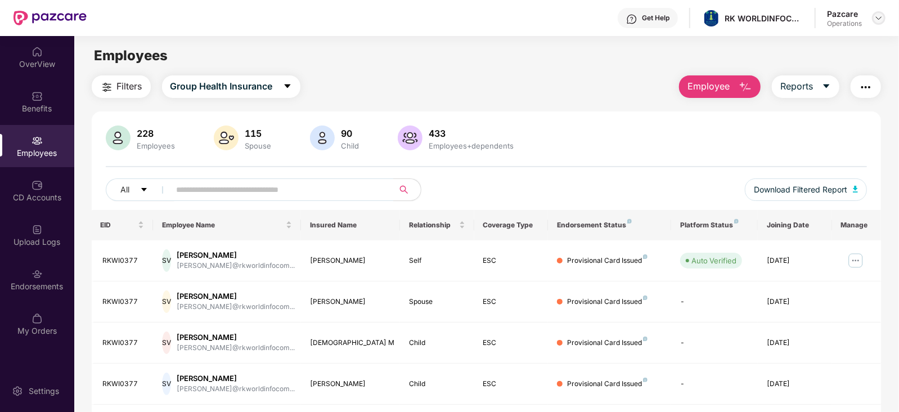
click at [876, 22] on img at bounding box center [878, 18] width 9 height 9
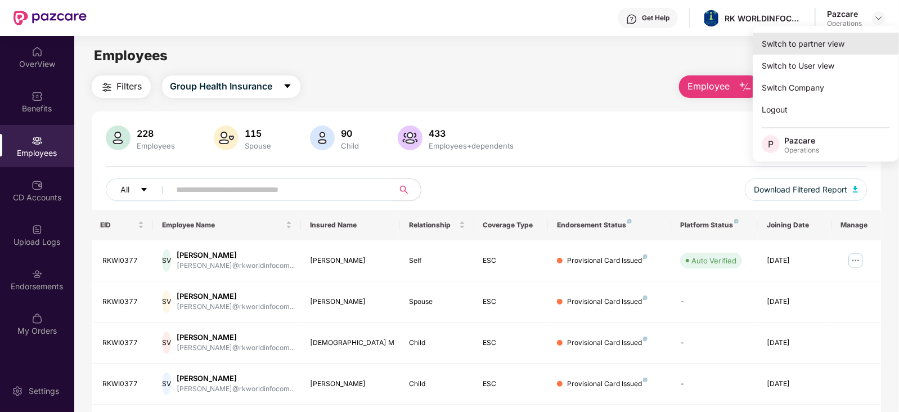
click at [782, 48] on div "Switch to partner view" at bounding box center [826, 44] width 146 height 22
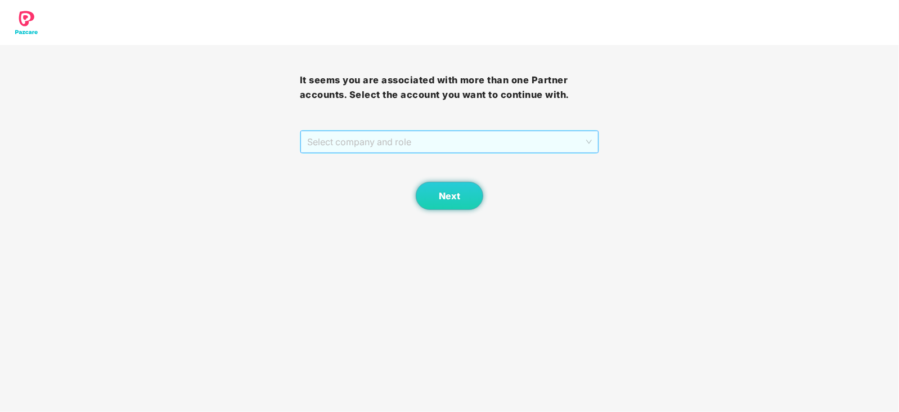
click at [340, 147] on span "Select company and role" at bounding box center [449, 141] width 285 height 21
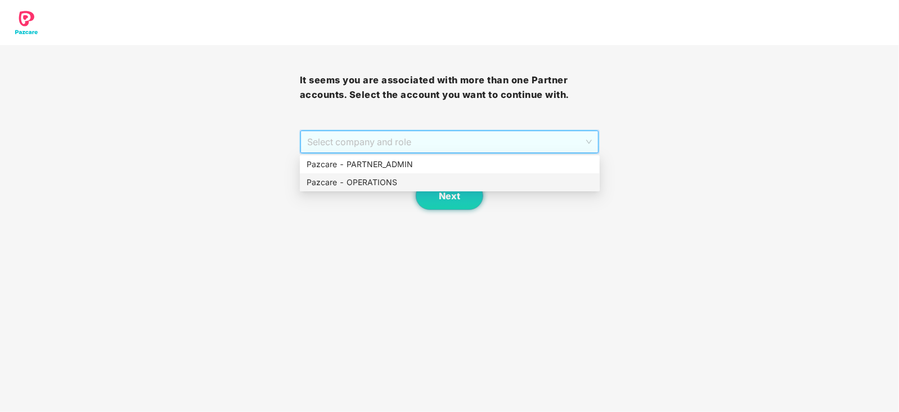
click at [340, 194] on div "Next" at bounding box center [450, 182] width 300 height 56
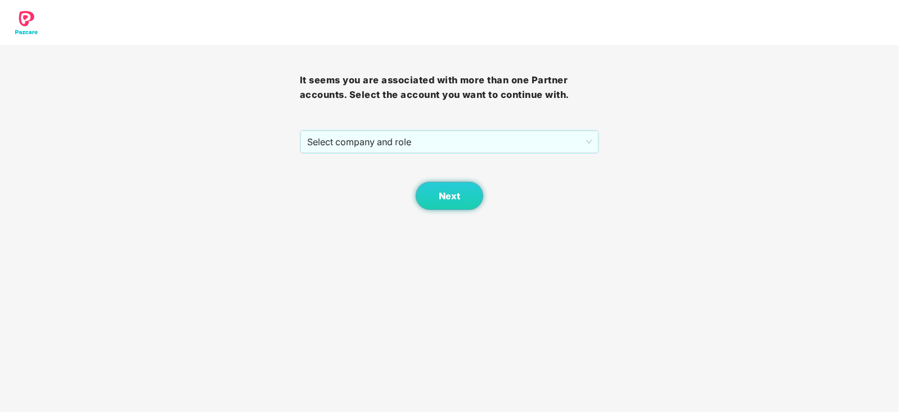
click at [340, 188] on div "Next" at bounding box center [450, 182] width 300 height 56
click at [377, 155] on div "Next" at bounding box center [450, 182] width 300 height 56
click at [367, 146] on span "Select company and role" at bounding box center [449, 141] width 285 height 21
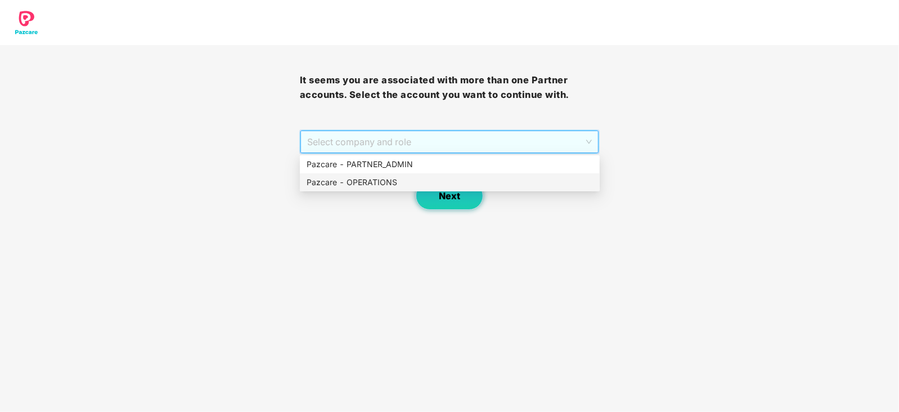
drag, startPoint x: 363, startPoint y: 179, endPoint x: 421, endPoint y: 190, distance: 58.9
click at [363, 180] on div "Pazcare - OPERATIONS" at bounding box center [450, 182] width 286 height 12
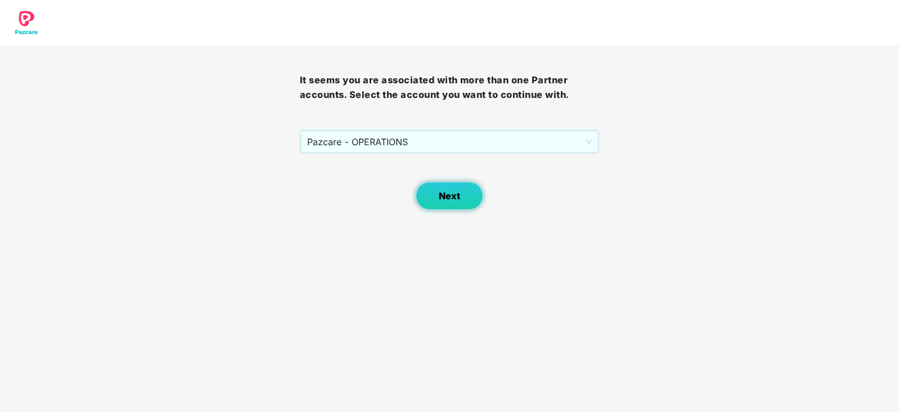
click at [433, 195] on button "Next" at bounding box center [450, 196] width 68 height 28
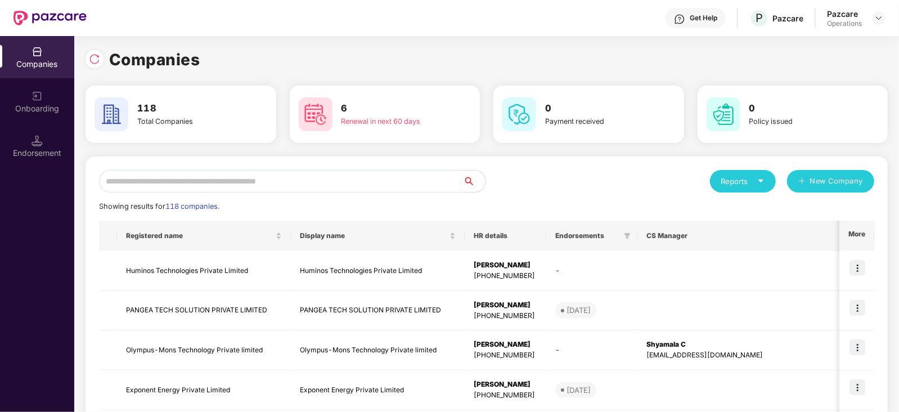
click at [222, 192] on input "text" at bounding box center [281, 181] width 364 height 23
click at [214, 184] on input "text" at bounding box center [281, 181] width 364 height 23
paste input "**********"
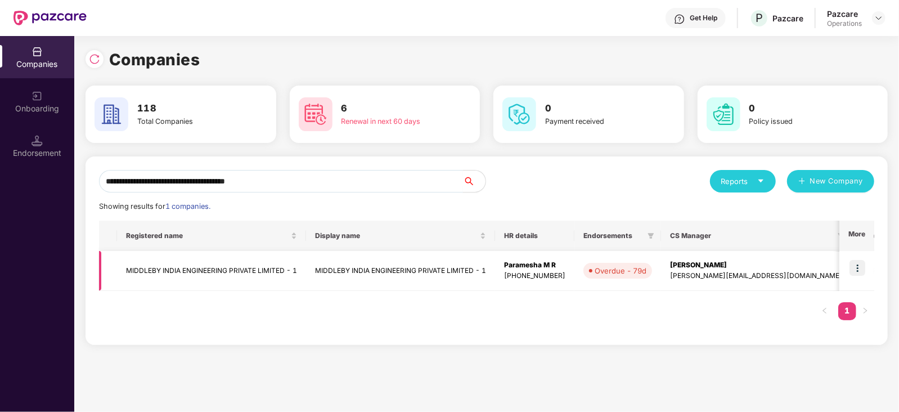
type input "**********"
click at [228, 267] on td "MIDDLEBY INDIA ENGINEERING PRIVATE LIMITED - 1" at bounding box center [211, 271] width 189 height 40
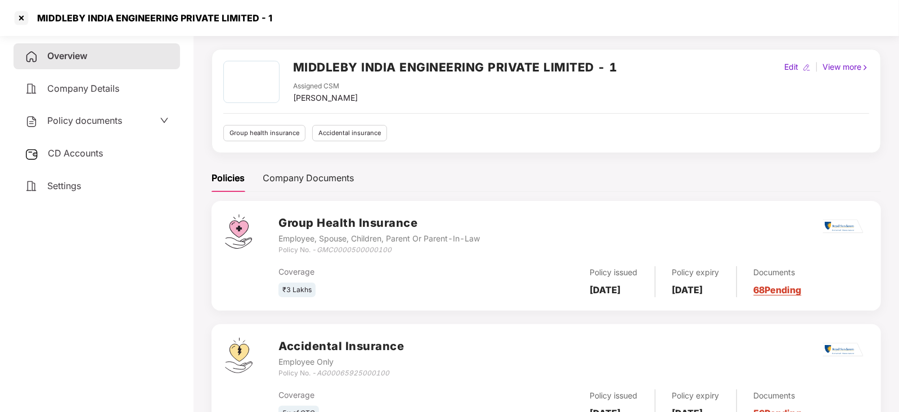
scroll to position [12, 0]
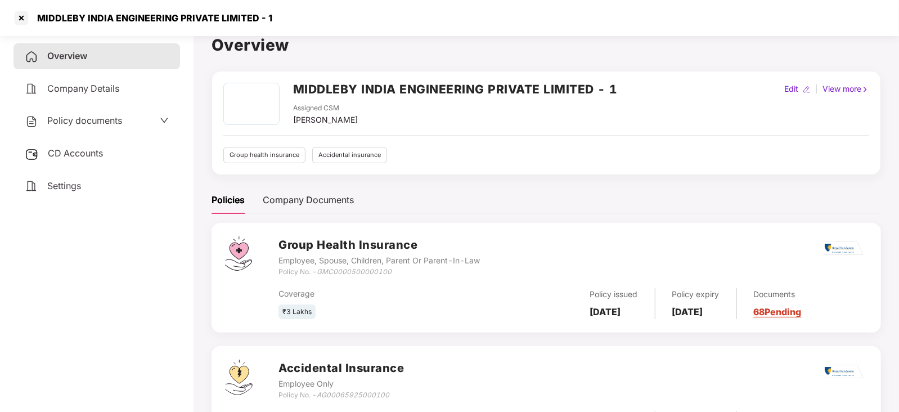
click at [96, 125] on span "Policy documents" at bounding box center [84, 120] width 75 height 11
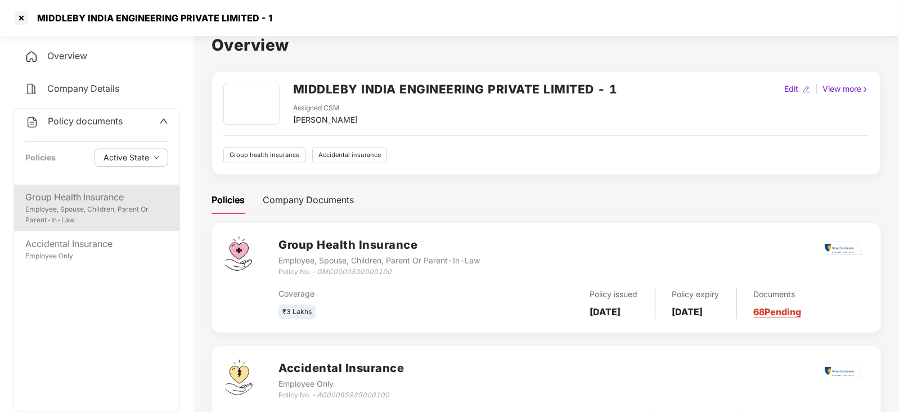
click at [124, 212] on div "Employee, Spouse, Children, Parent Or Parent-In-Law" at bounding box center [96, 214] width 143 height 21
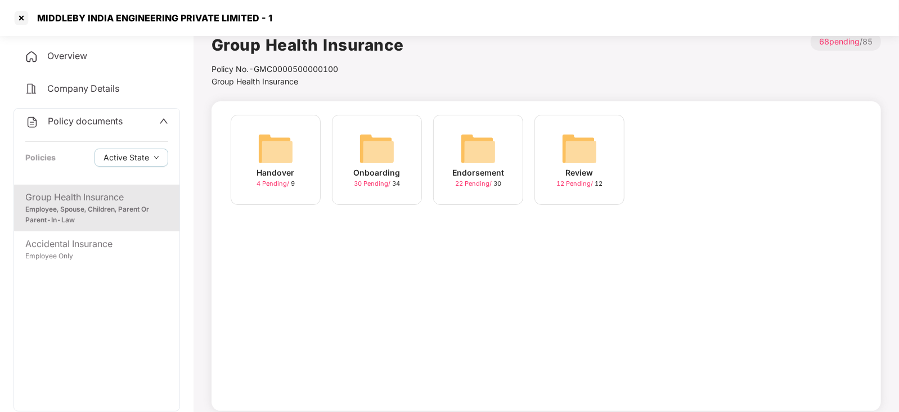
click at [82, 115] on div "Policy documents" at bounding box center [73, 121] width 97 height 15
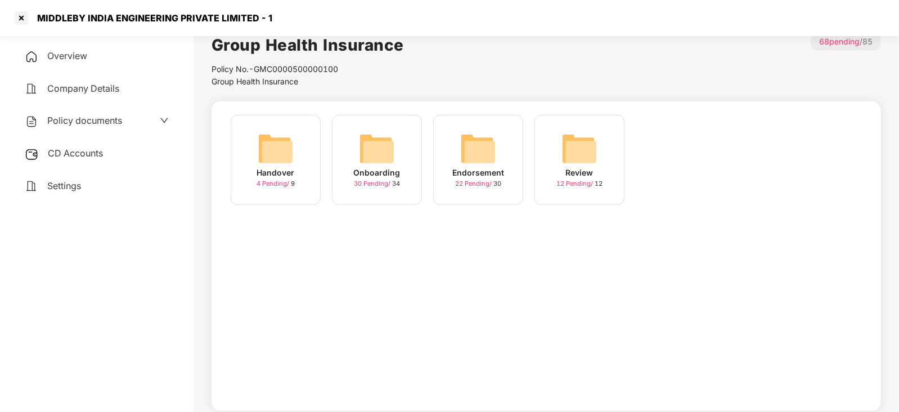
click at [81, 127] on div "Policy documents" at bounding box center [73, 121] width 97 height 15
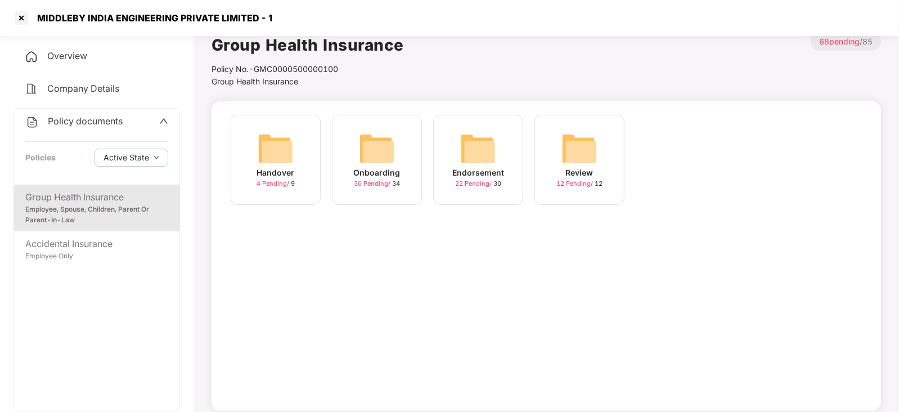
click at [93, 95] on div "Company Details" at bounding box center [97, 89] width 167 height 26
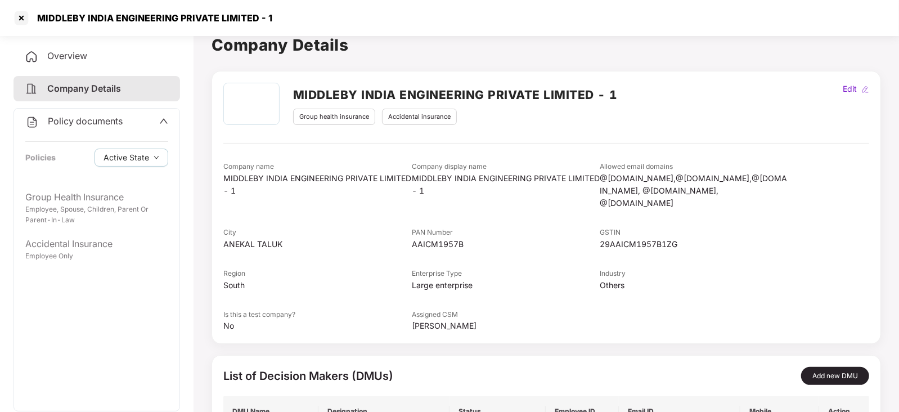
click at [163, 125] on icon "up" at bounding box center [163, 120] width 9 height 9
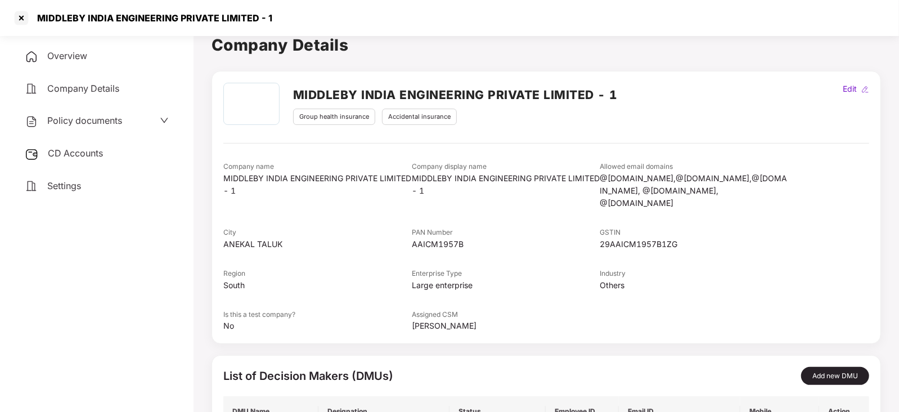
click at [106, 124] on span "Policy documents" at bounding box center [84, 120] width 75 height 11
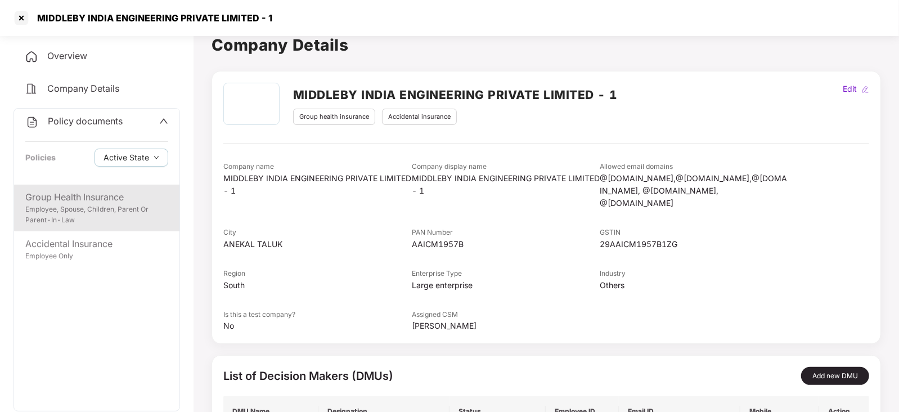
click at [93, 204] on div "Group Health Insurance" at bounding box center [96, 197] width 143 height 14
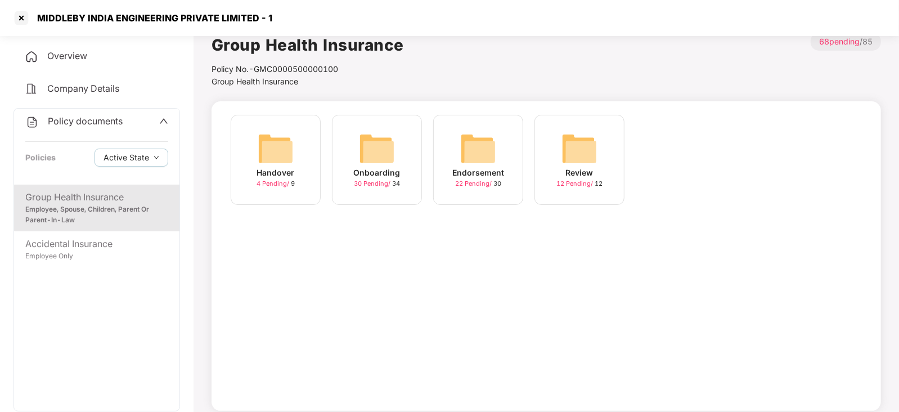
click at [98, 87] on span "Company Details" at bounding box center [83, 88] width 72 height 11
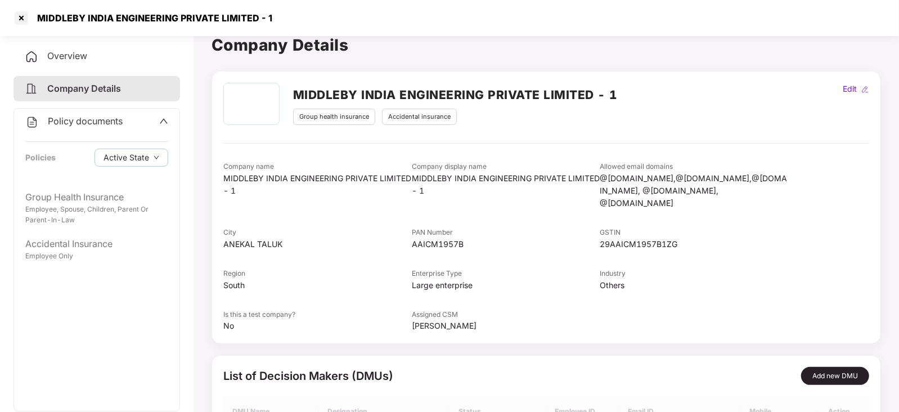
click at [77, 57] on span "Overview" at bounding box center [67, 55] width 40 height 11
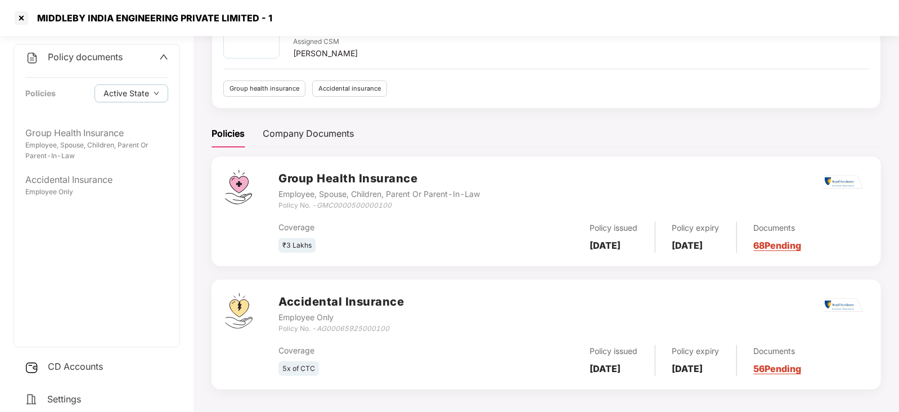
scroll to position [82, 0]
